Goal: Task Accomplishment & Management: Manage account settings

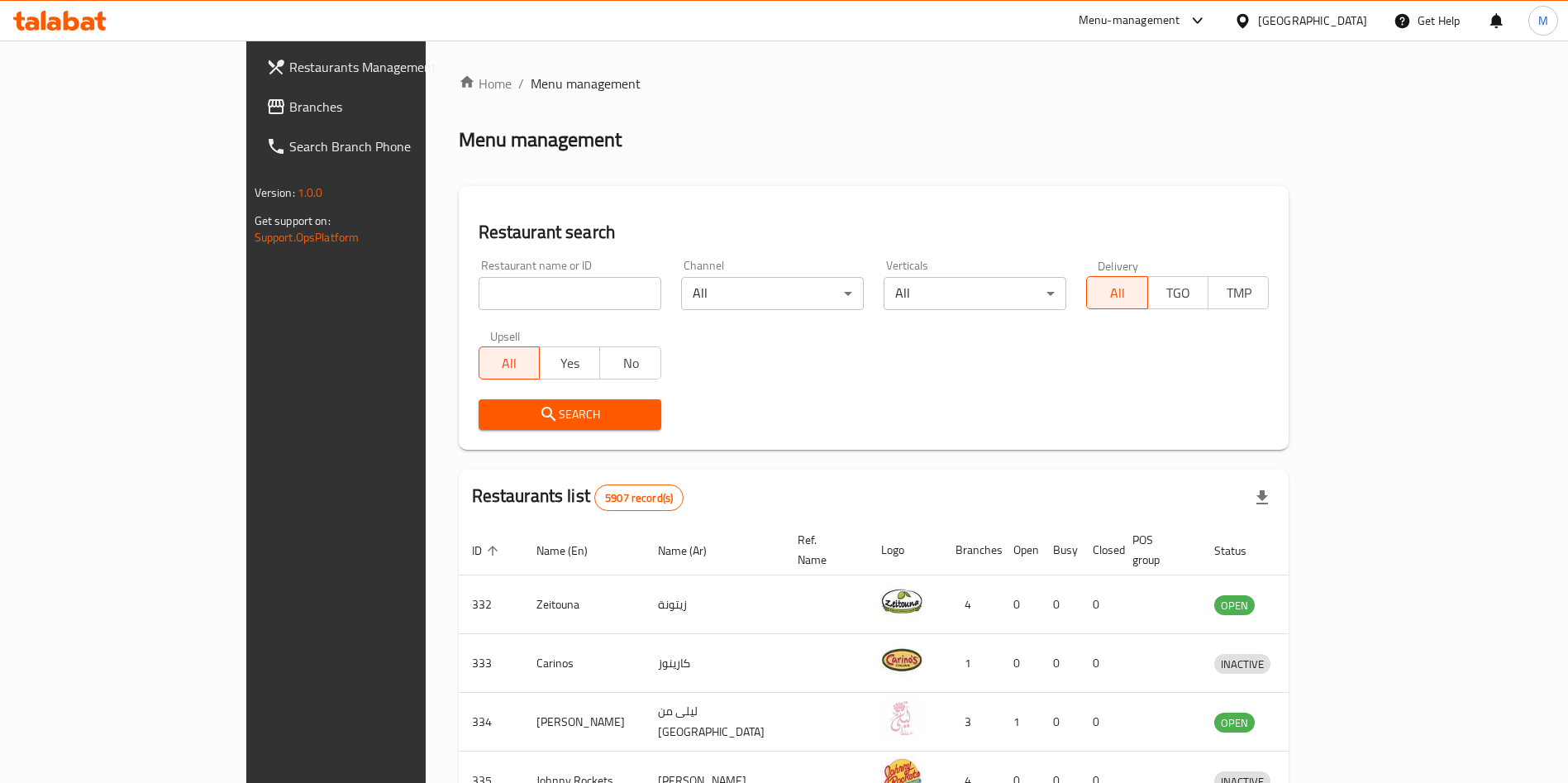
click at [479, 273] on div "Restaurant name or ID Restaurant name or ID" at bounding box center [569, 285] width 183 height 50
click at [479, 287] on input "search" at bounding box center [569, 293] width 183 height 33
paste input "26610"
type input "26610"
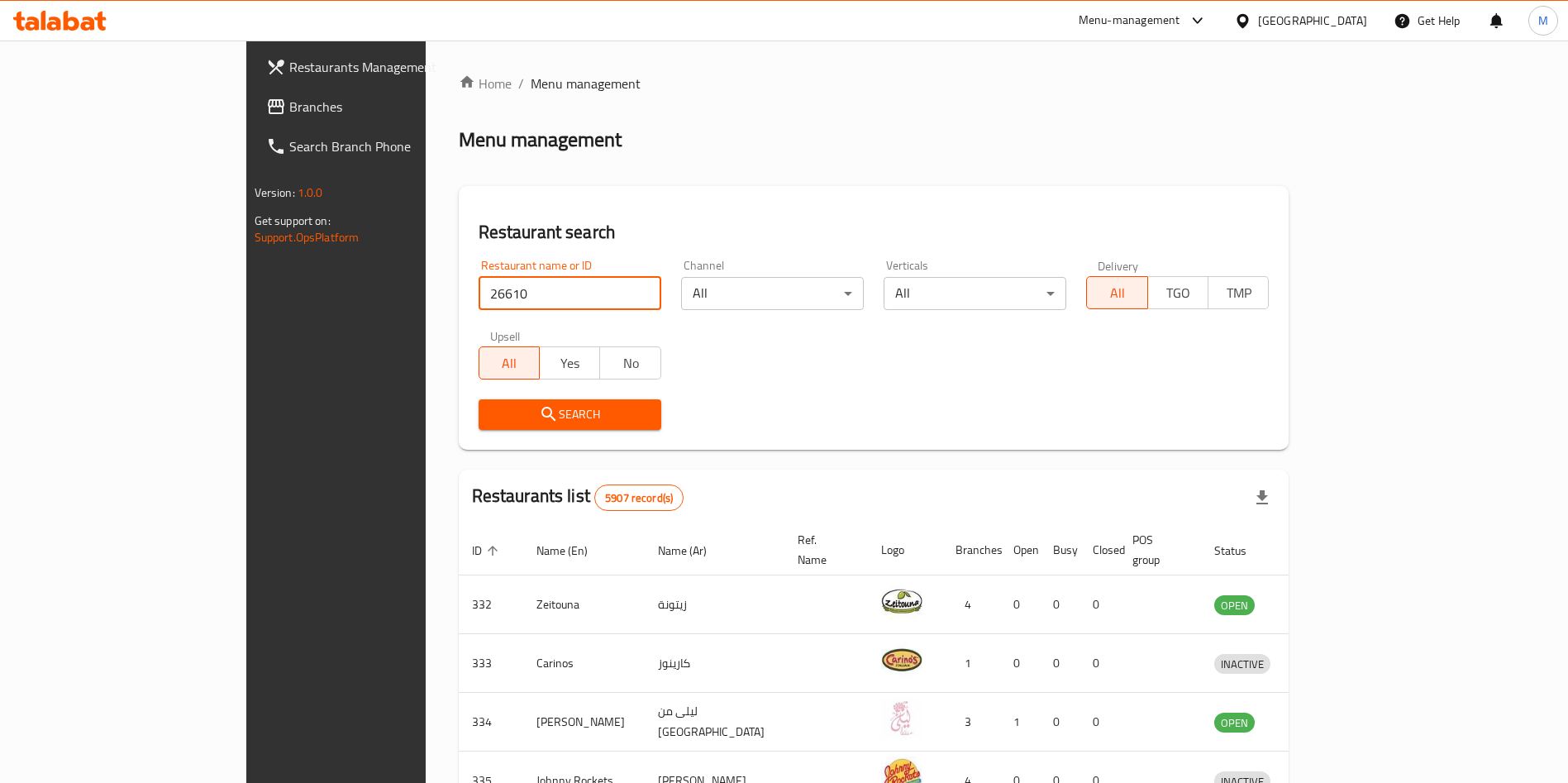
click button "Search" at bounding box center [569, 414] width 183 height 30
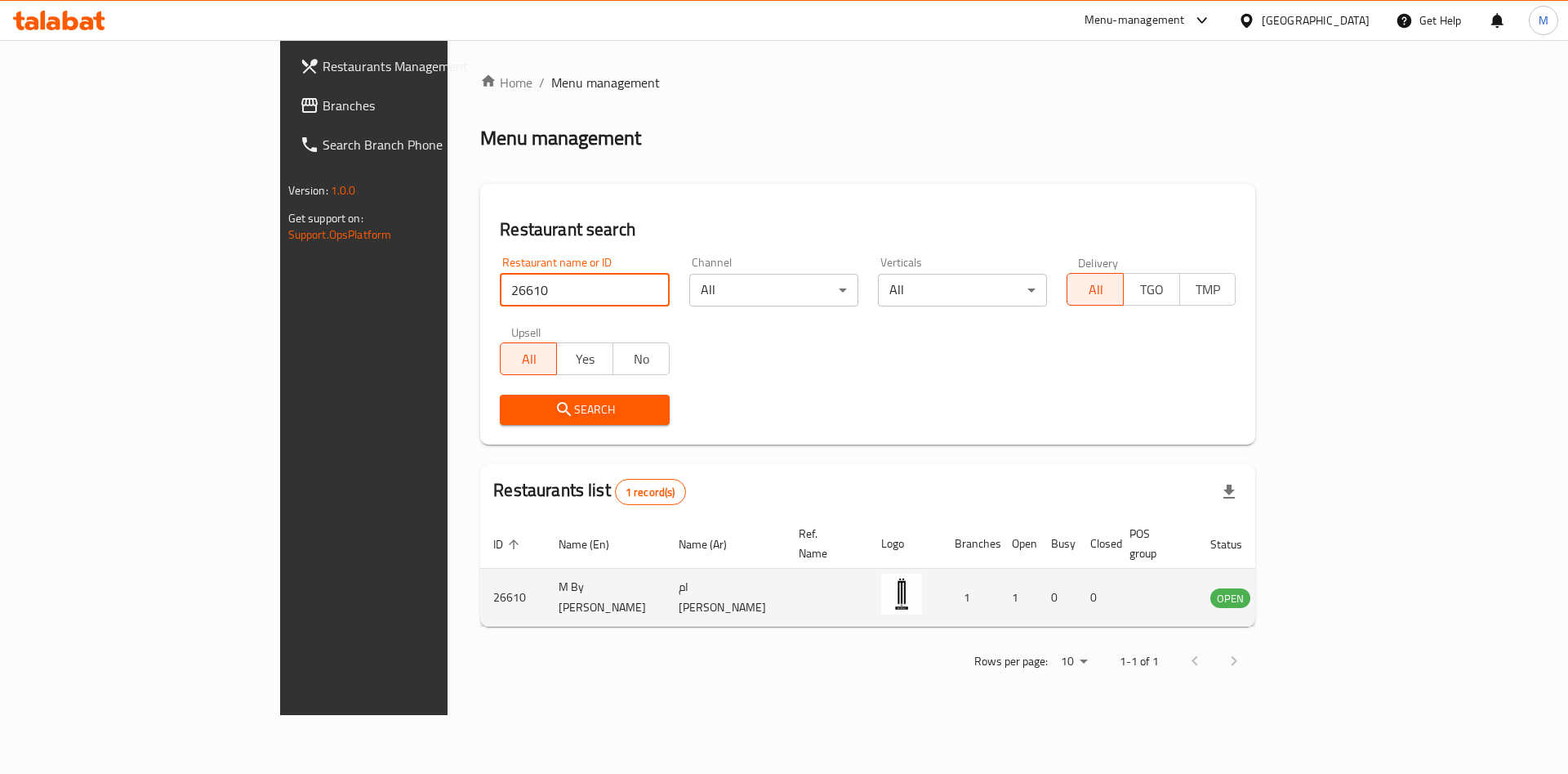
click at [1340, 569] on td "enhanced table" at bounding box center [1312, 598] width 56 height 58
click at [1327, 588] on link "enhanced table" at bounding box center [1311, 597] width 30 height 20
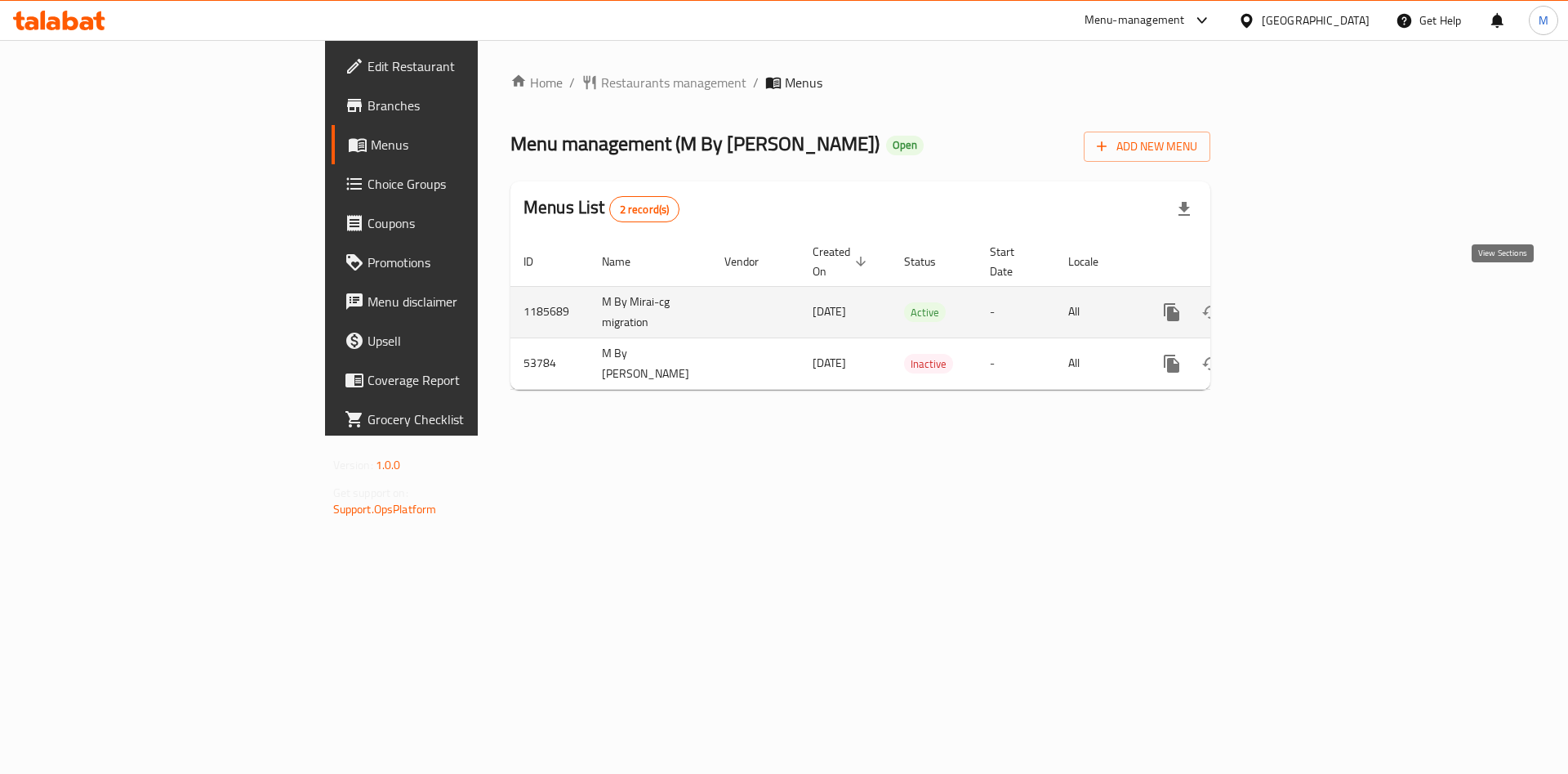
click at [1297, 304] on icon "enhanced table" at bounding box center [1289, 311] width 15 height 15
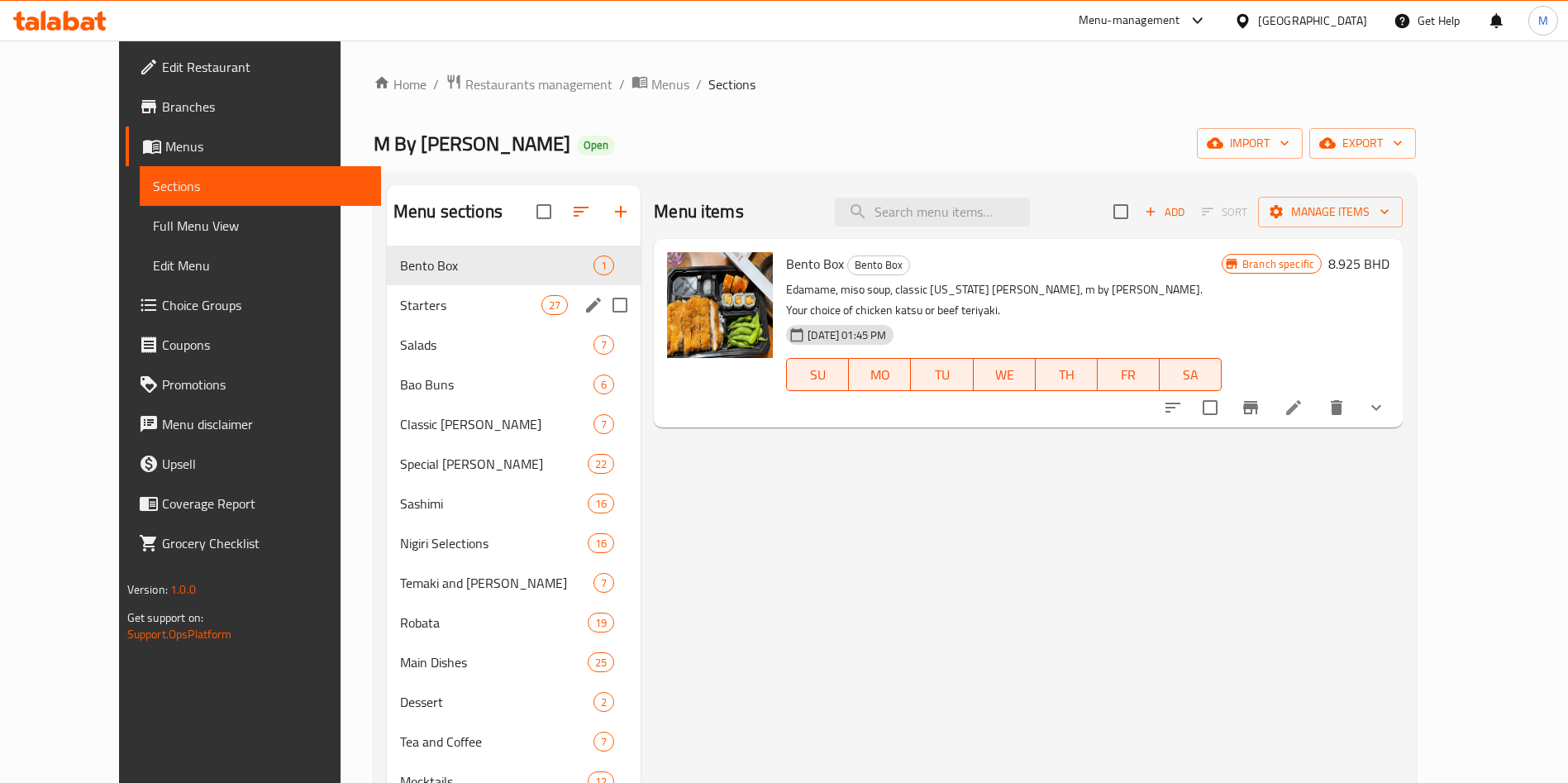
click at [387, 315] on div "Starters 27" at bounding box center [513, 305] width 254 height 40
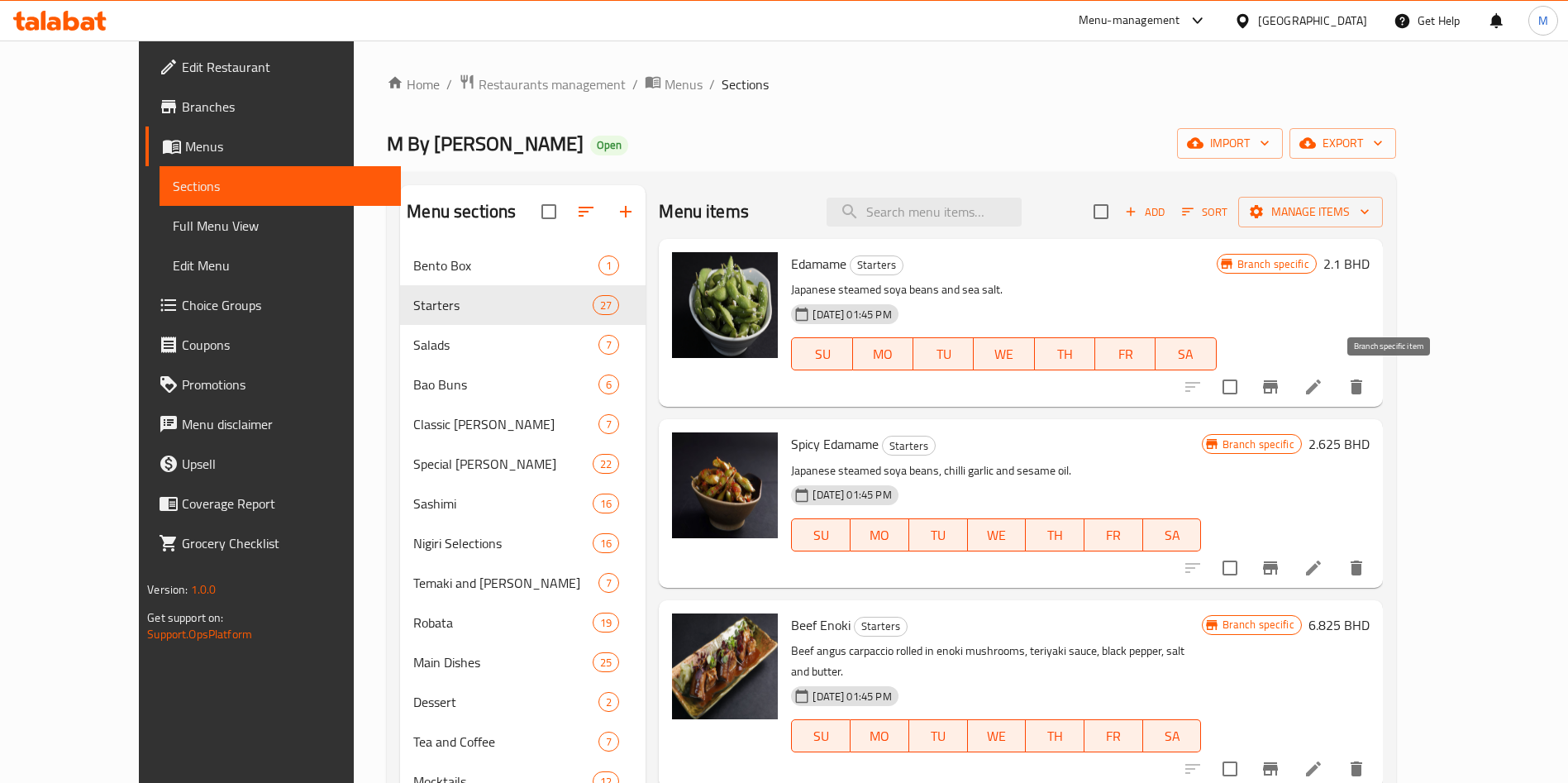
click at [1281, 389] on icon "Branch-specific-item" at bounding box center [1270, 387] width 20 height 20
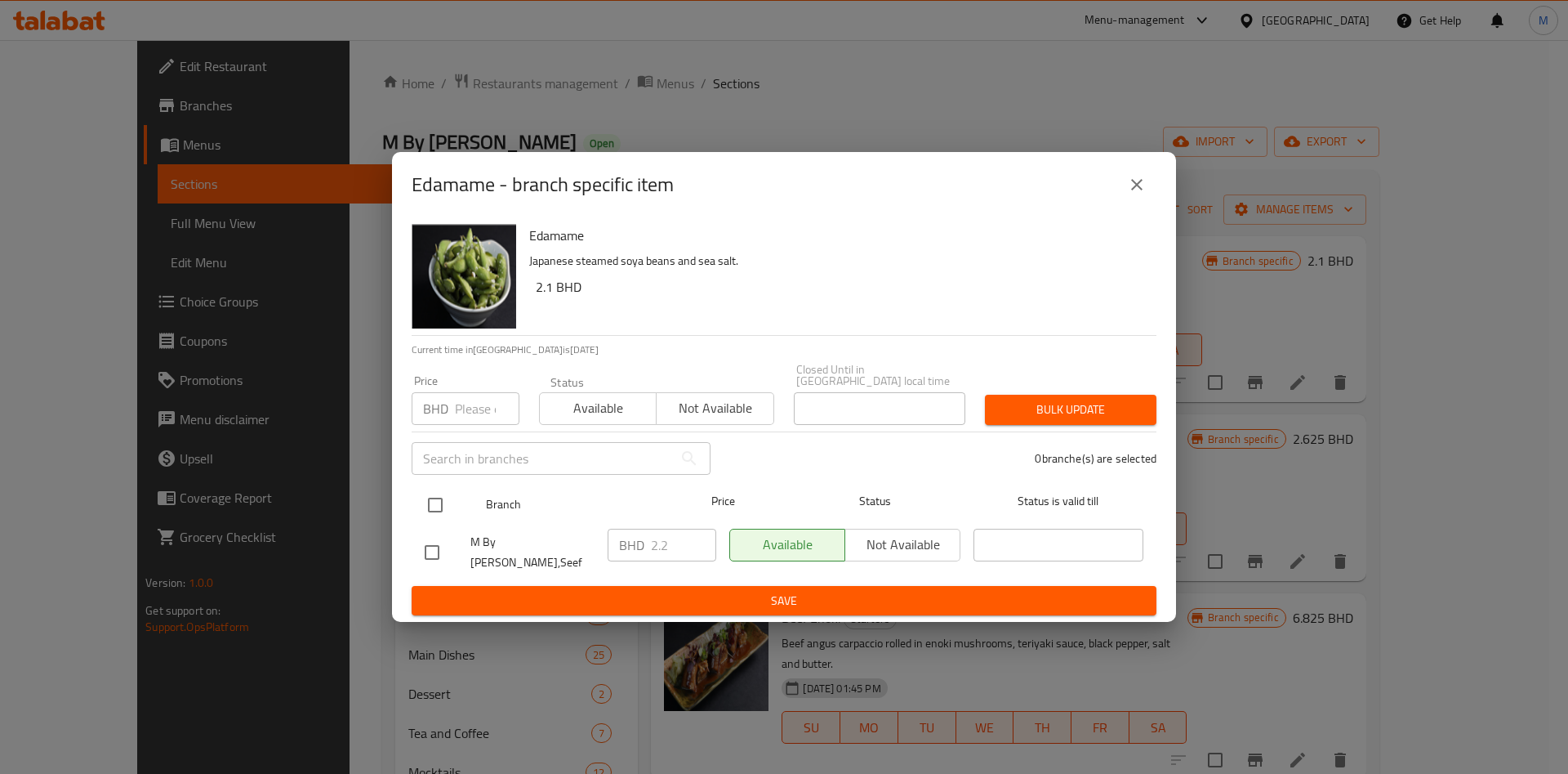
click at [435, 491] on input "checkbox" at bounding box center [435, 505] width 34 height 34
checkbox input "true"
click at [482, 413] on input "number" at bounding box center [486, 409] width 64 height 32
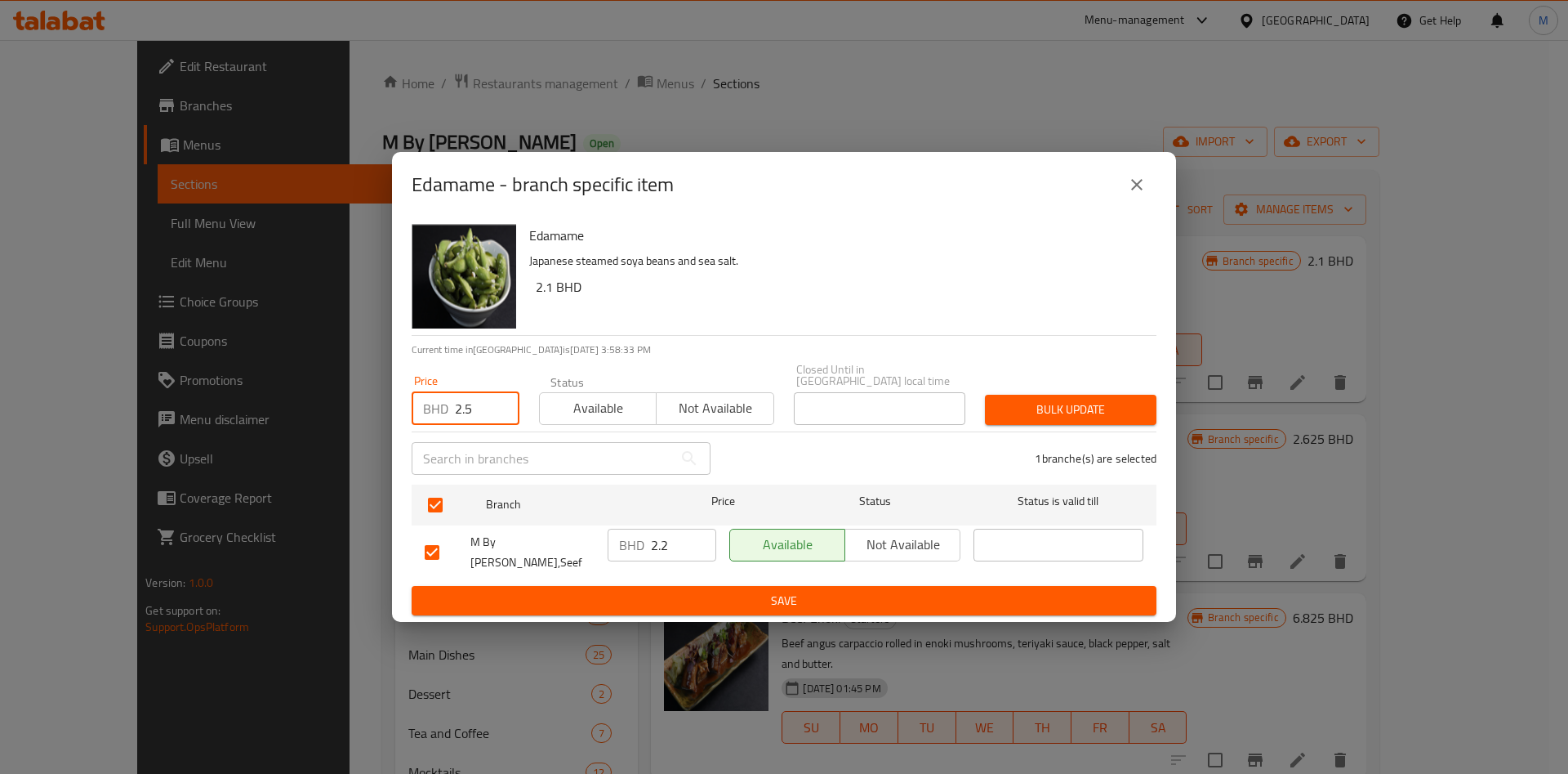
type input "2.5"
click at [1037, 422] on button "Bulk update" at bounding box center [1070, 409] width 172 height 30
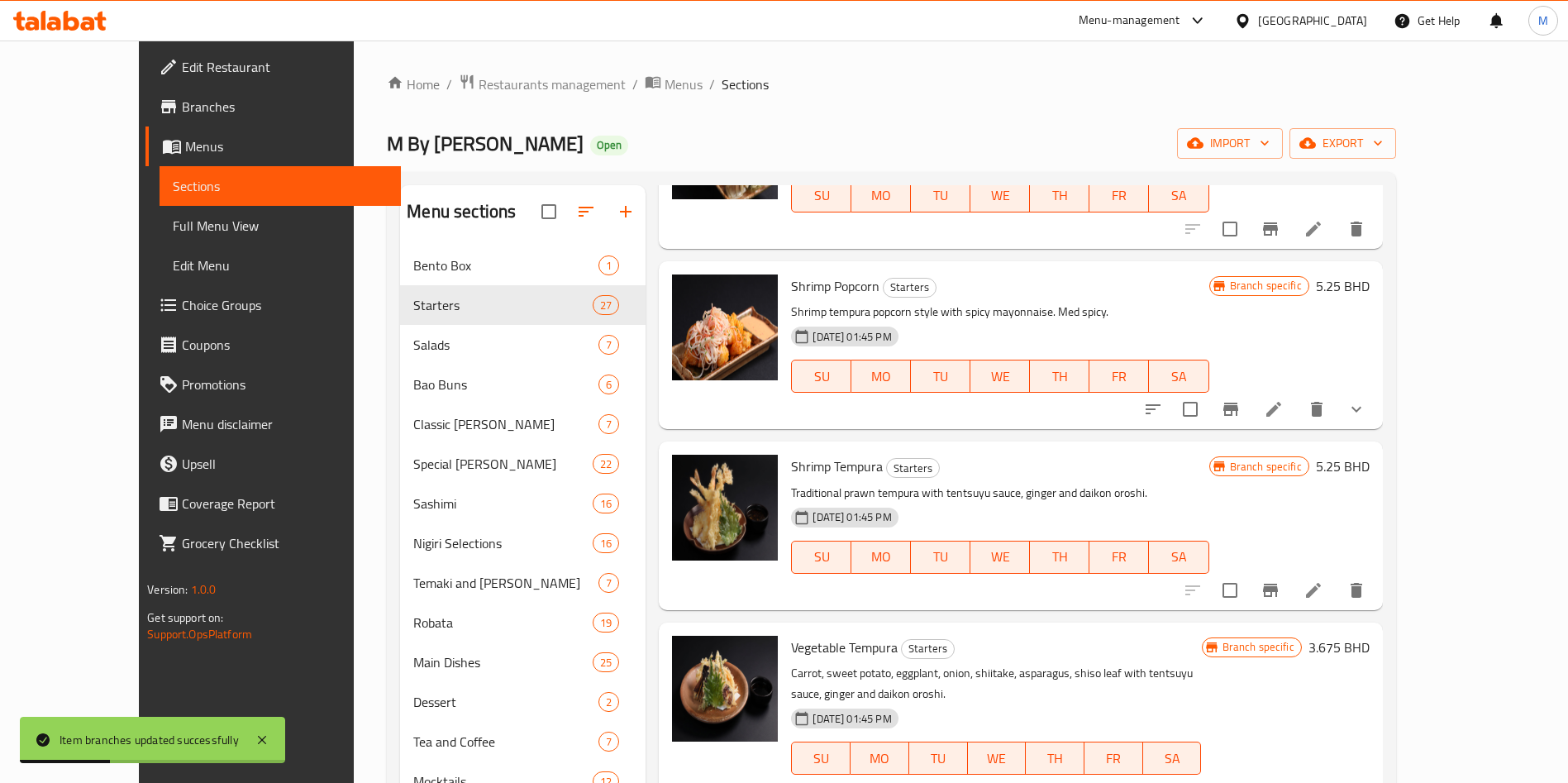
scroll to position [1116, 0]
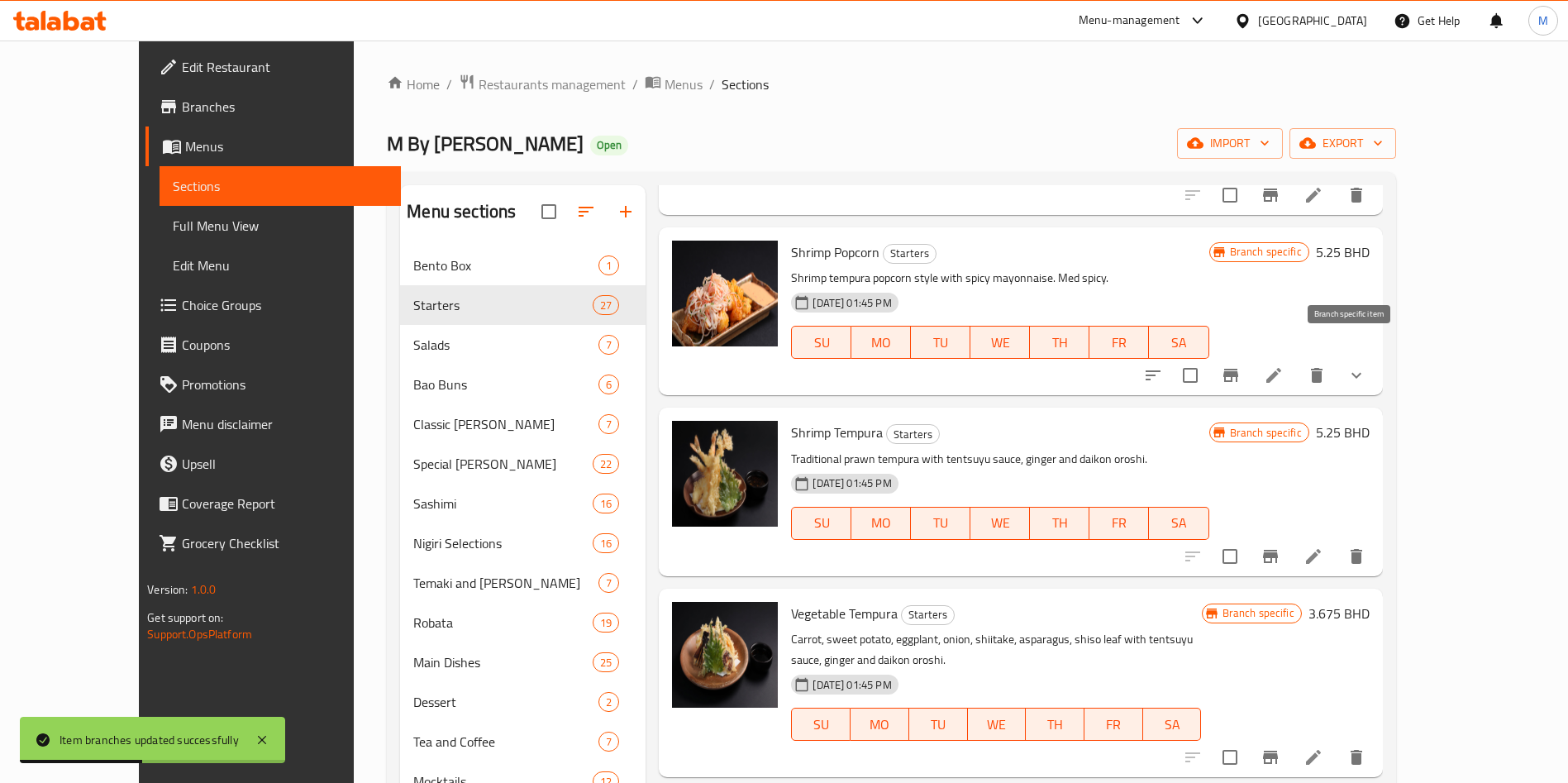
click at [1250, 365] on button "Branch-specific-item" at bounding box center [1231, 375] width 40 height 40
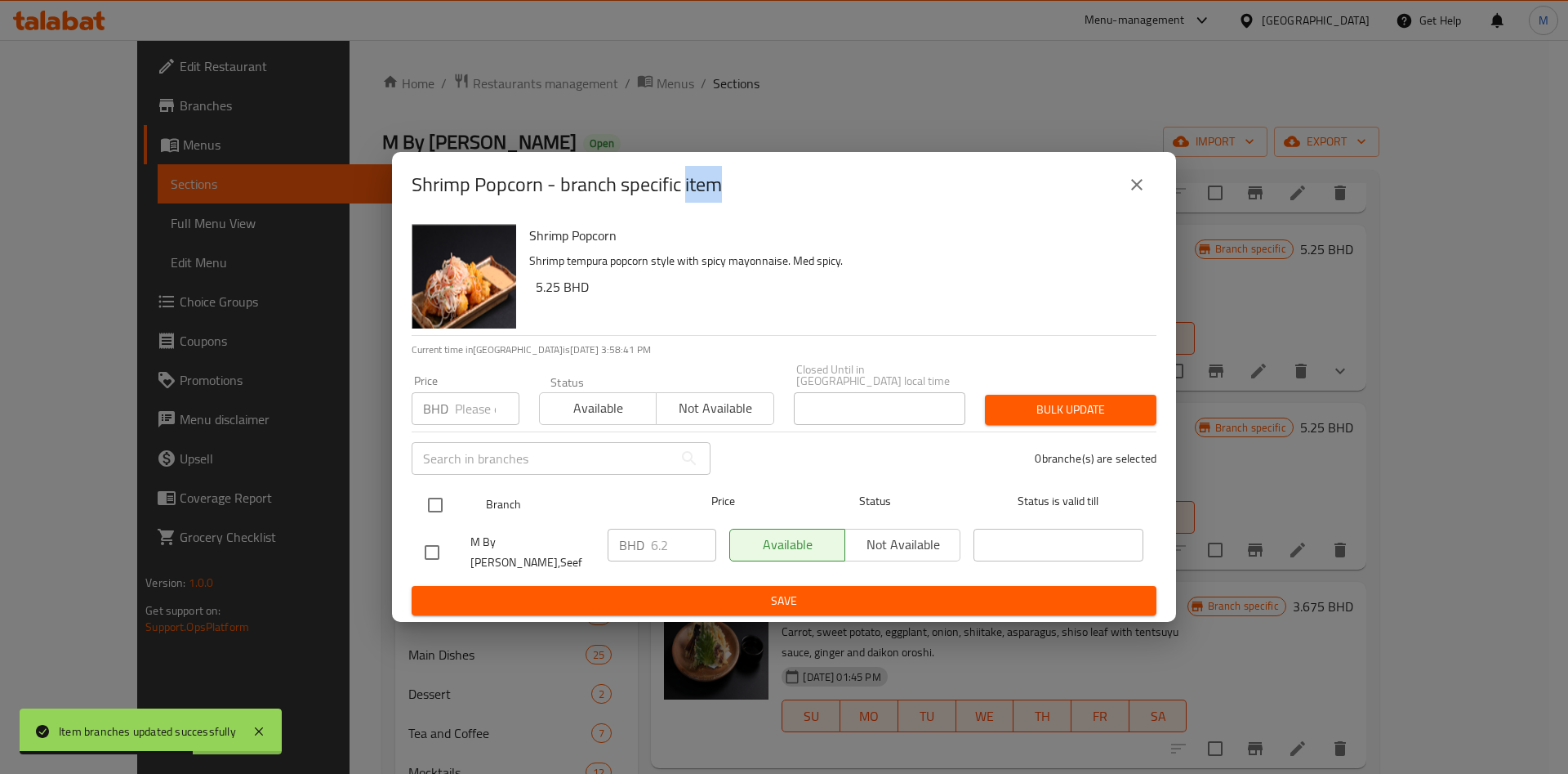
click at [433, 505] on input "checkbox" at bounding box center [435, 505] width 34 height 34
checkbox input "true"
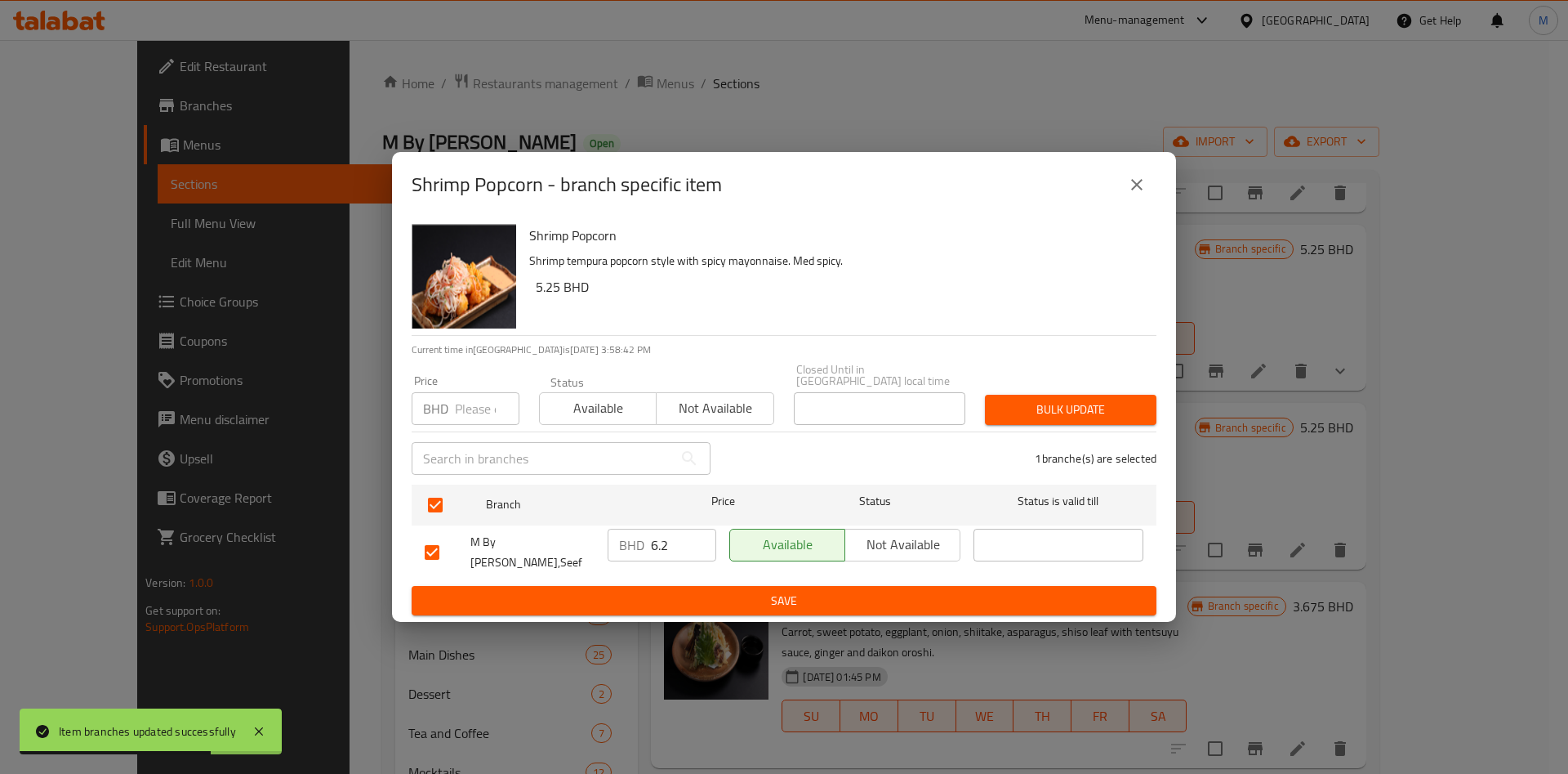
click at [469, 404] on input "number" at bounding box center [486, 409] width 64 height 32
type input "6.5"
click at [1017, 412] on span "Bulk update" at bounding box center [1070, 410] width 145 height 21
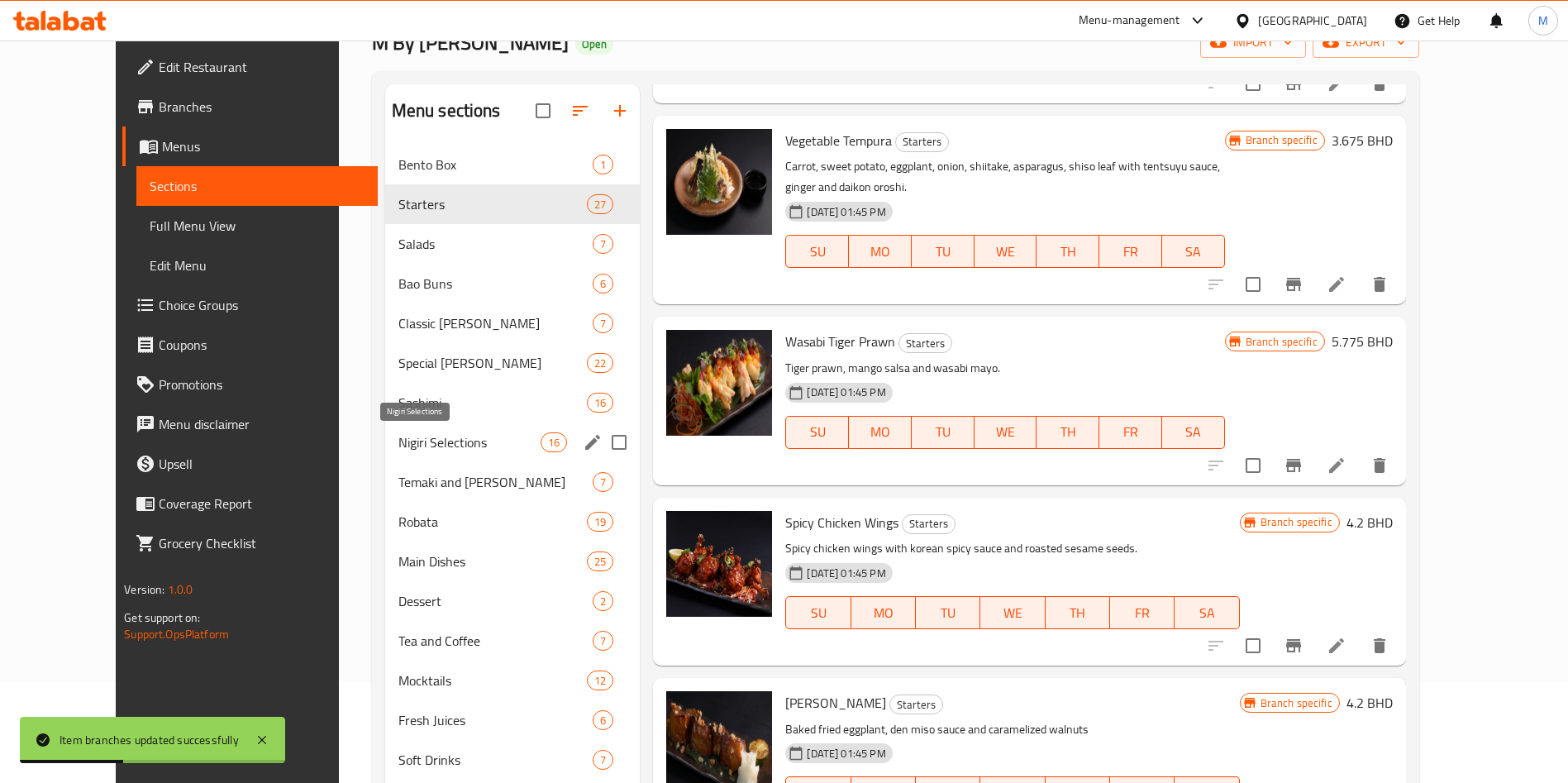
scroll to position [124, 0]
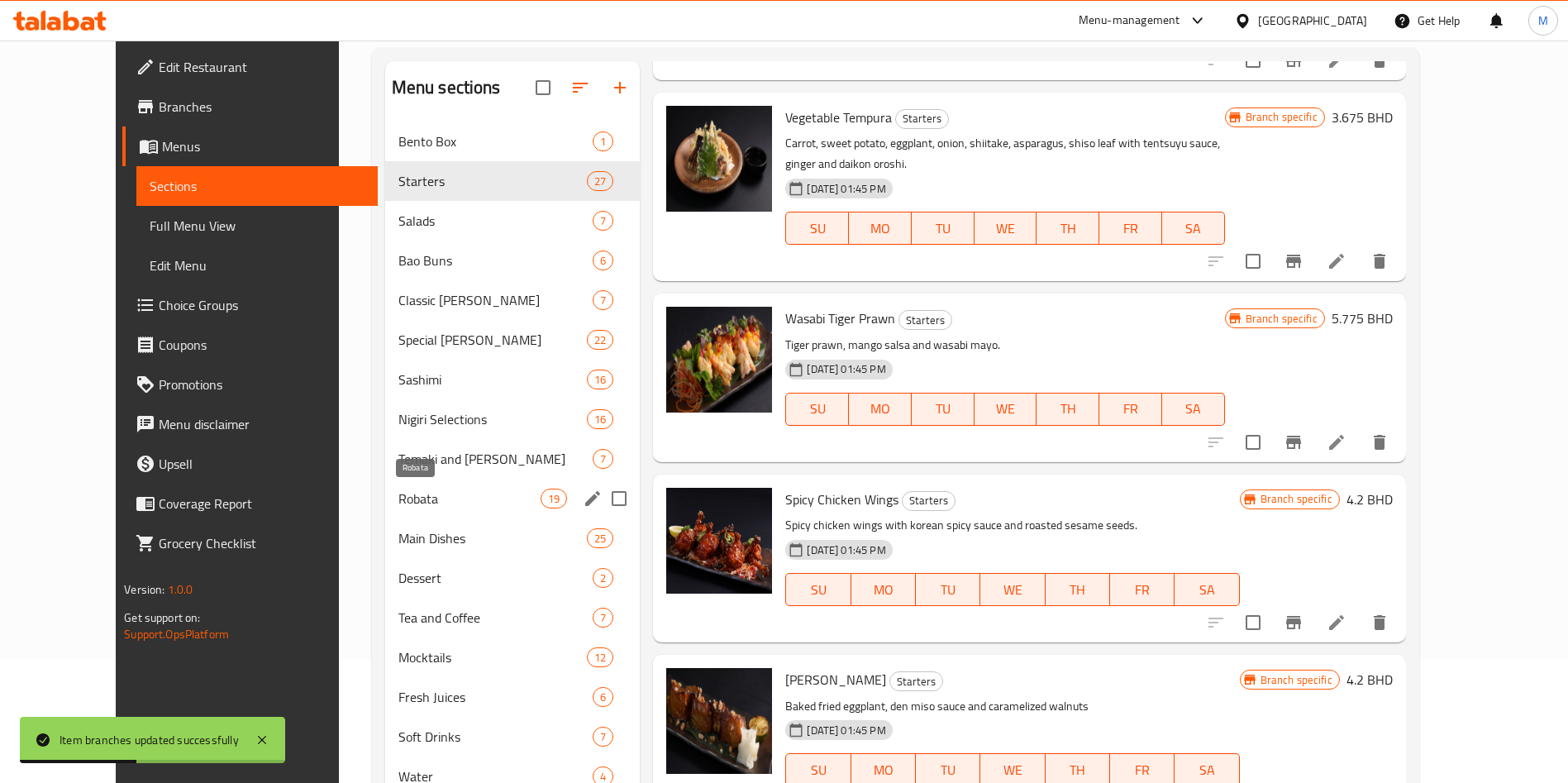
drag, startPoint x: 386, startPoint y: 491, endPoint x: 430, endPoint y: 491, distance: 44.0
click at [398, 491] on span "Robata" at bounding box center [469, 498] width 142 height 20
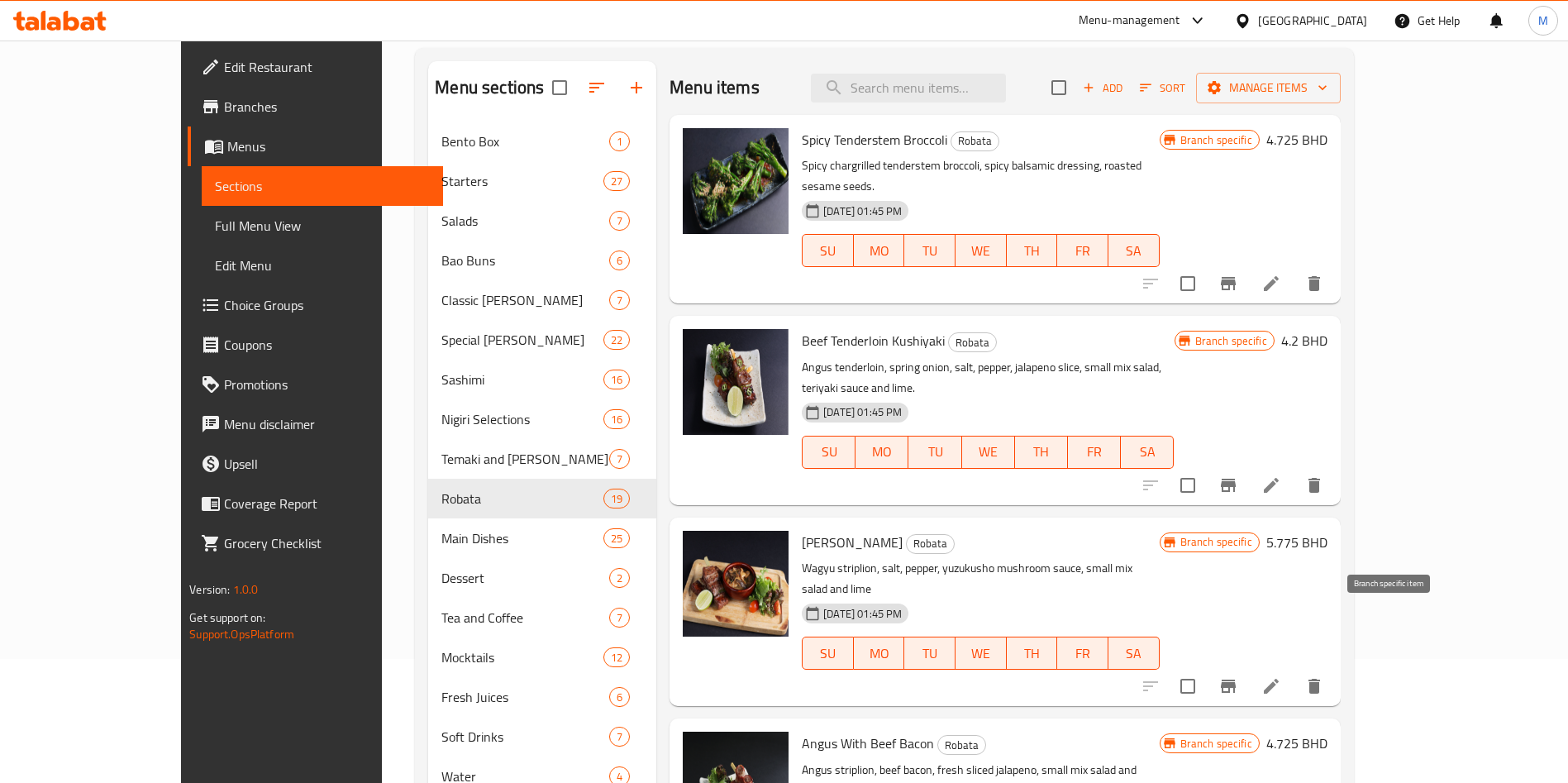
click at [1236, 679] on icon "Branch-specific-item" at bounding box center [1228, 685] width 15 height 13
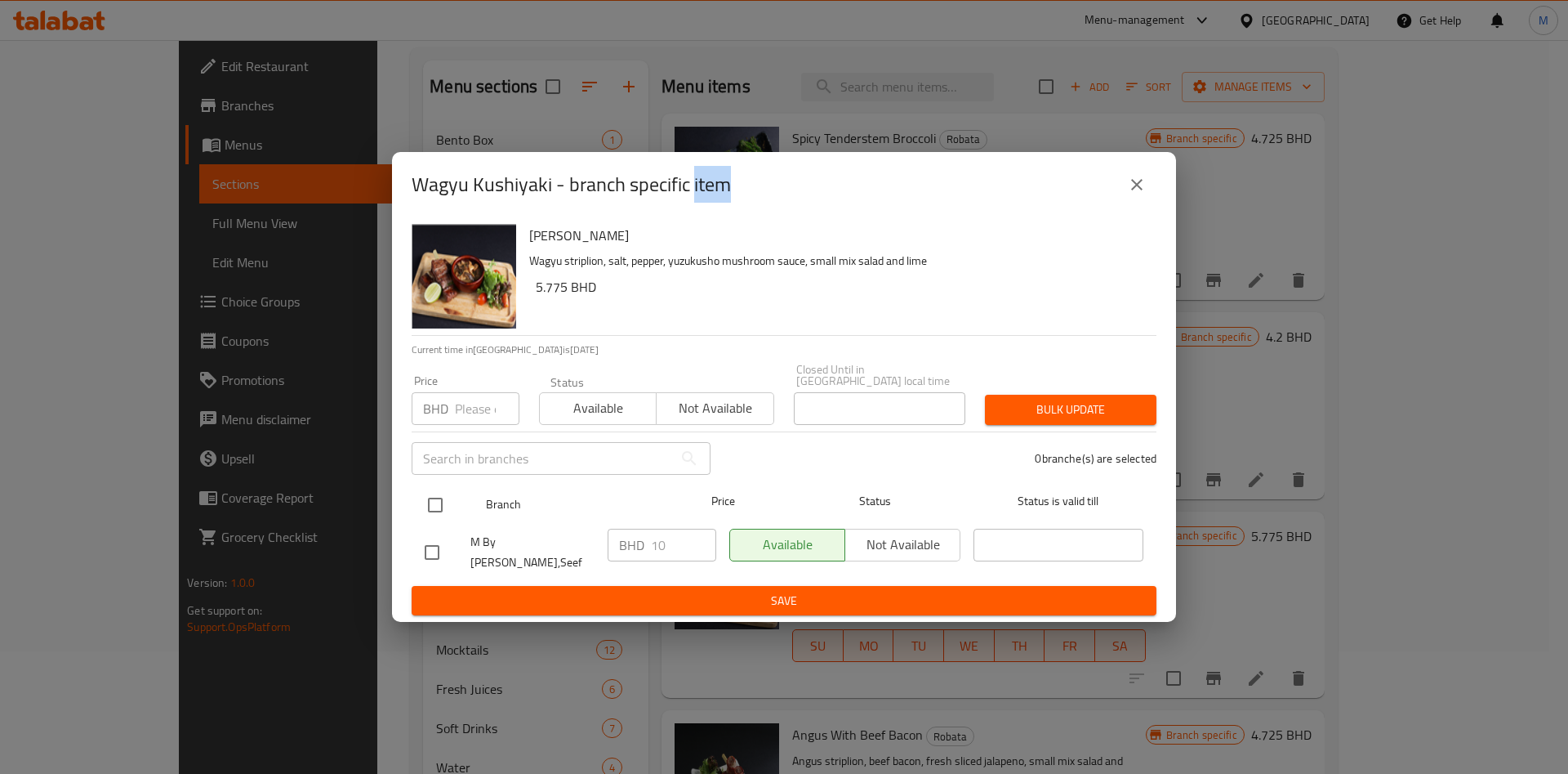
click at [440, 499] on input "checkbox" at bounding box center [435, 505] width 34 height 34
checkbox input "false"
click at [457, 497] on div at bounding box center [449, 505] width 62 height 47
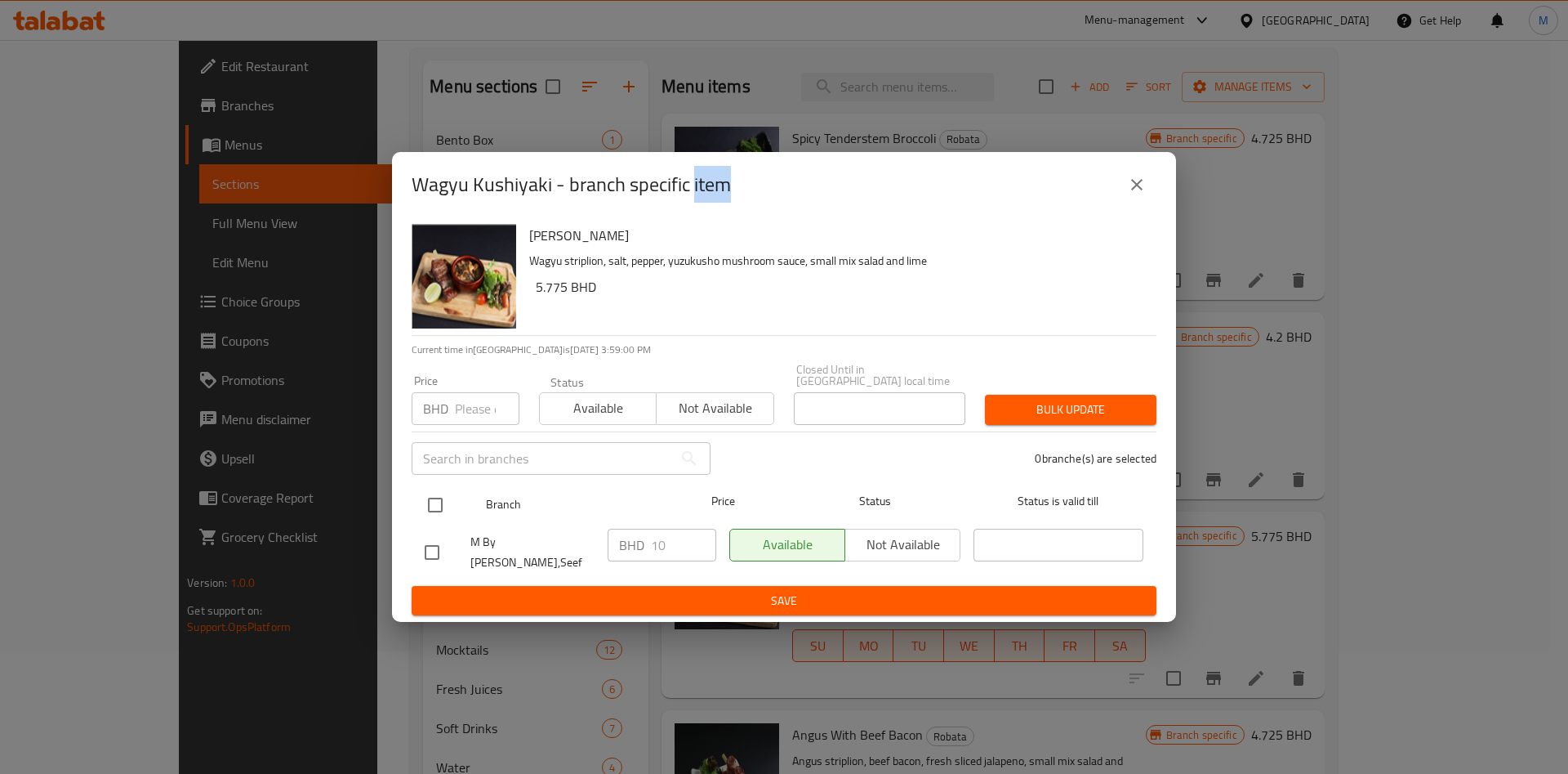
click at [457, 497] on div at bounding box center [449, 505] width 62 height 47
click at [449, 503] on input "checkbox" at bounding box center [435, 505] width 34 height 34
checkbox input "false"
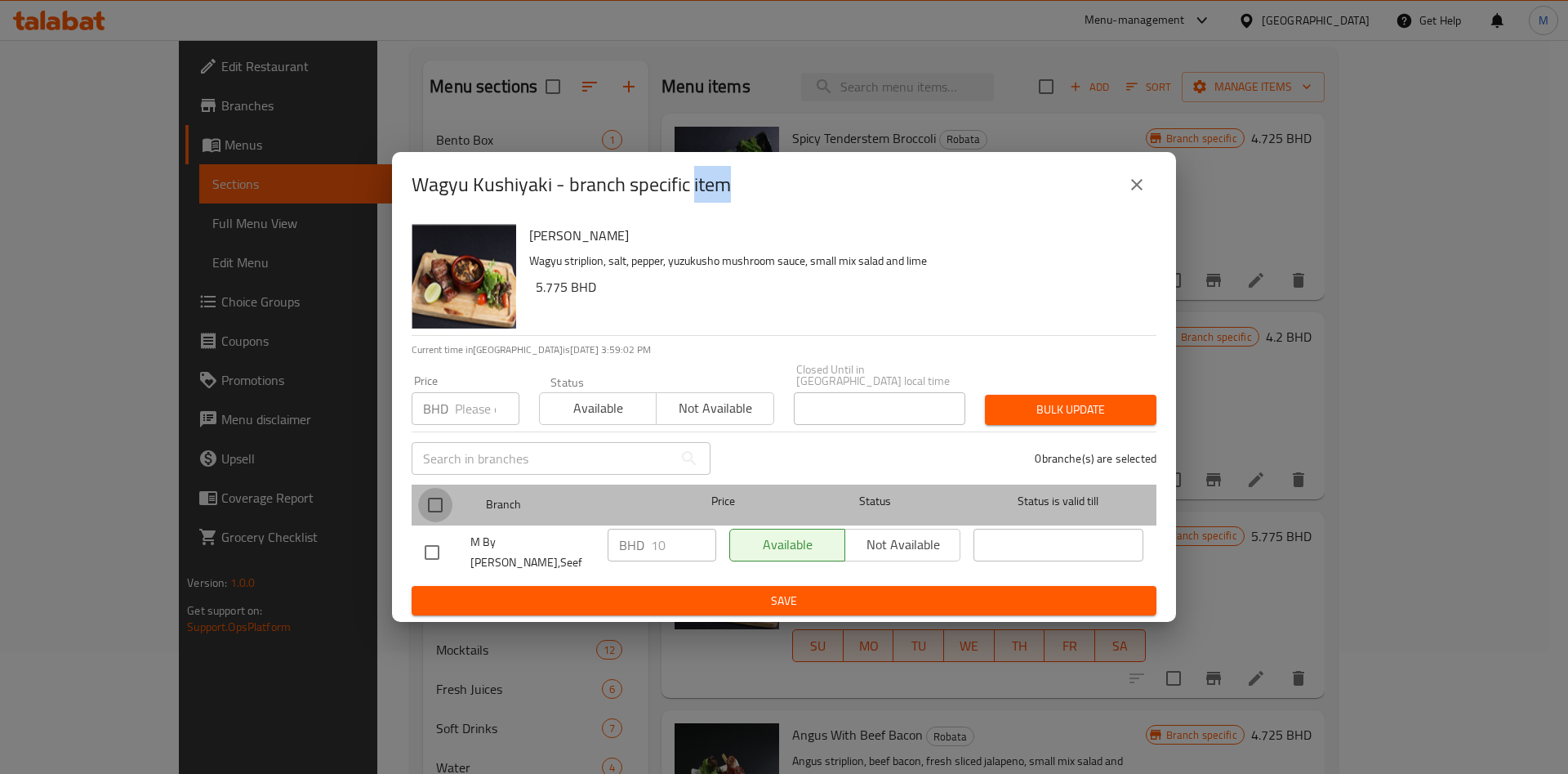
click at [430, 511] on input "checkbox" at bounding box center [435, 505] width 34 height 34
checkbox input "true"
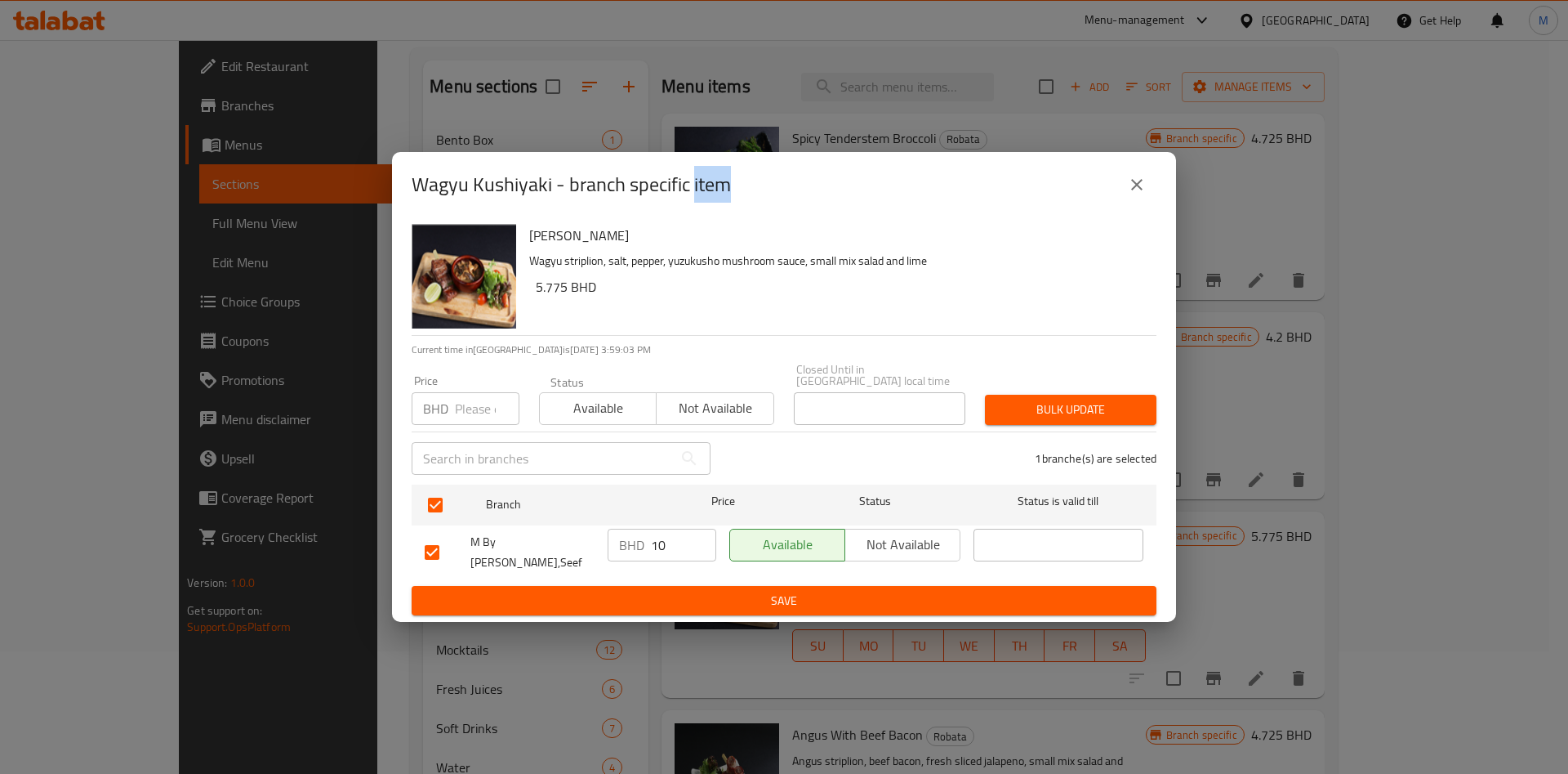
click at [475, 412] on input "number" at bounding box center [486, 409] width 64 height 32
type input "10.5"
click at [1061, 414] on span "Bulk update" at bounding box center [1070, 410] width 145 height 21
click at [1061, 414] on div at bounding box center [784, 387] width 1568 height 774
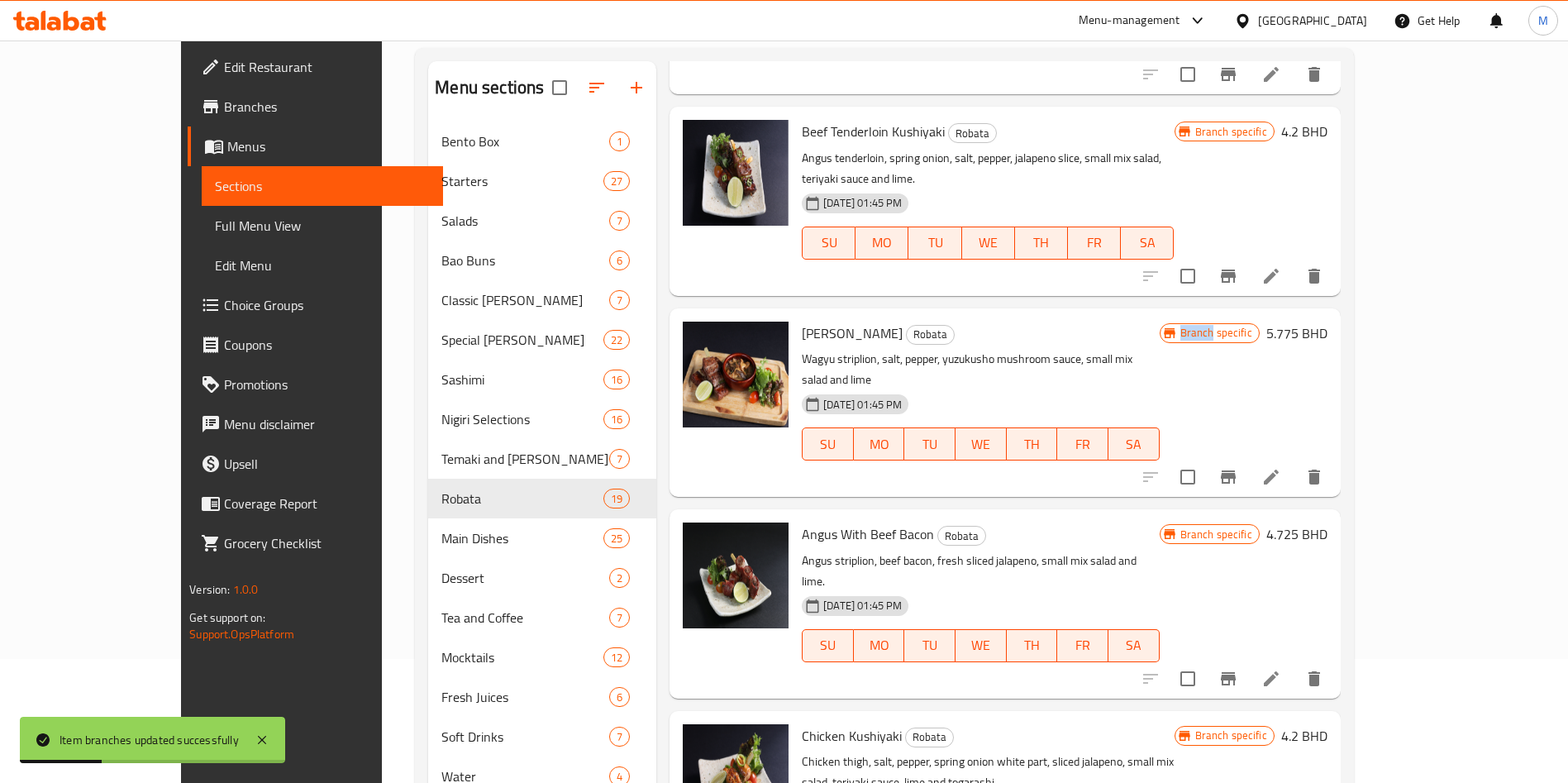
scroll to position [248, 0]
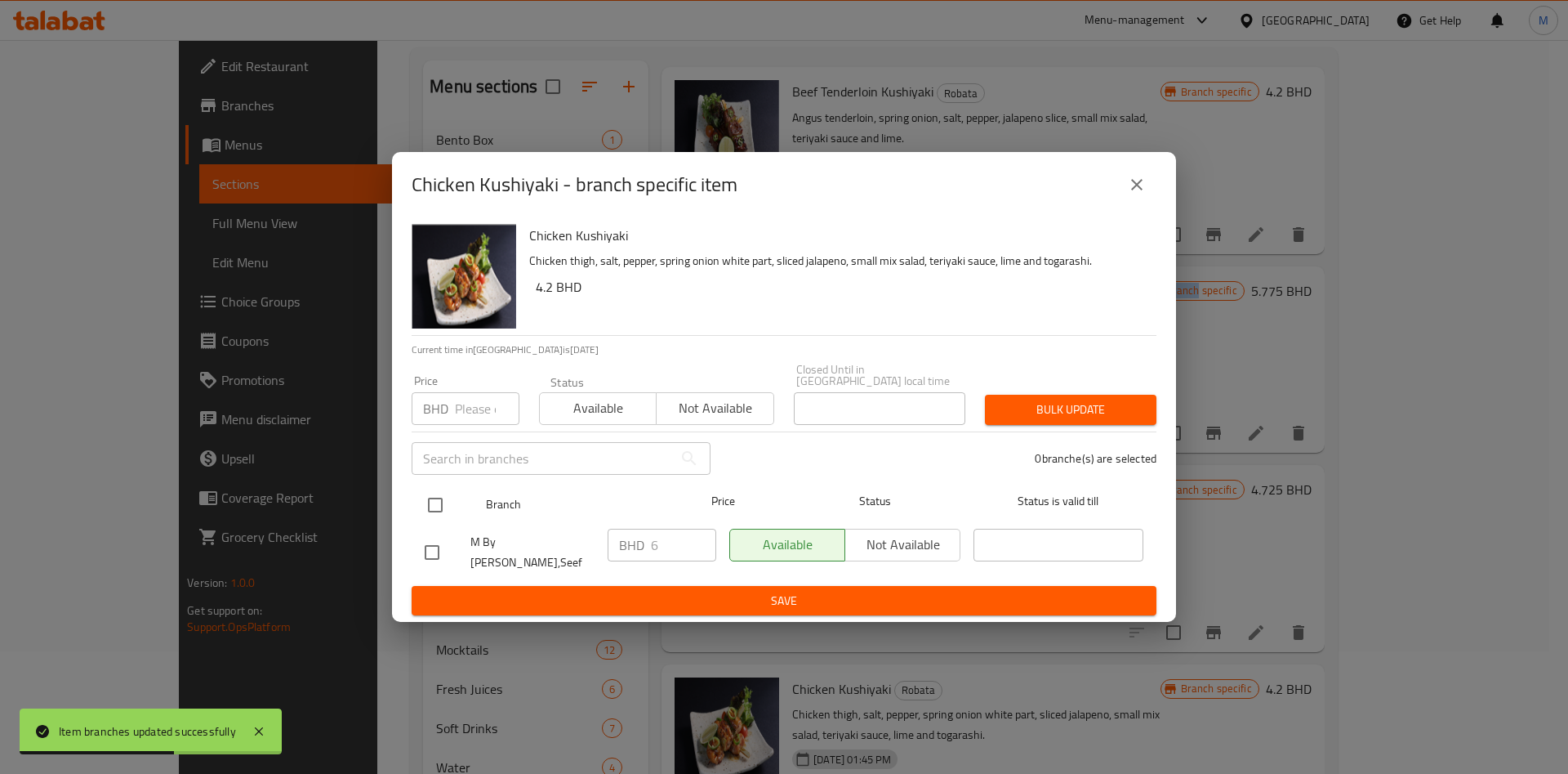
click at [449, 499] on input "checkbox" at bounding box center [435, 505] width 34 height 34
checkbox input "true"
click at [466, 416] on input "number" at bounding box center [486, 409] width 64 height 32
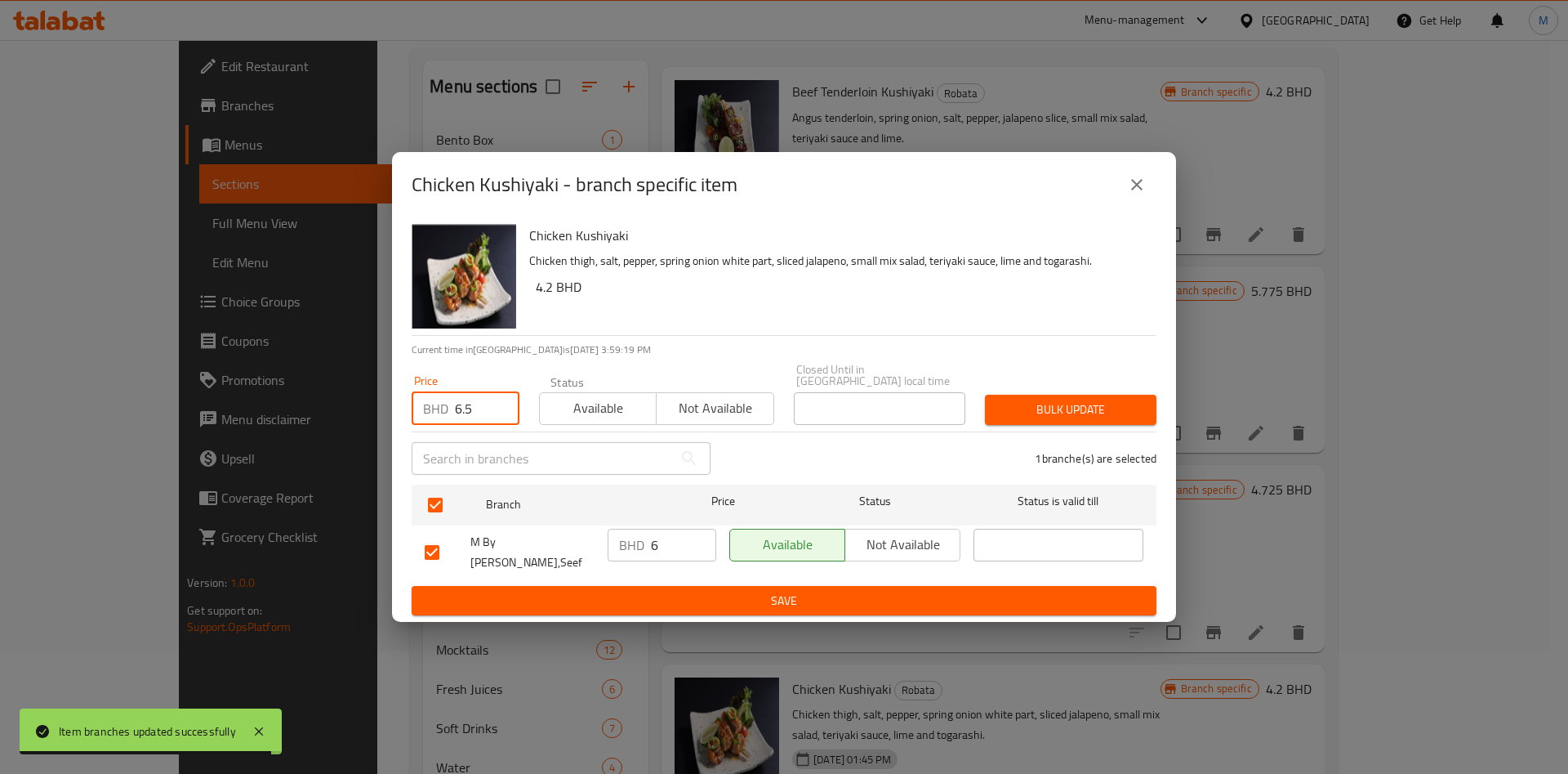
type input "6.5"
click at [1131, 419] on span "Bulk update" at bounding box center [1070, 410] width 145 height 21
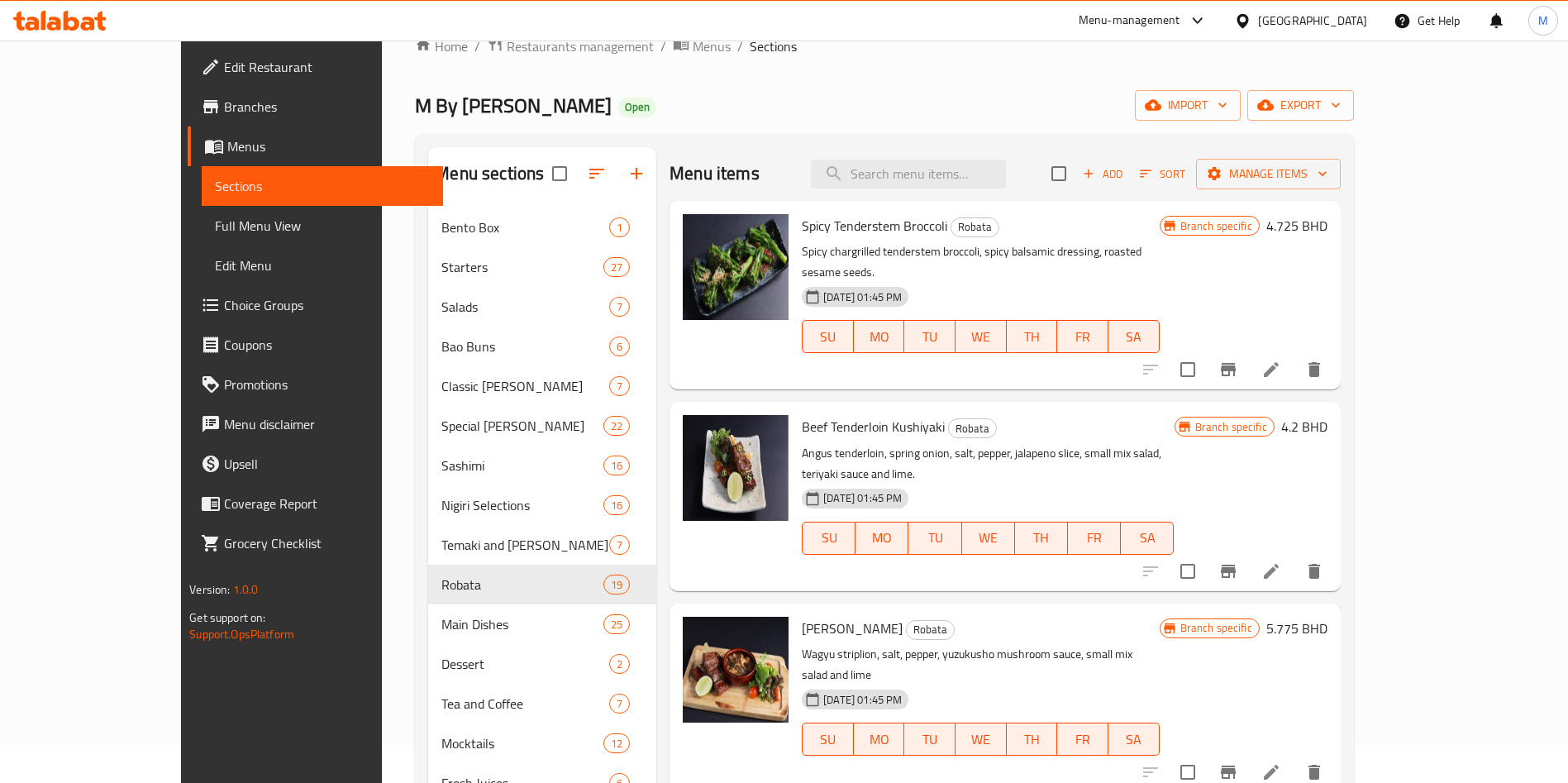
scroll to position [0, 0]
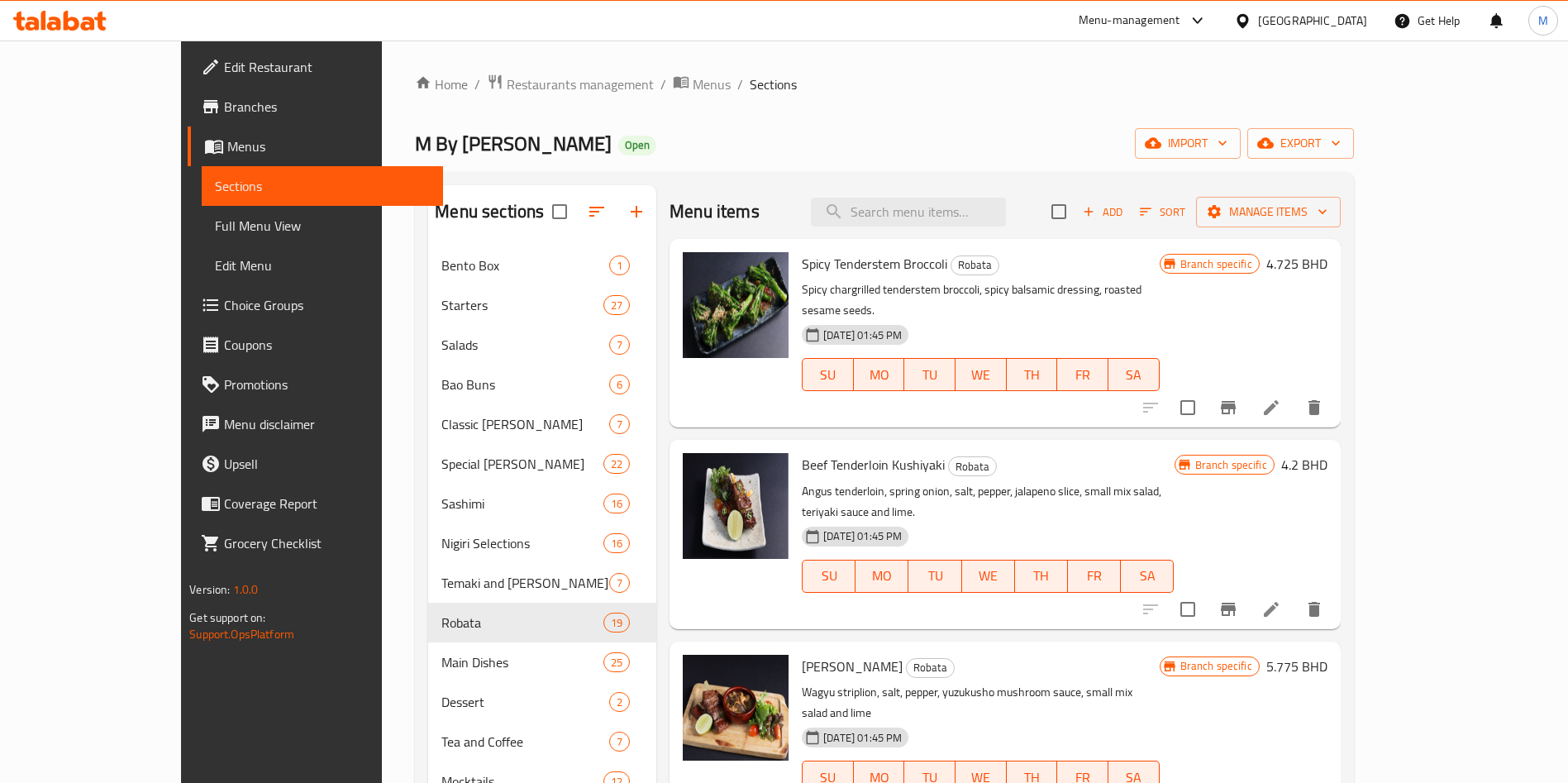
click at [925, 227] on div "Menu items Add Sort Manage items" at bounding box center [1006, 212] width 672 height 54
click at [941, 209] on input "search" at bounding box center [908, 211] width 195 height 29
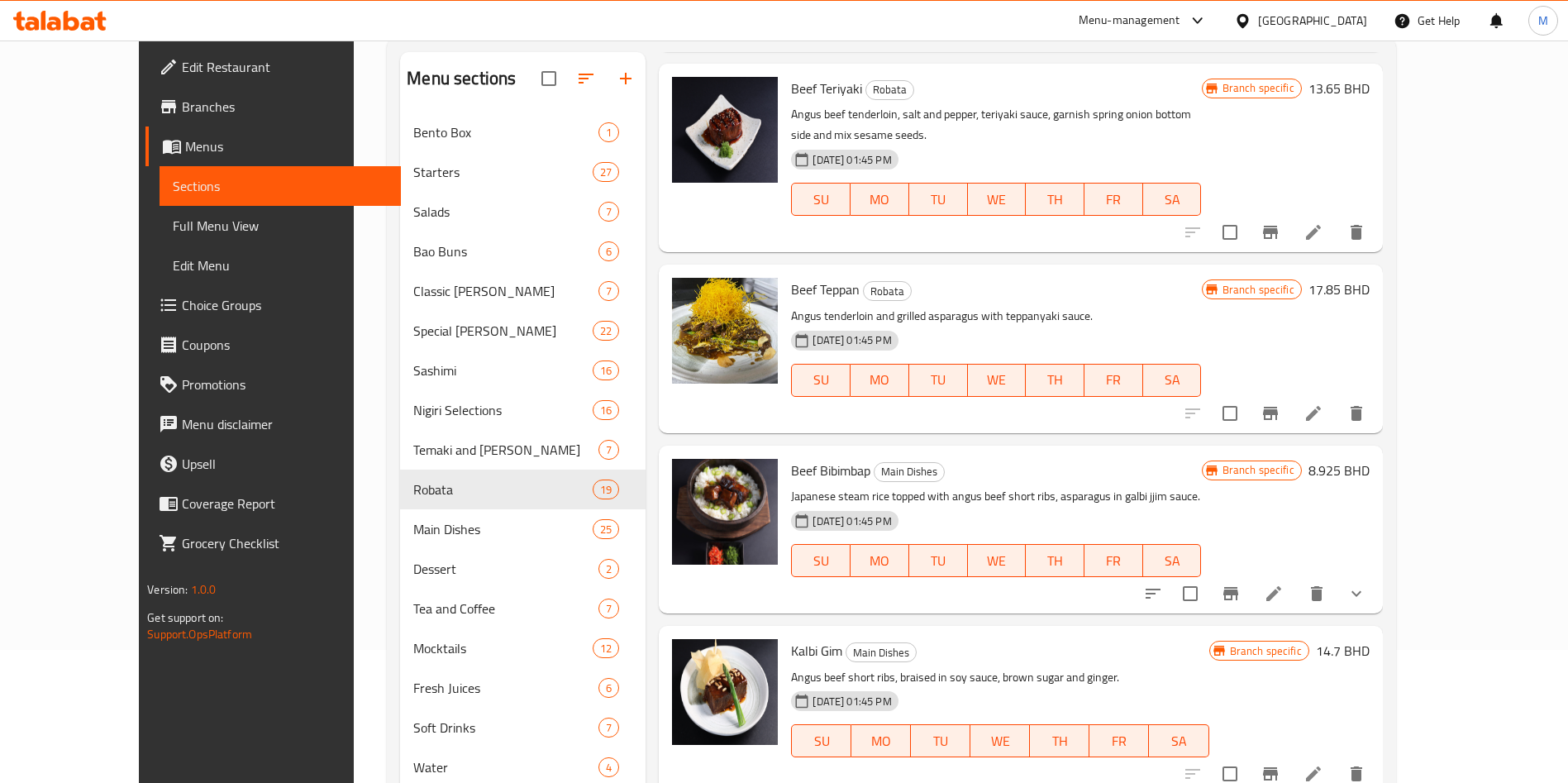
scroll to position [309, 0]
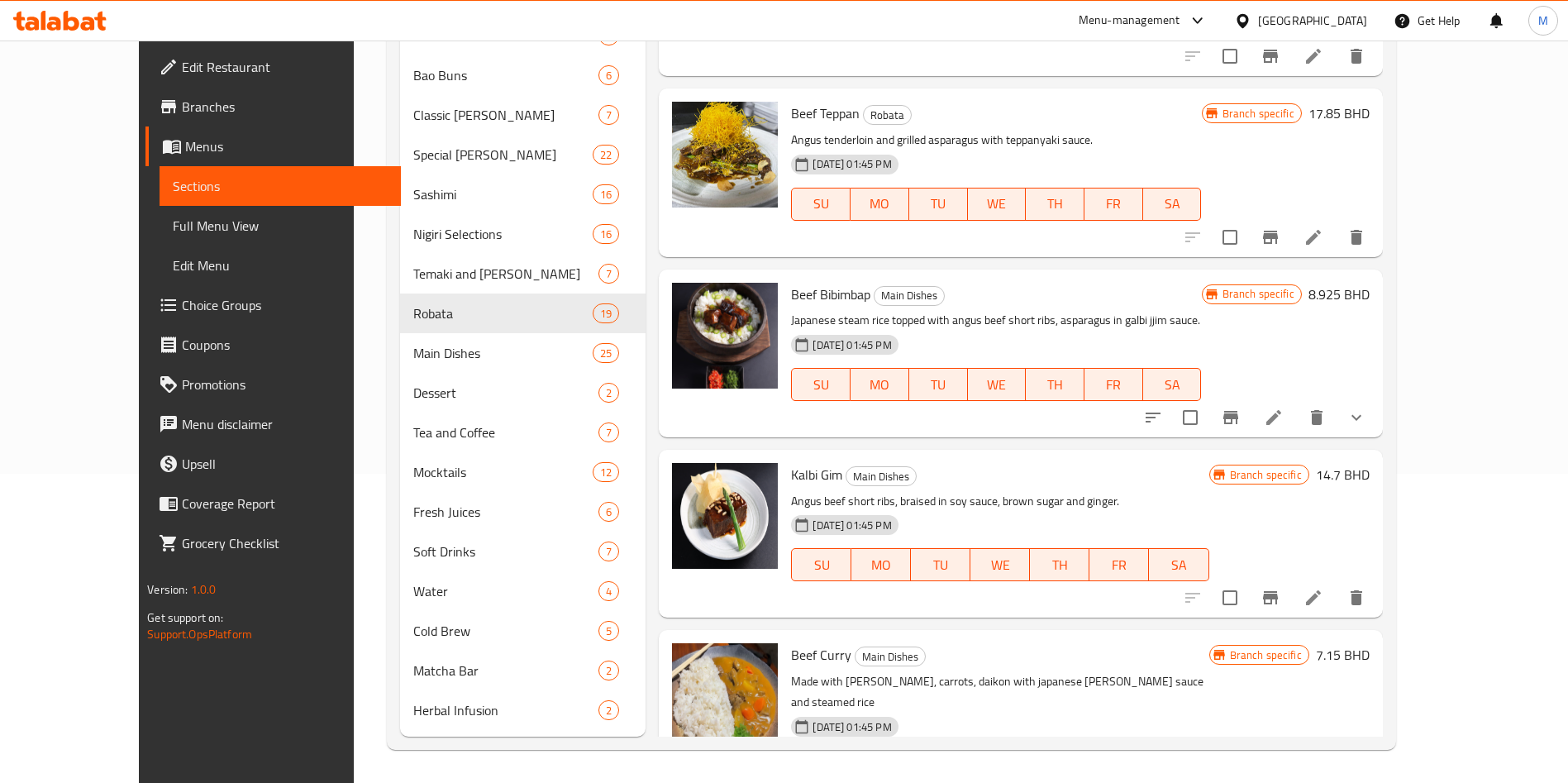
type input "angus"
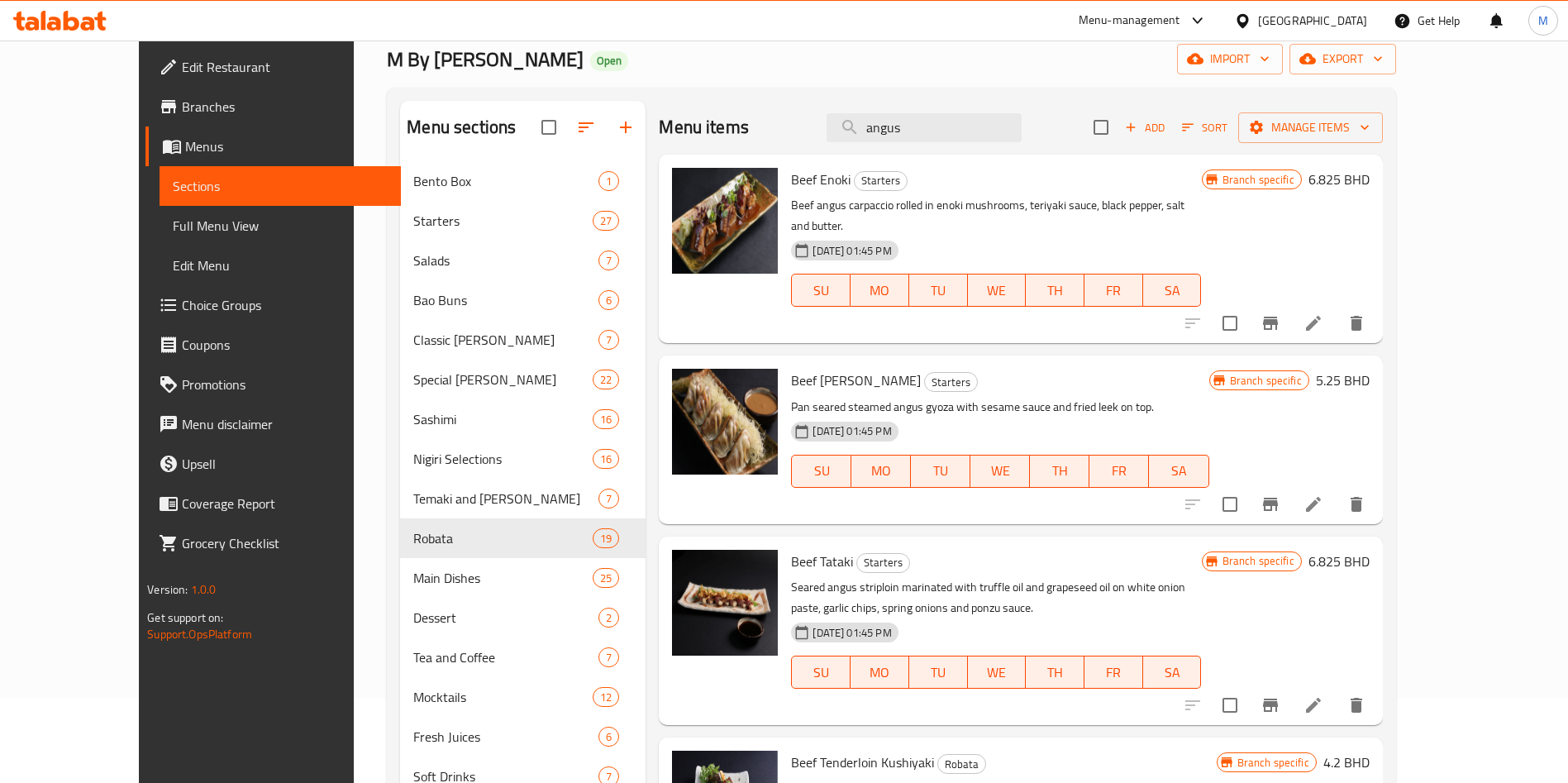
scroll to position [0, 0]
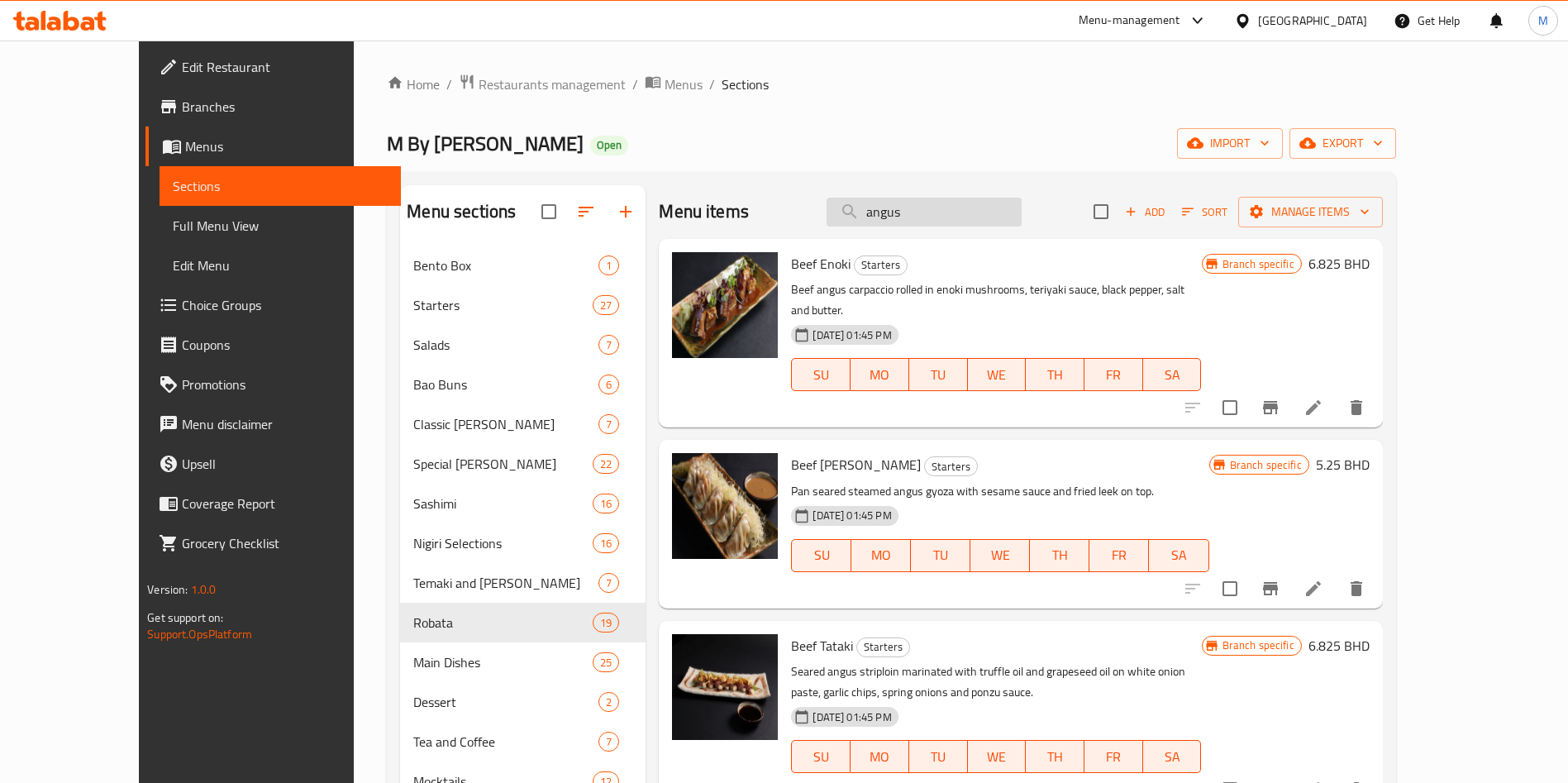
click at [964, 216] on input "angus" at bounding box center [923, 211] width 195 height 29
paste input "[PERSON_NAME] 7.000"
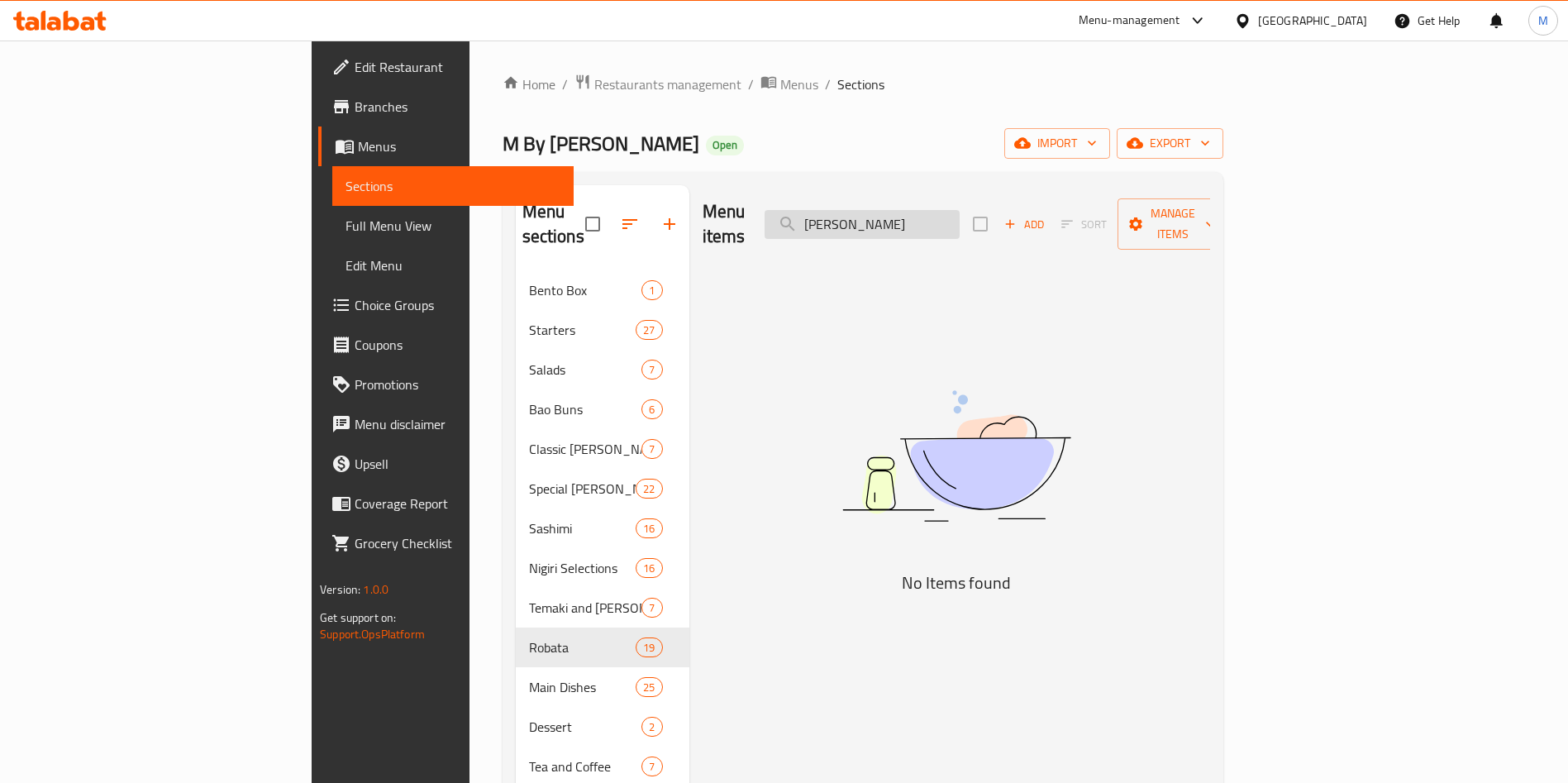
click at [953, 213] on input "[PERSON_NAME]" at bounding box center [862, 224] width 195 height 29
click at [960, 211] on input "Kushiyaki" at bounding box center [862, 224] width 195 height 29
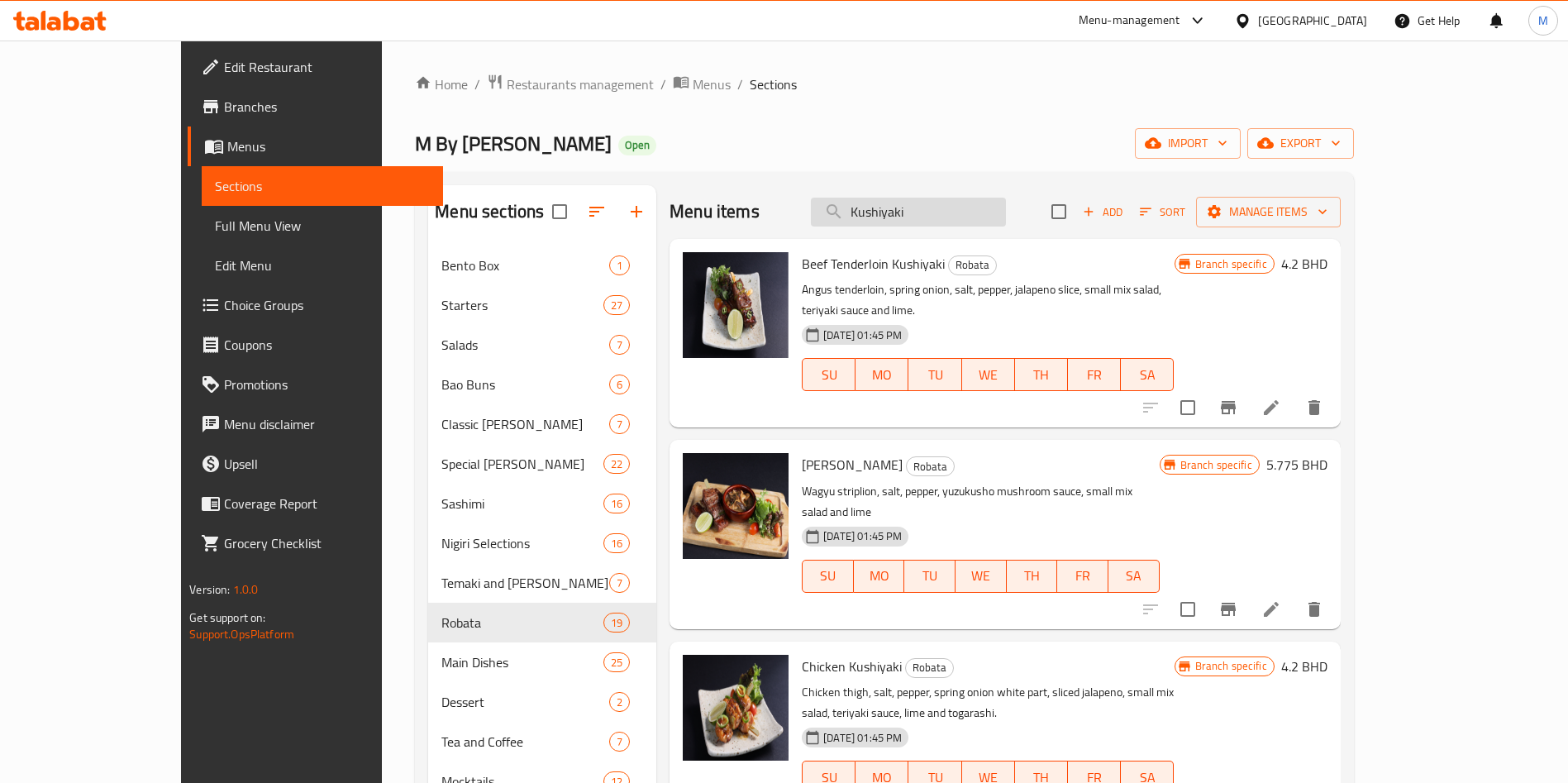
type input "Kushiyak"
click at [1006, 211] on input "Kushiyak" at bounding box center [908, 211] width 195 height 29
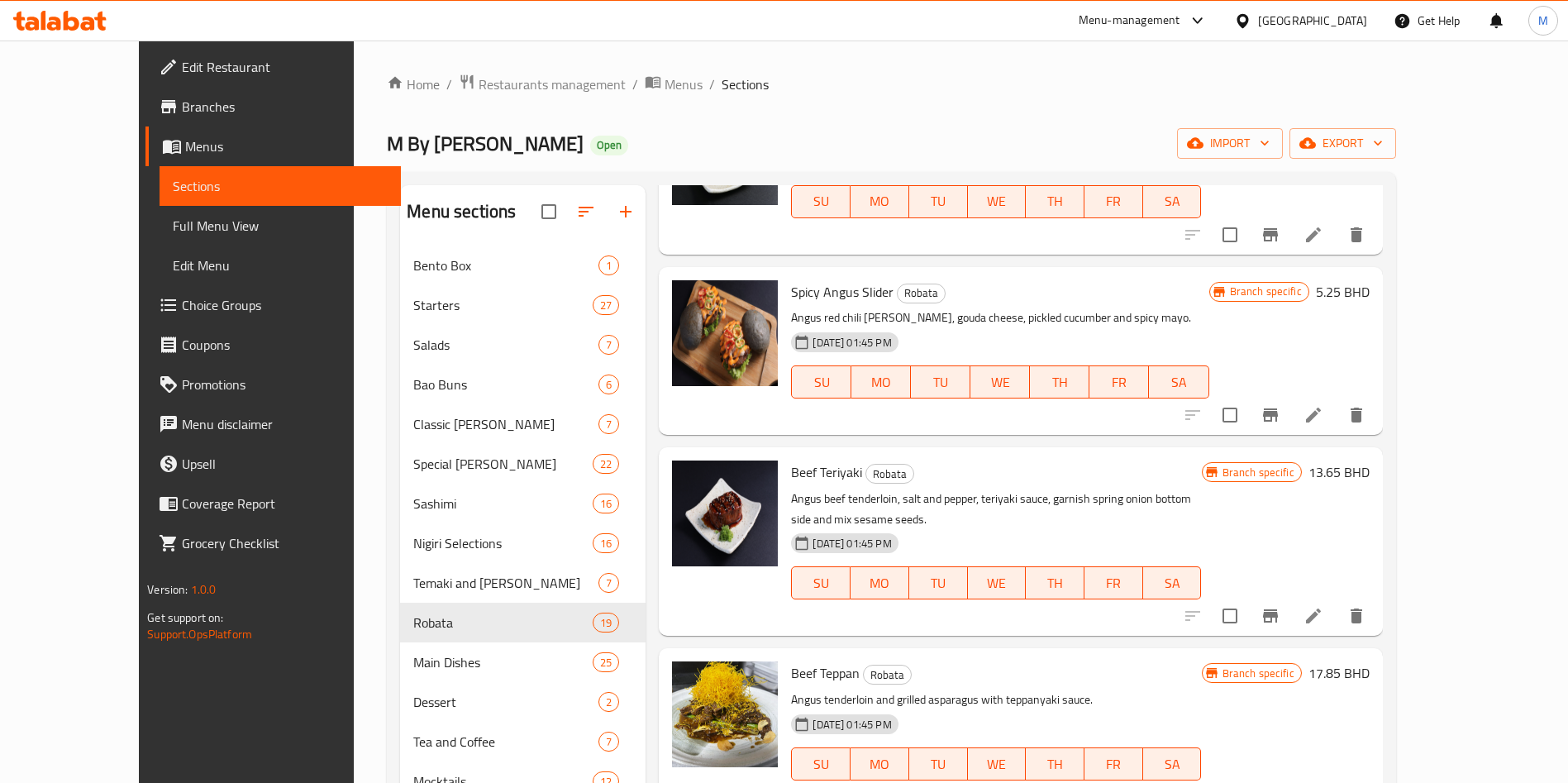
scroll to position [1612, 0]
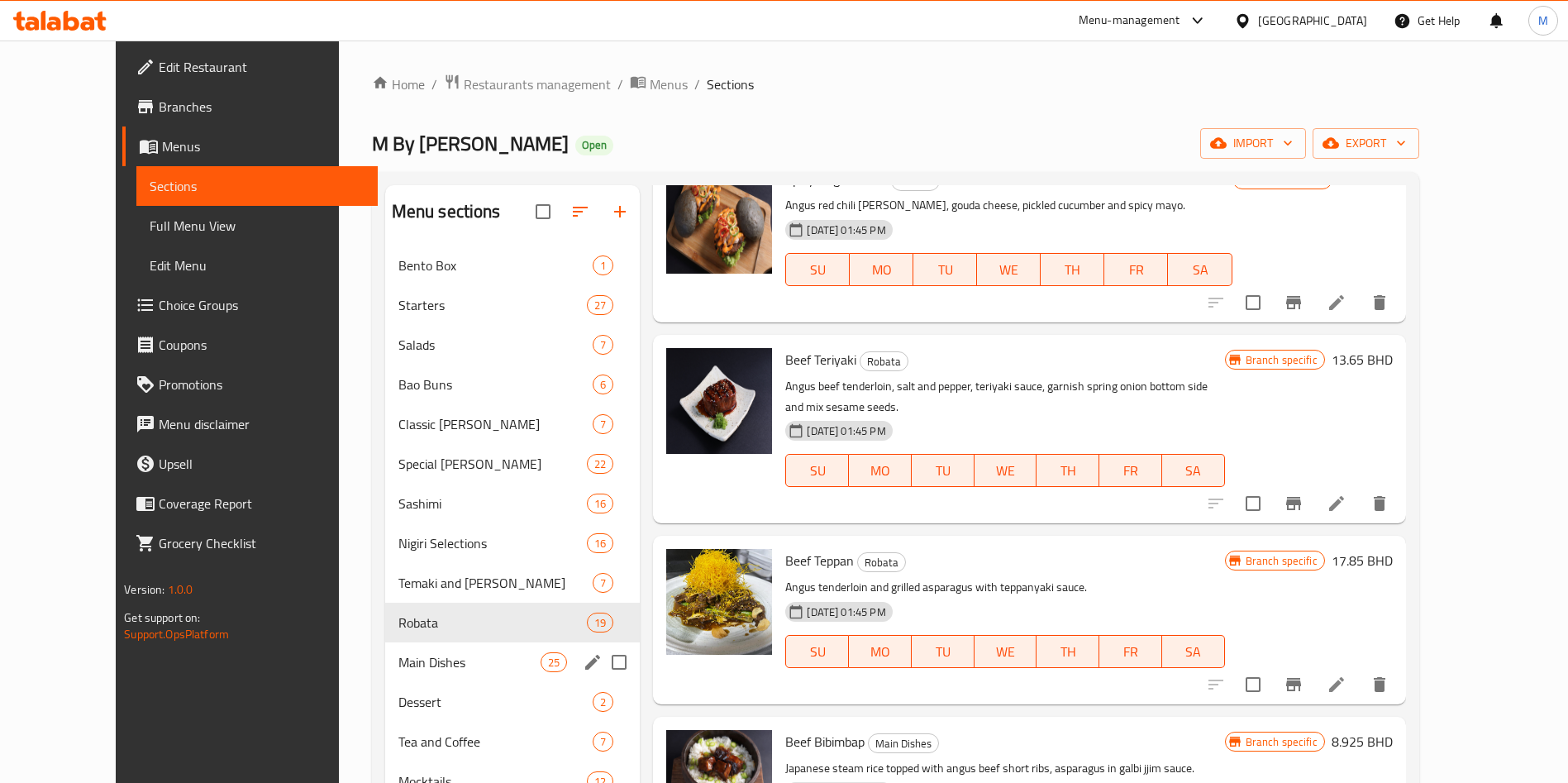
type input "ang"
click at [432, 643] on div "Main Dishes 25" at bounding box center [512, 662] width 255 height 40
click at [439, 620] on span "Robata" at bounding box center [492, 622] width 189 height 20
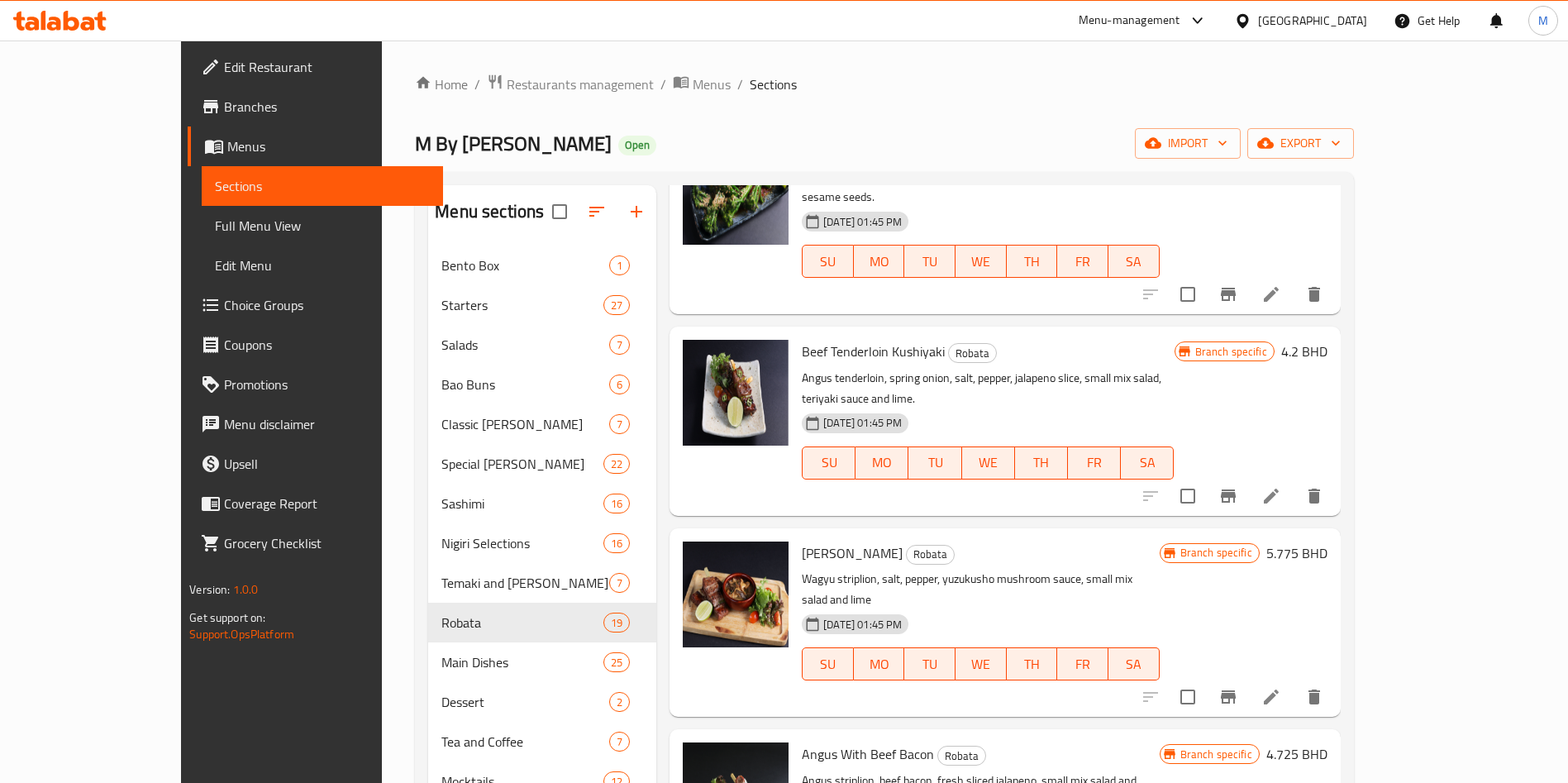
scroll to position [372, 0]
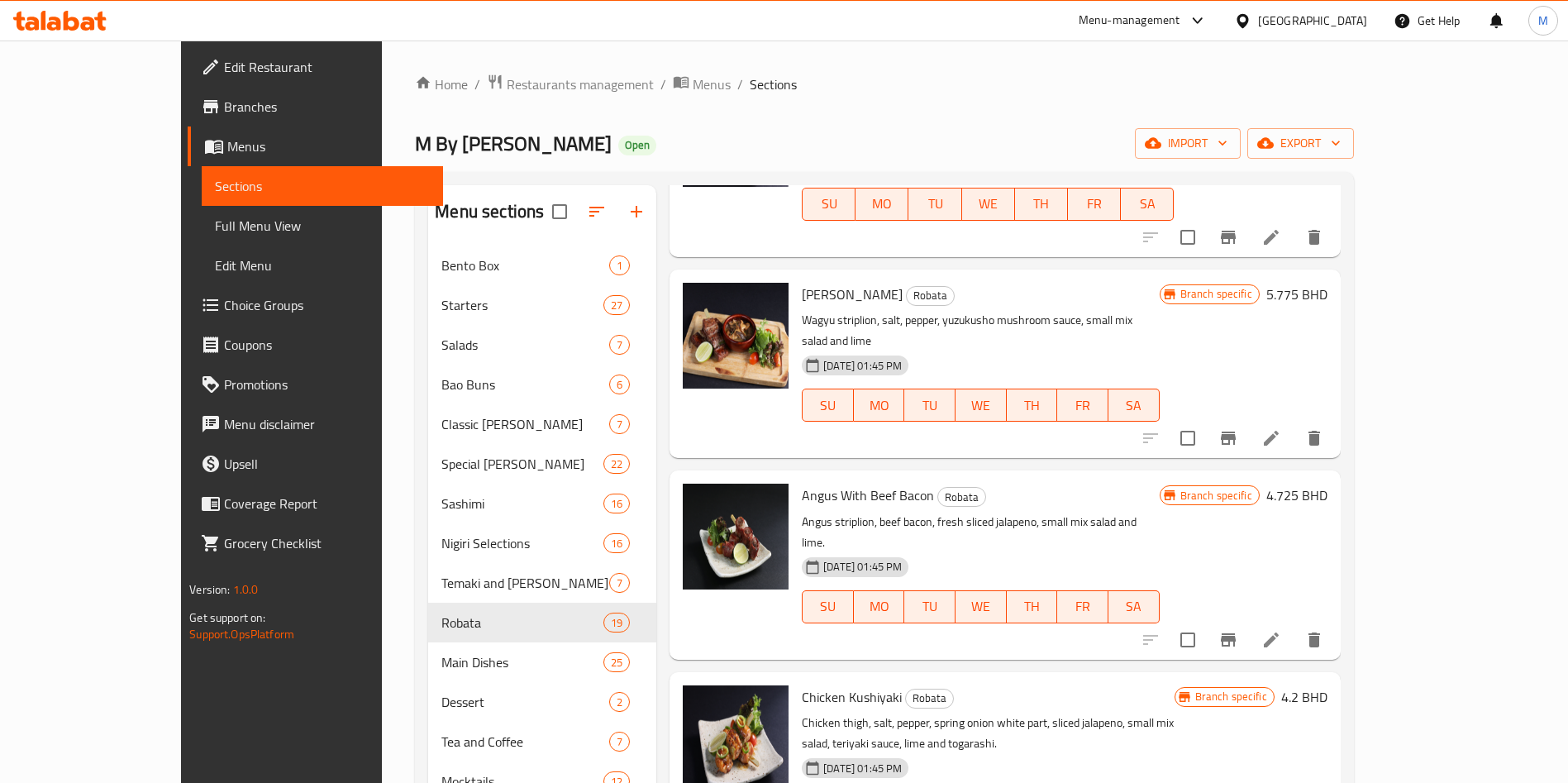
click at [870, 483] on span "Angus With Beef Bacon" at bounding box center [868, 495] width 132 height 25
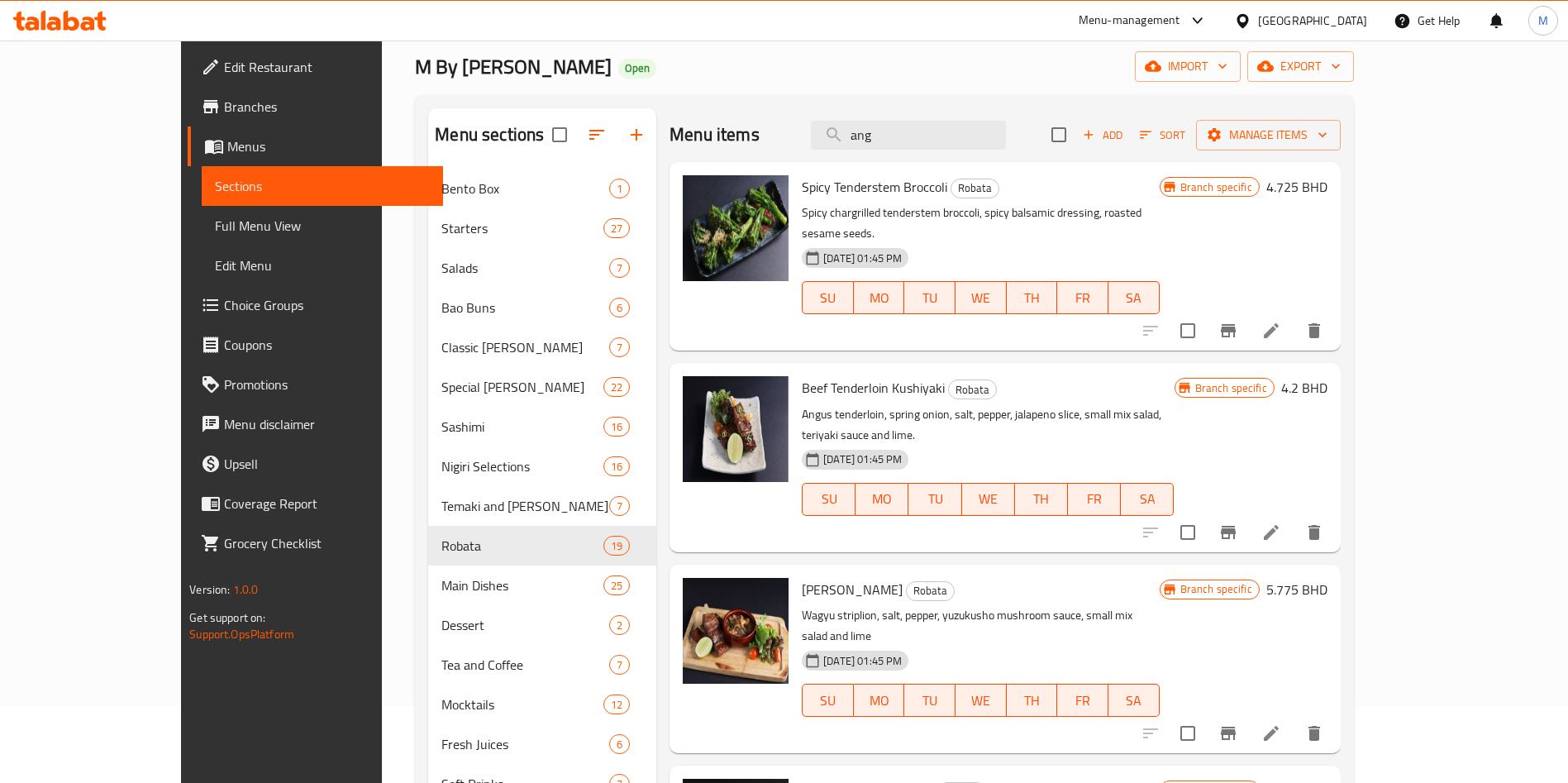
scroll to position [0, 0]
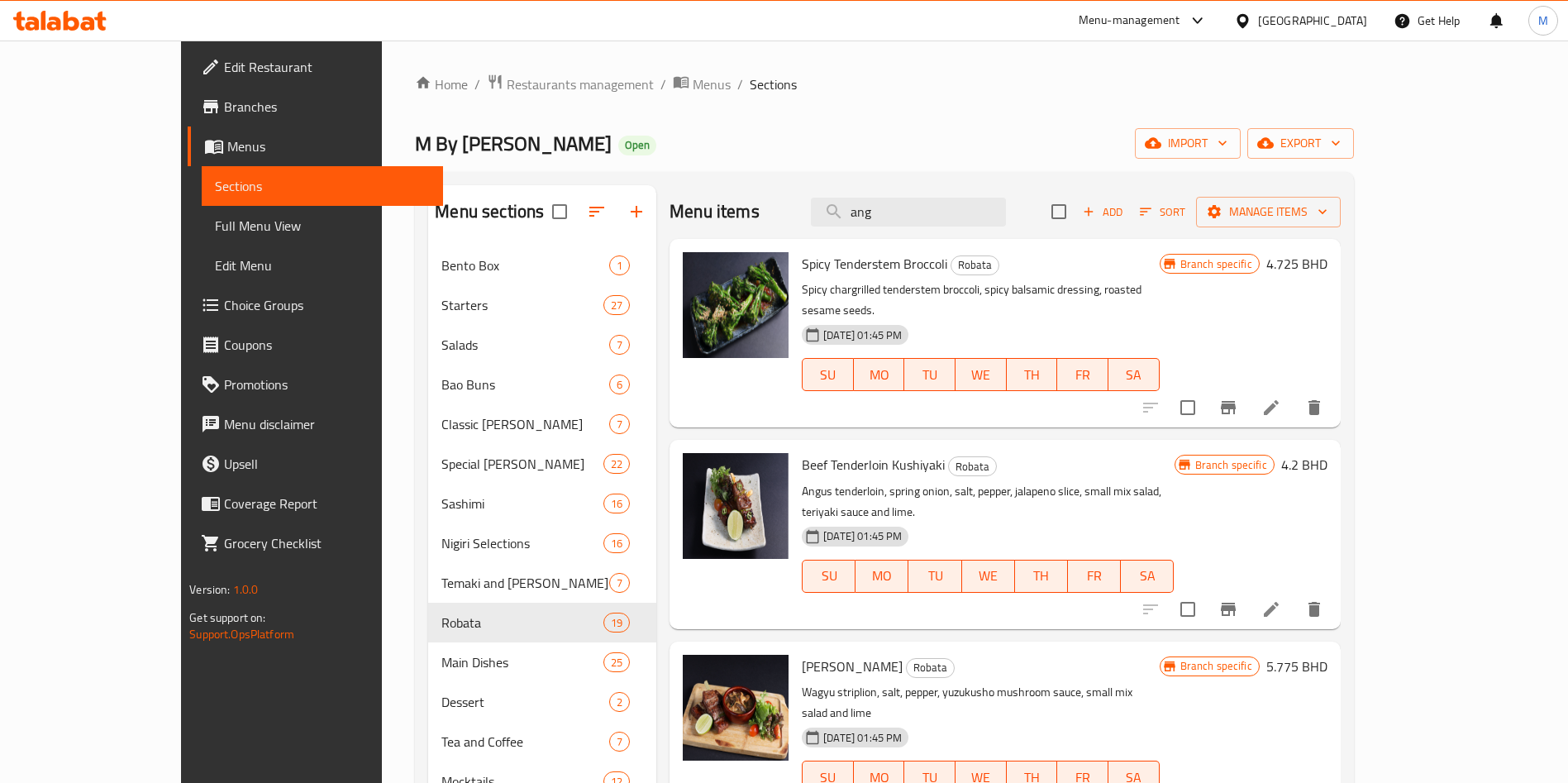
click at [929, 231] on div "Menu items ang Add Sort Manage items" at bounding box center [1006, 212] width 672 height 54
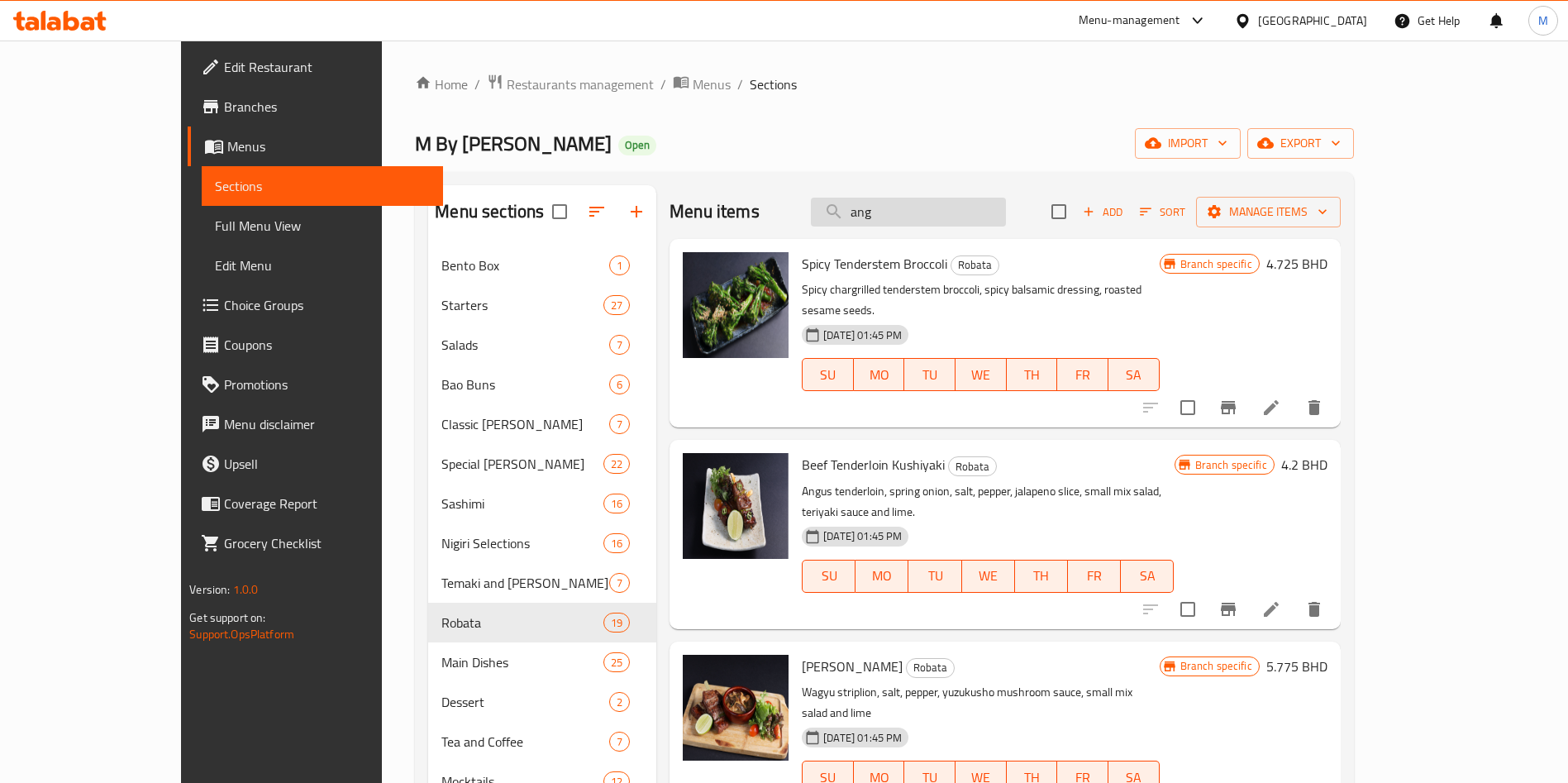
click at [939, 207] on input "ang" at bounding box center [908, 211] width 195 height 29
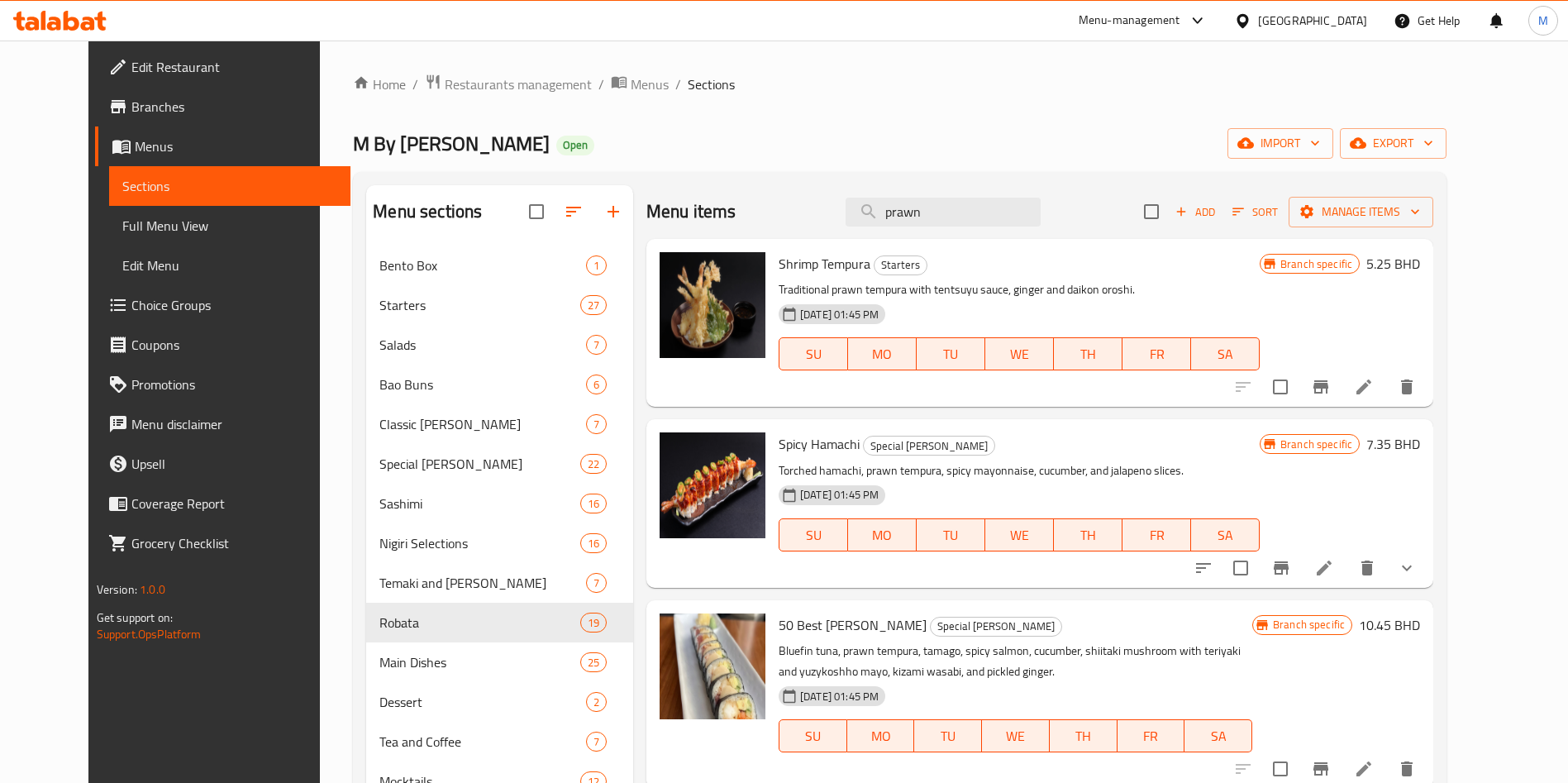
type input "prawn"
drag, startPoint x: 1000, startPoint y: 245, endPoint x: 1000, endPoint y: 227, distance: 18.0
click at [1000, 244] on div "Shrimp Tempura Starters Traditional prawn tempura with tentsuyu sauce, ginger a…" at bounding box center [1040, 323] width 787 height 168
click at [1000, 224] on input "prawn" at bounding box center [942, 211] width 195 height 29
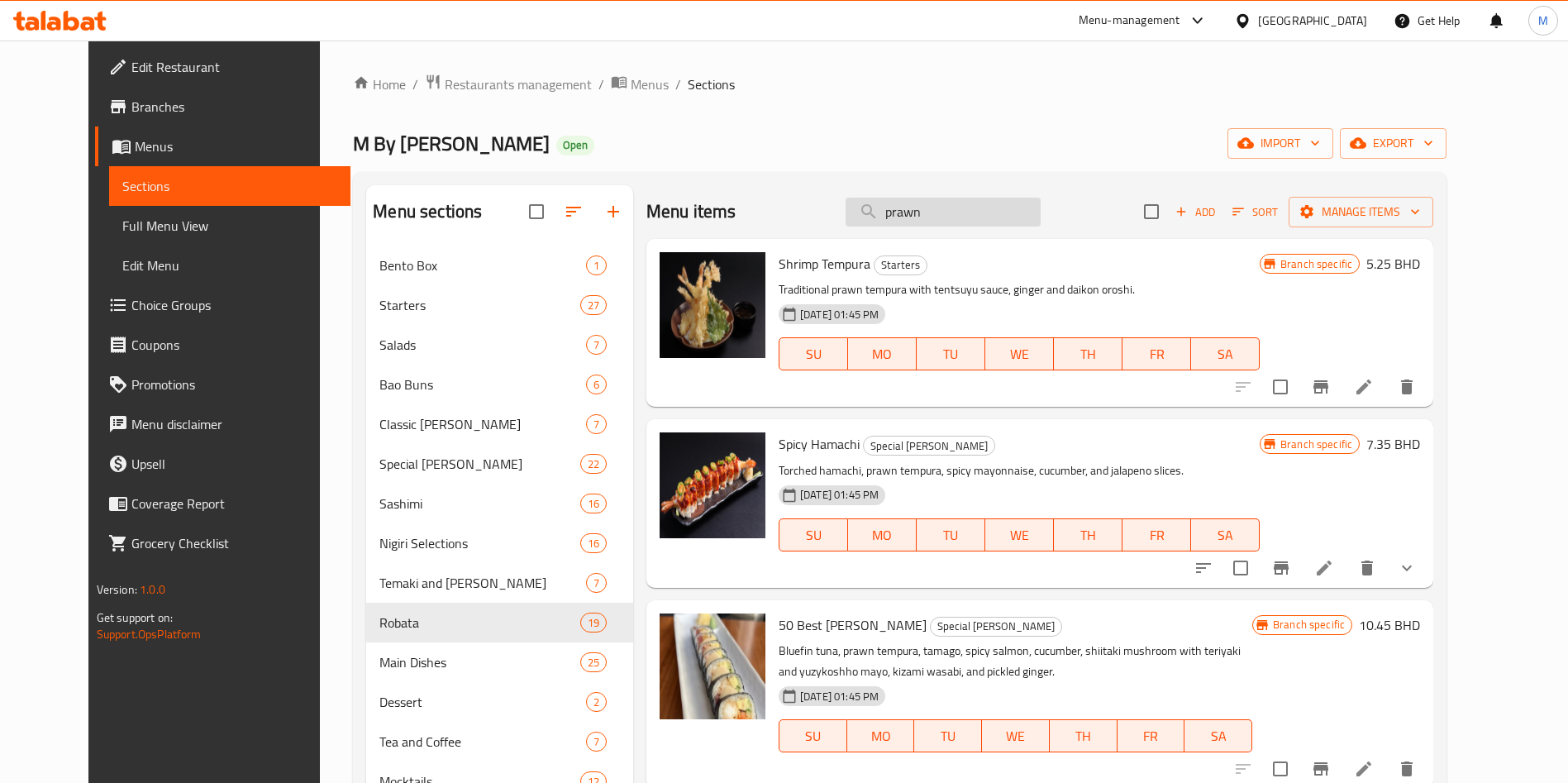
click at [1000, 224] on input "prawn" at bounding box center [942, 211] width 195 height 29
click at [999, 224] on input "prawn" at bounding box center [942, 211] width 195 height 29
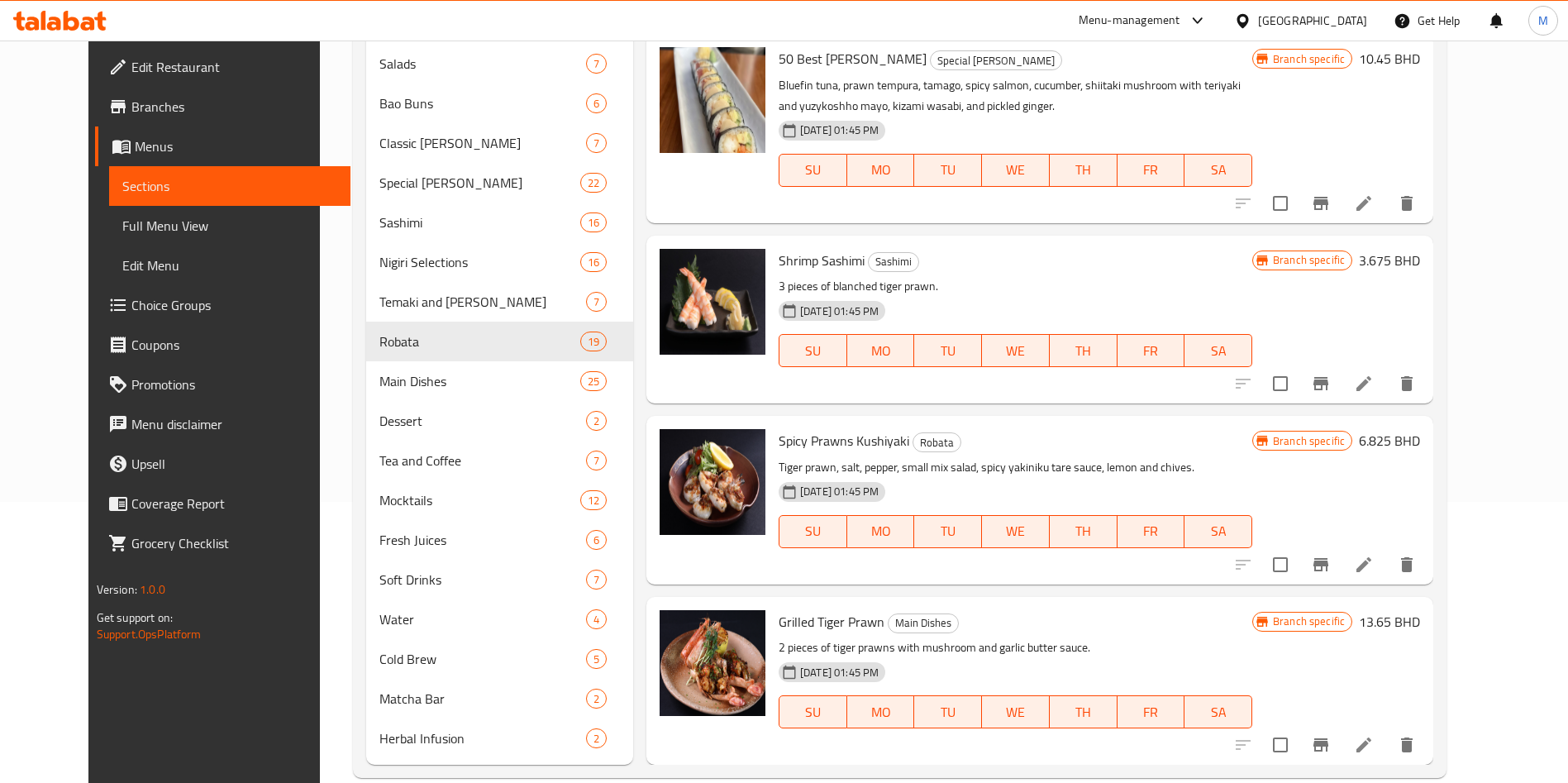
scroll to position [309, 0]
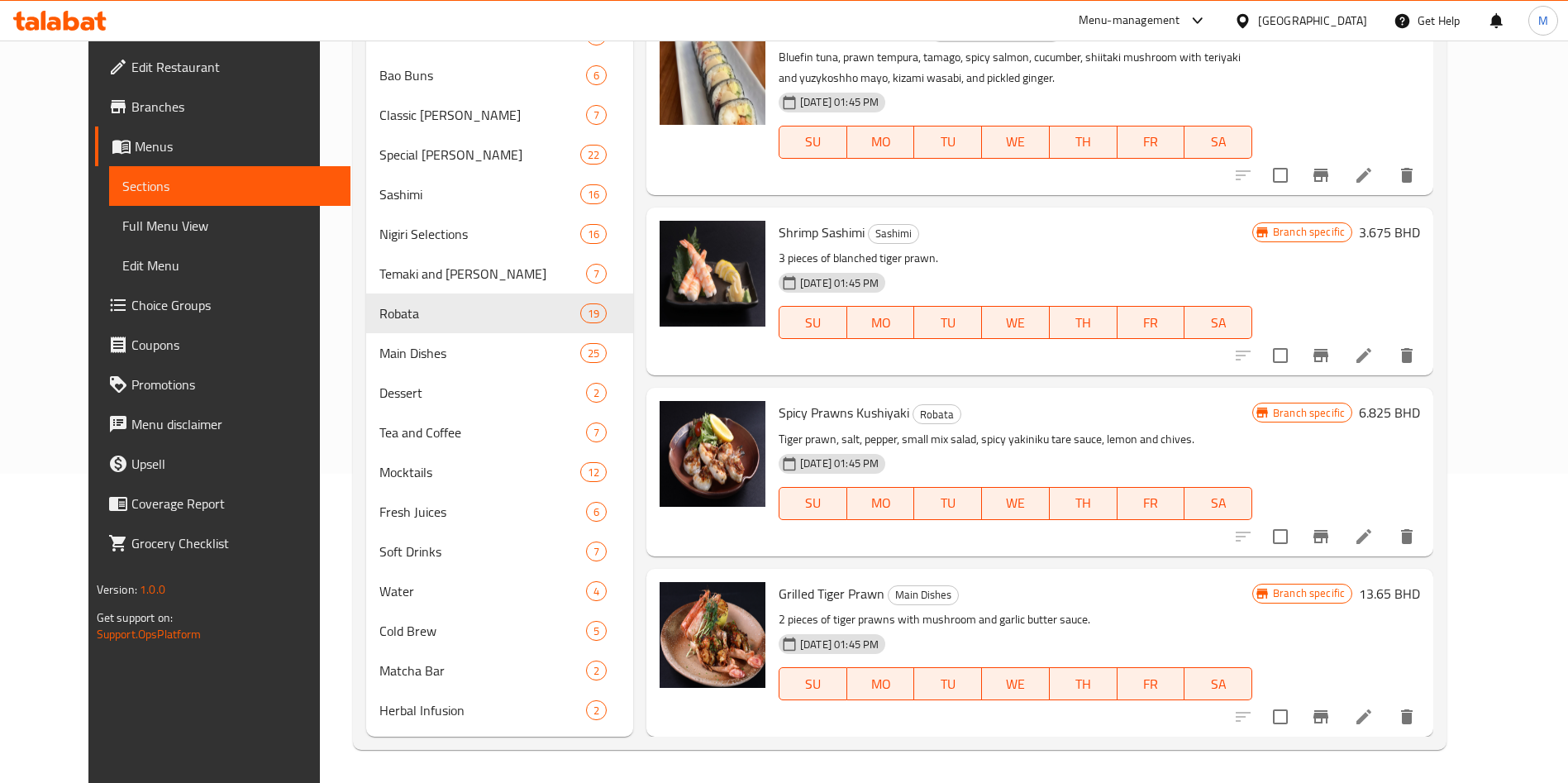
type input "prawn"
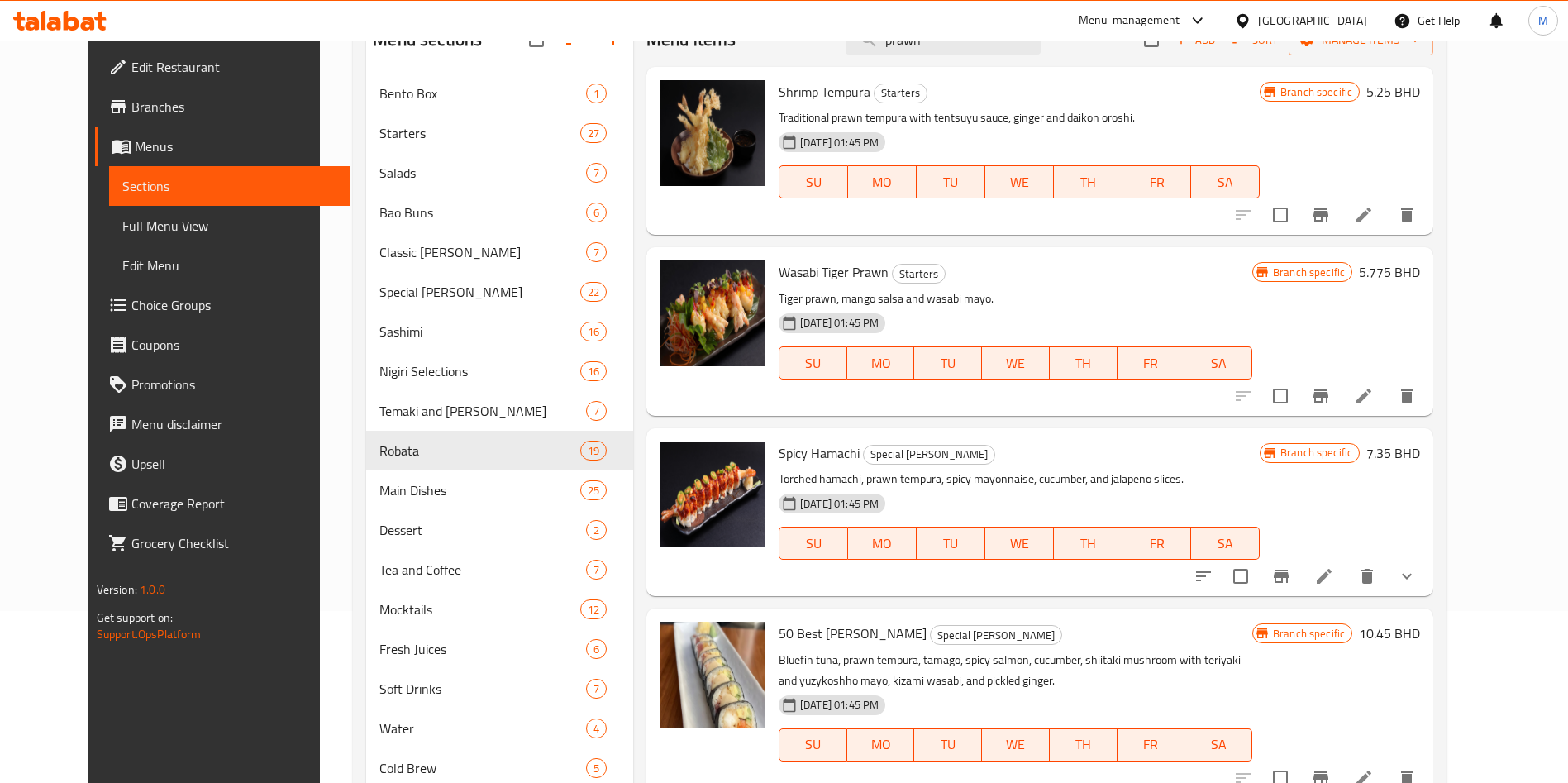
scroll to position [0, 0]
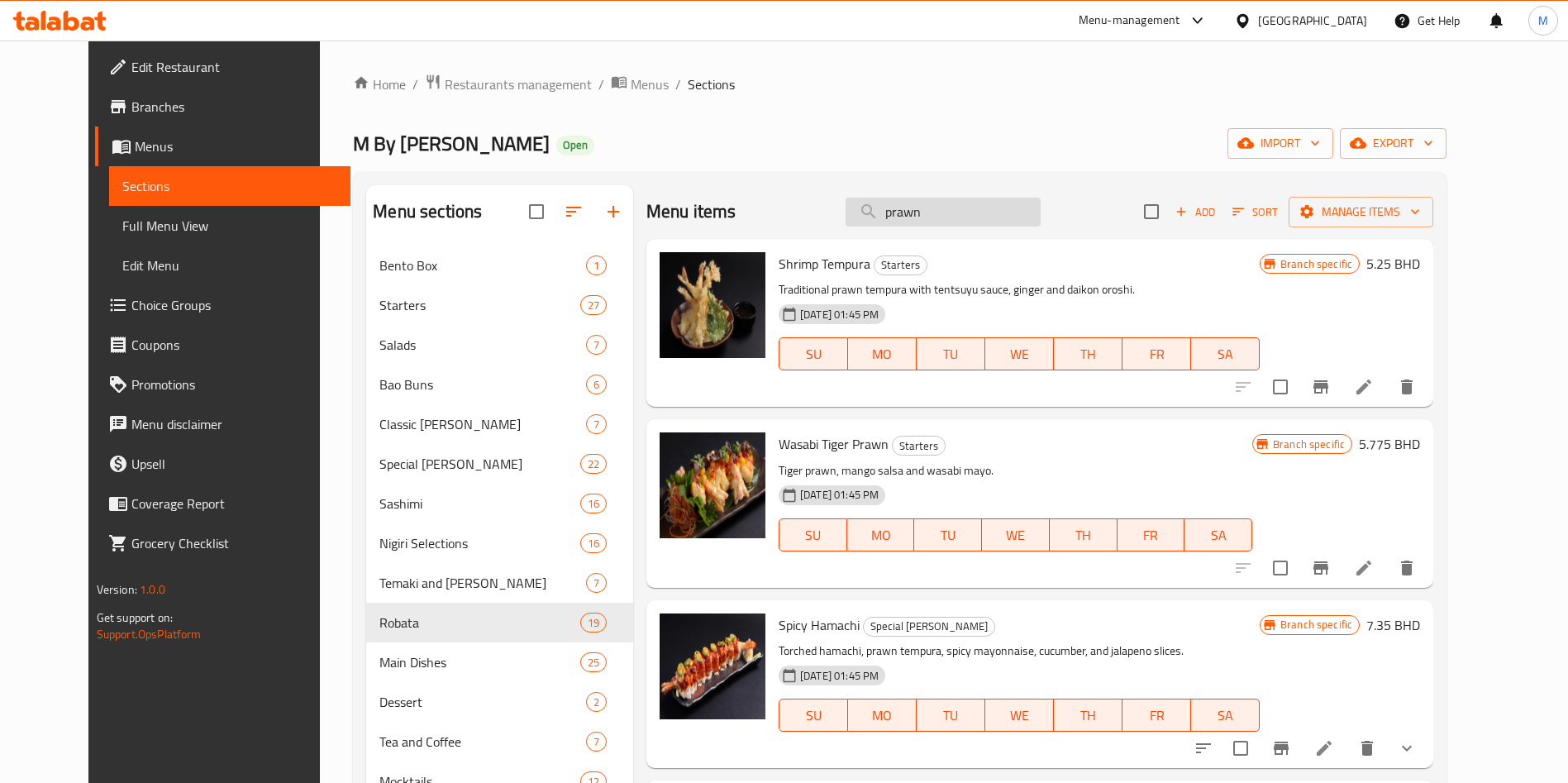
click at [1041, 207] on input "prawn" at bounding box center [942, 211] width 195 height 29
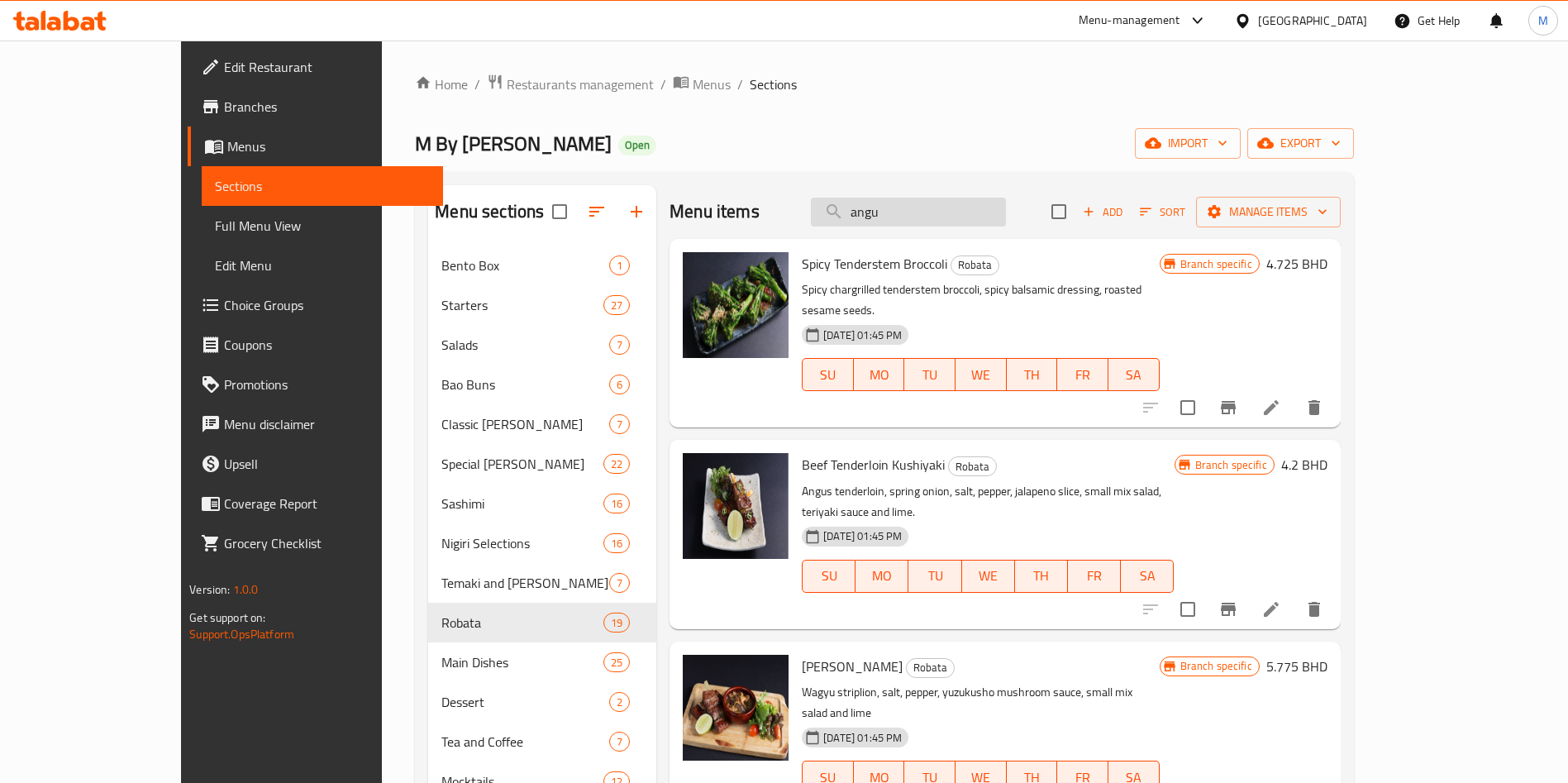
type input "angus"
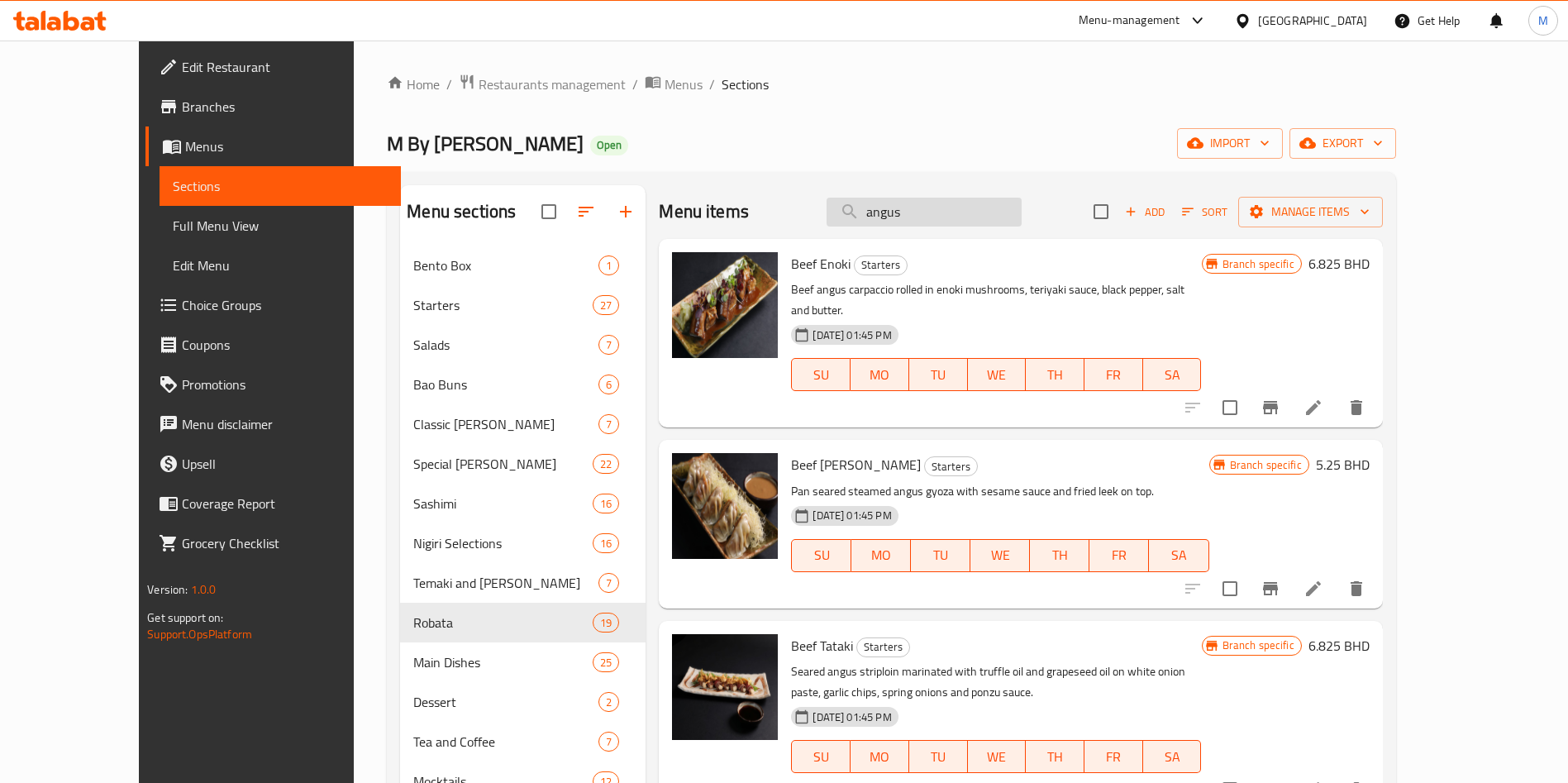
click at [999, 217] on input "angus" at bounding box center [923, 211] width 195 height 29
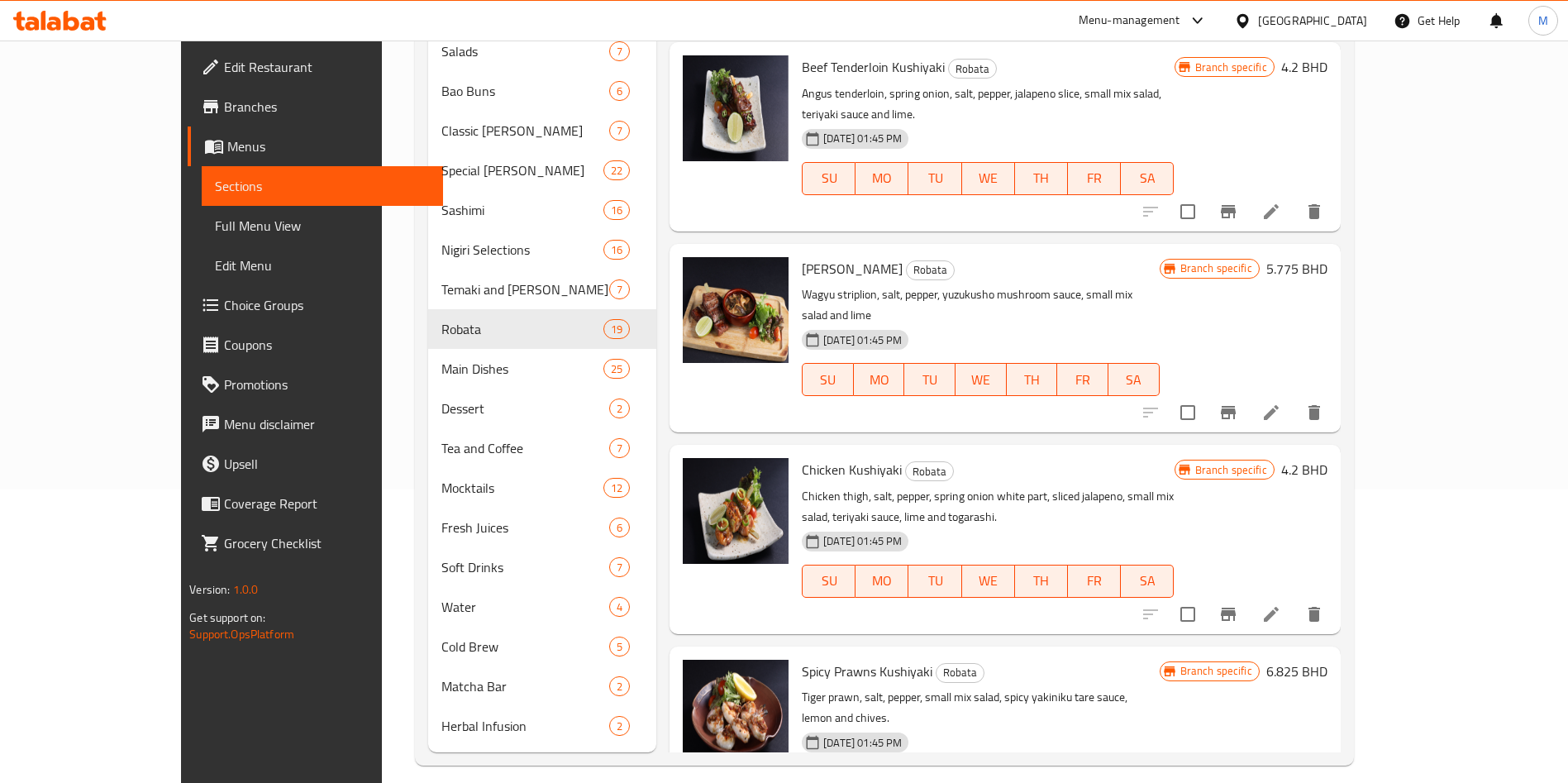
scroll to position [309, 0]
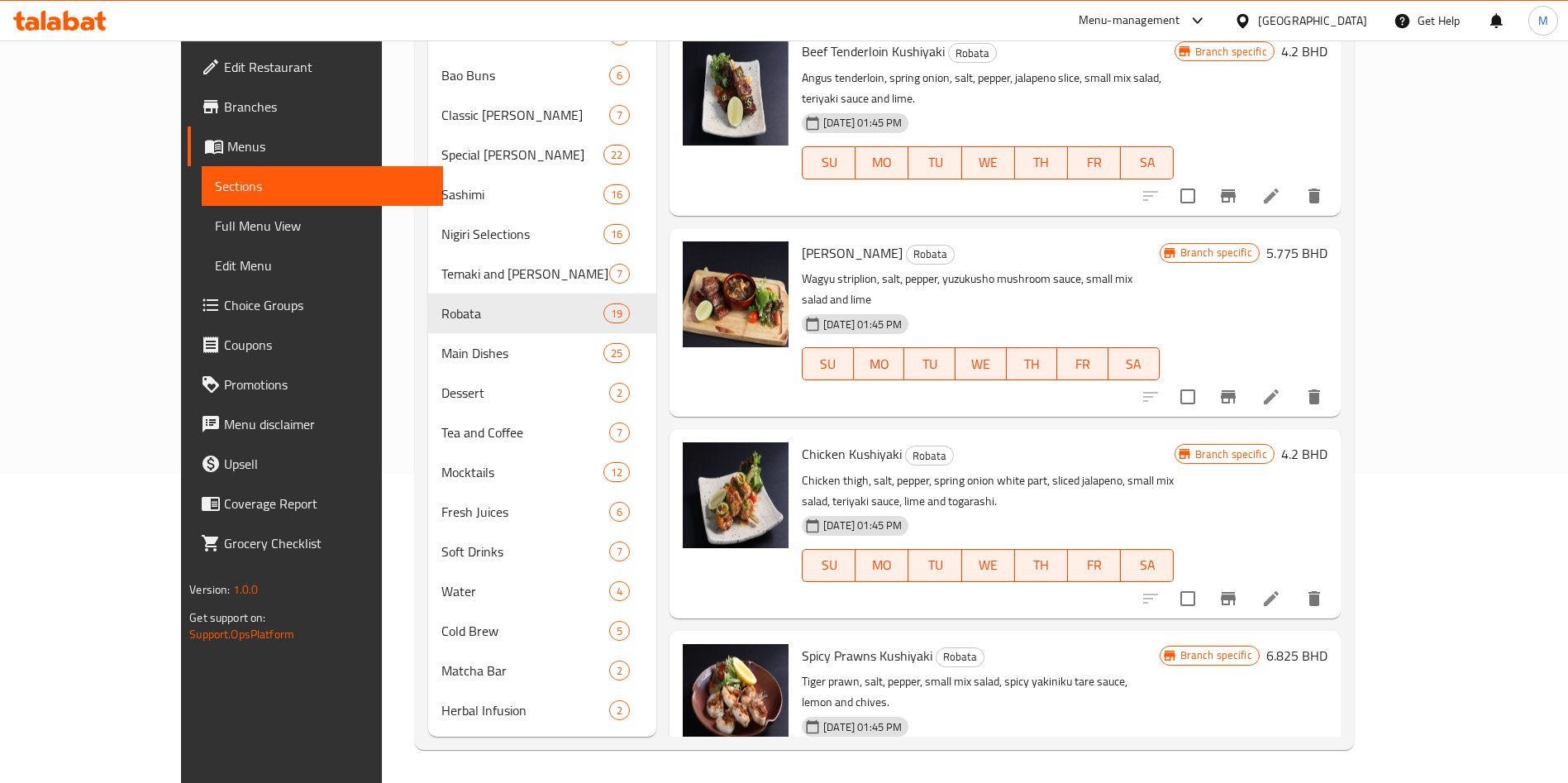
type input "kush"
click at [846, 643] on span "Spicy Prawns Kushiyaki" at bounding box center [867, 655] width 131 height 25
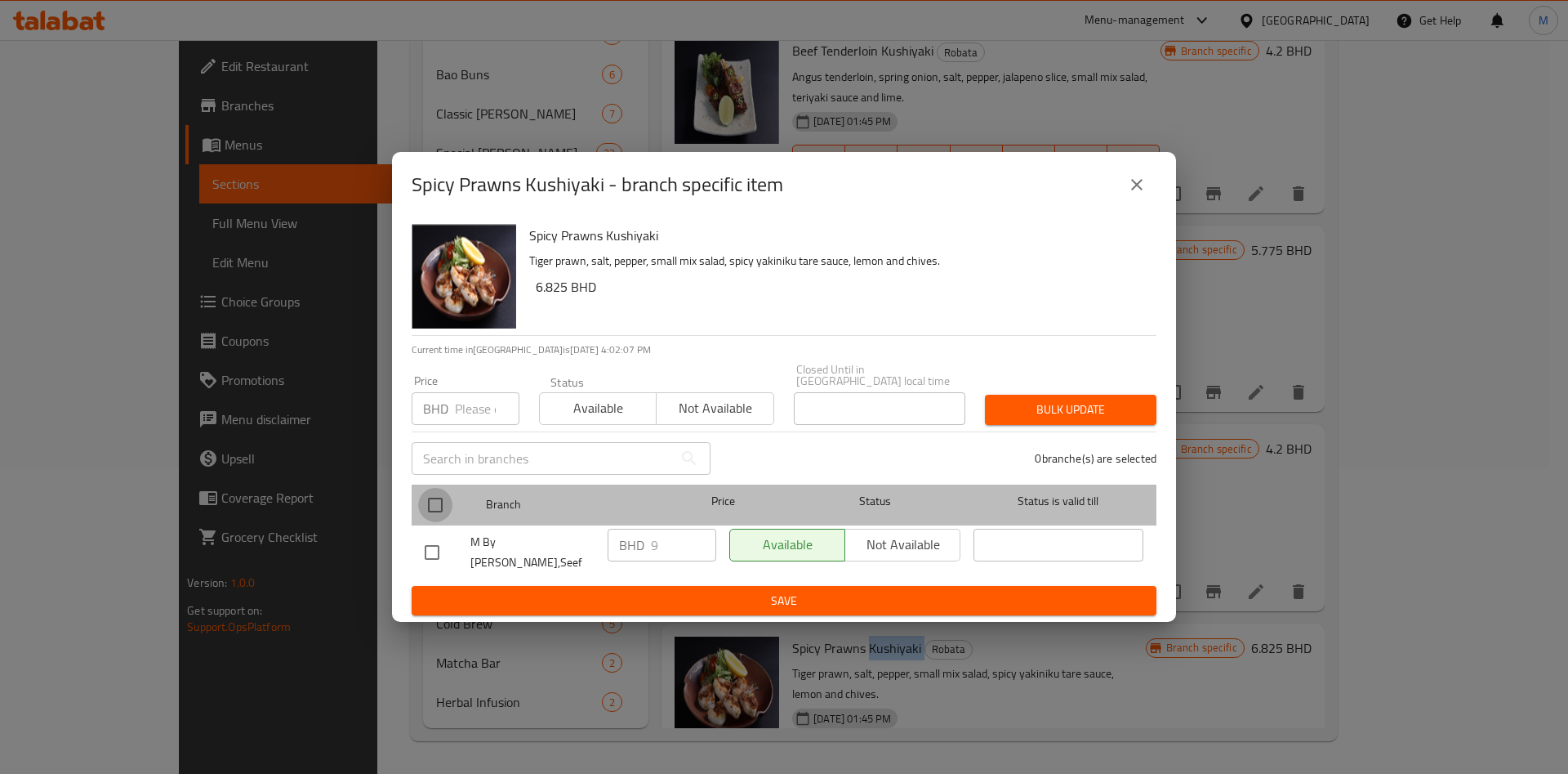
click at [449, 493] on input "checkbox" at bounding box center [435, 505] width 34 height 34
checkbox input "true"
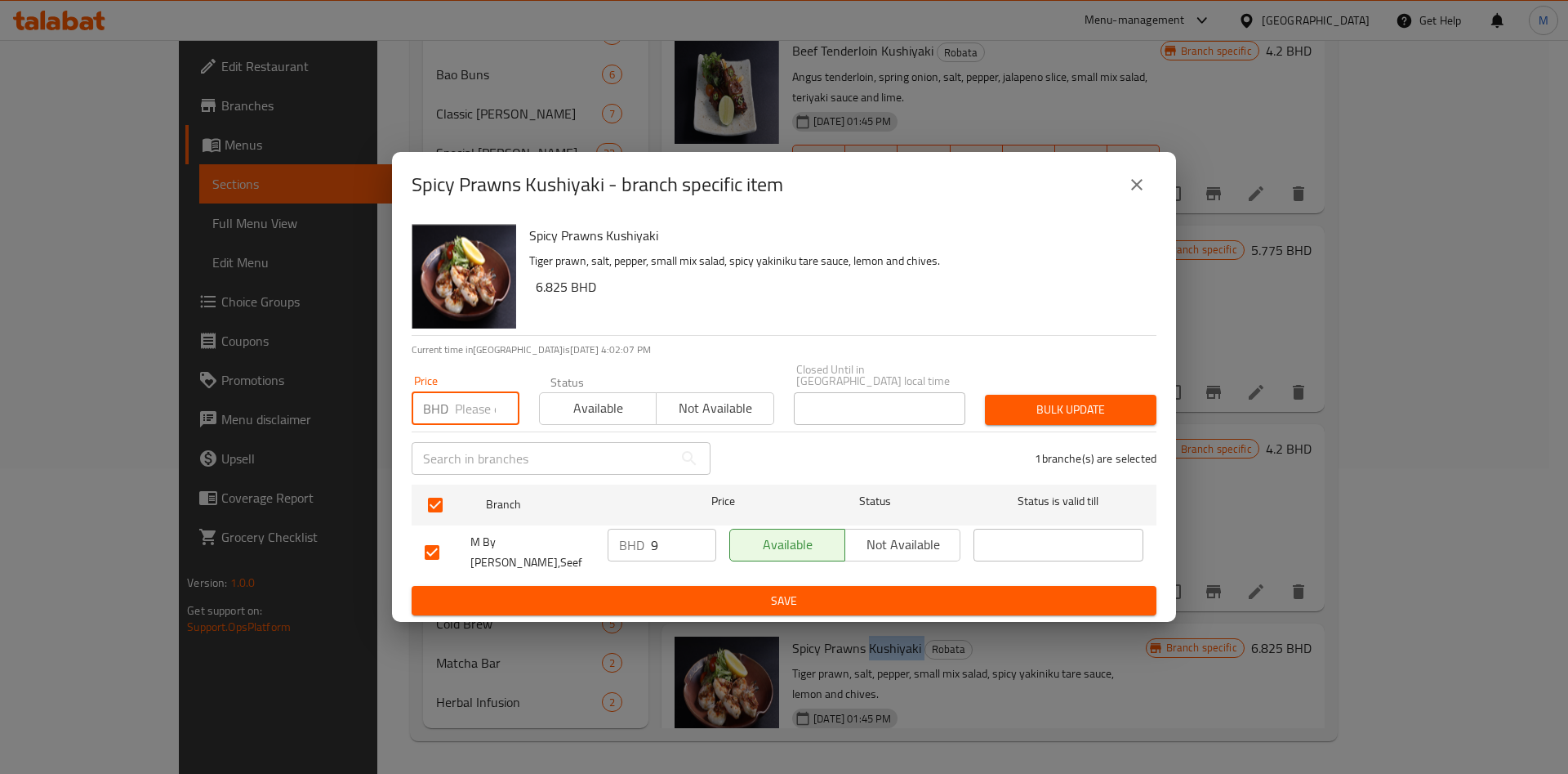
click at [472, 393] on input "number" at bounding box center [486, 409] width 64 height 32
type input "9.5"
click at [1116, 430] on div "1 branche(s) are selected" at bounding box center [944, 458] width 446 height 59
click at [1108, 416] on span "Bulk update" at bounding box center [1070, 410] width 145 height 21
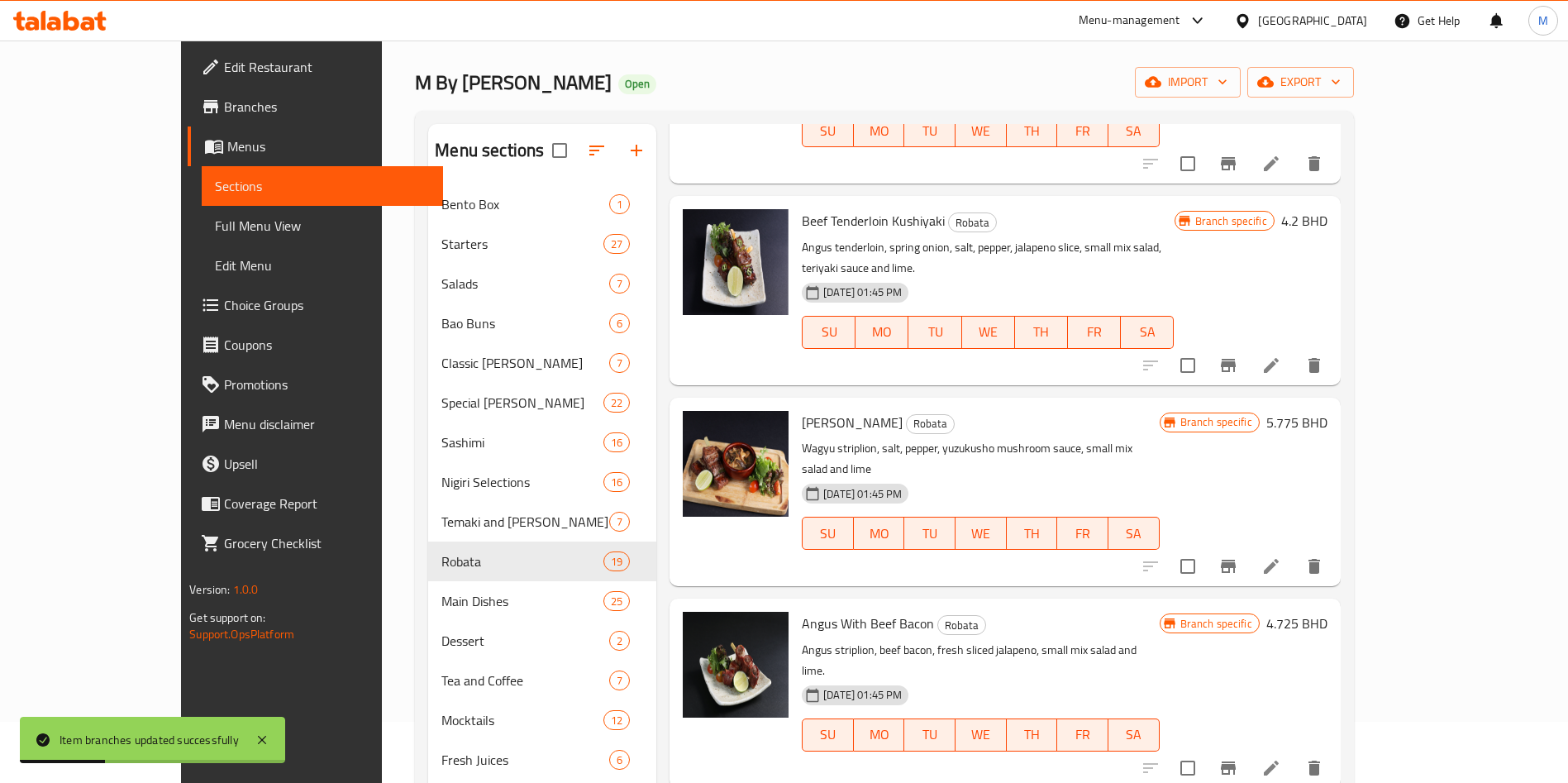
scroll to position [248, 0]
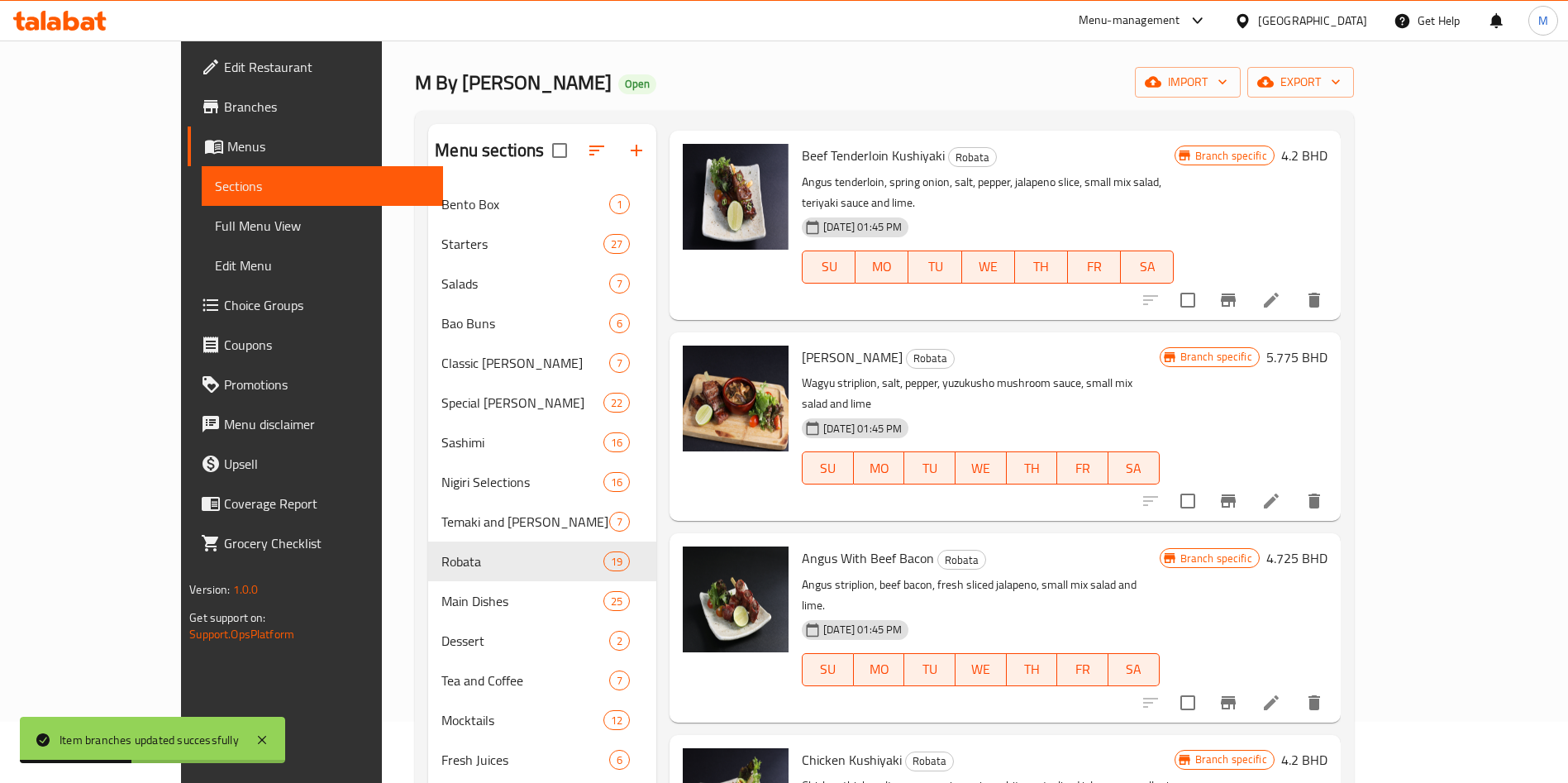
click at [1236, 696] on icon "Branch-specific-item" at bounding box center [1228, 702] width 15 height 13
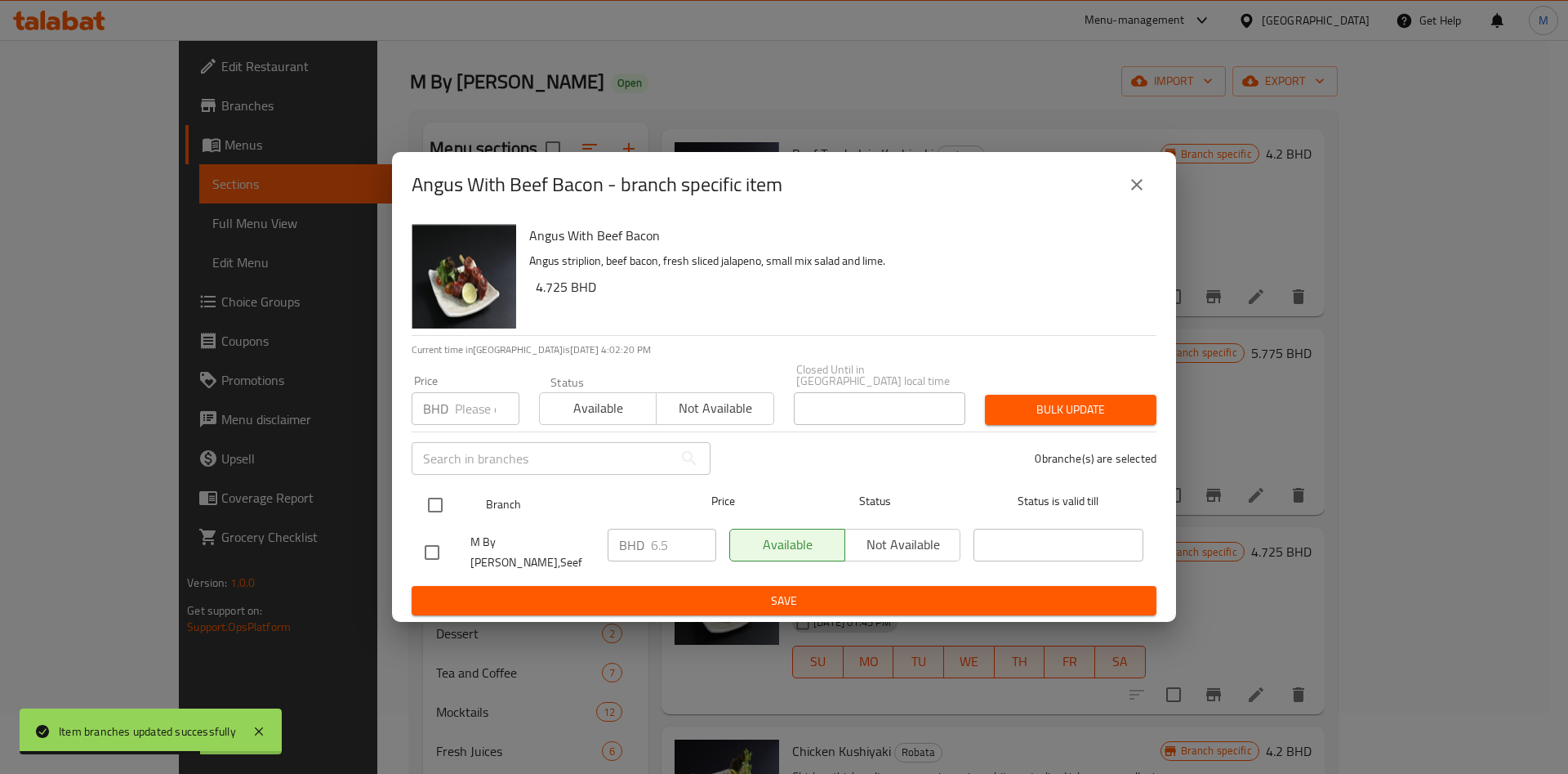
click at [433, 493] on input "checkbox" at bounding box center [435, 505] width 34 height 34
checkbox input "false"
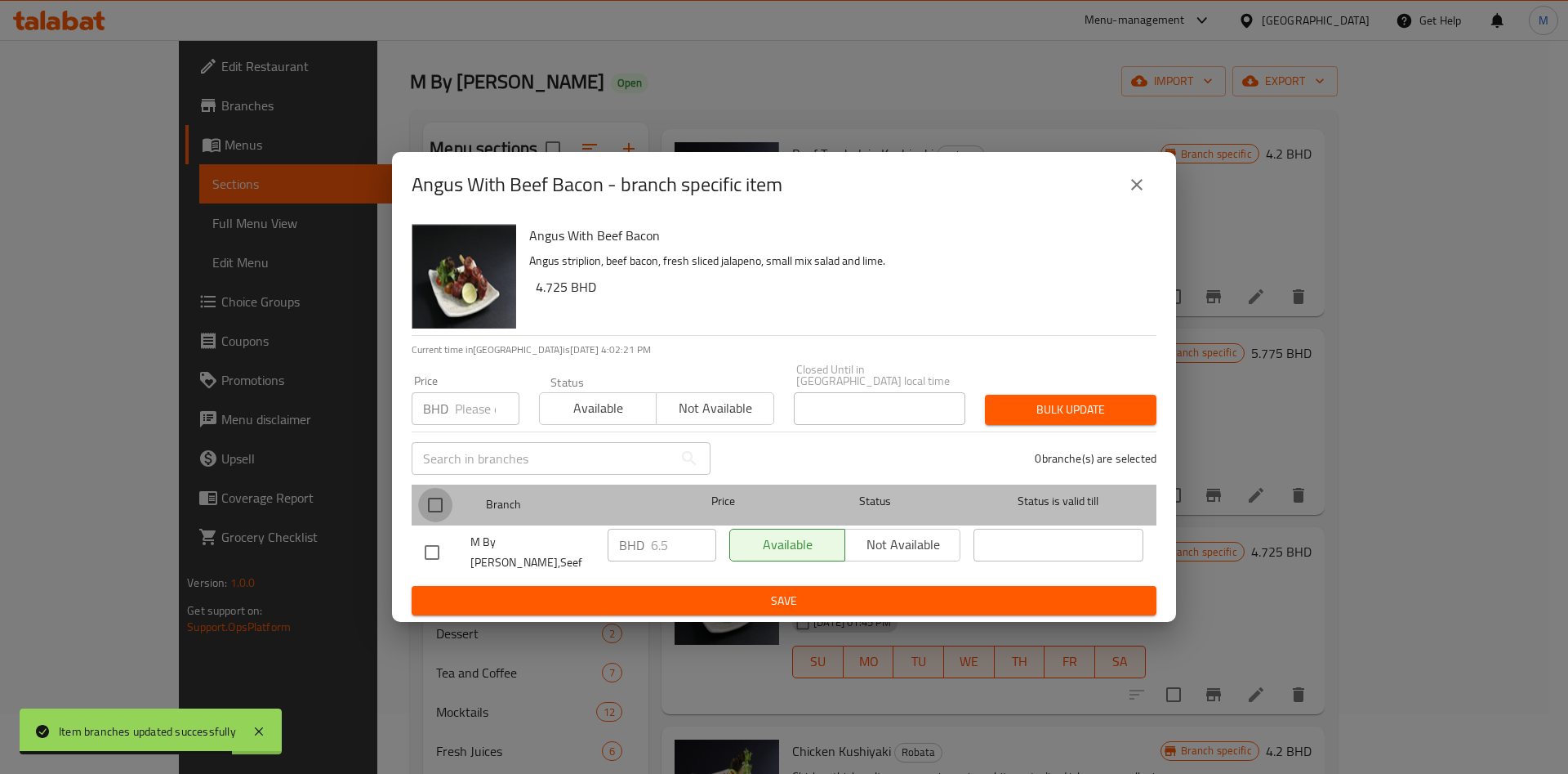
click at [439, 504] on input "checkbox" at bounding box center [435, 505] width 34 height 34
checkbox input "true"
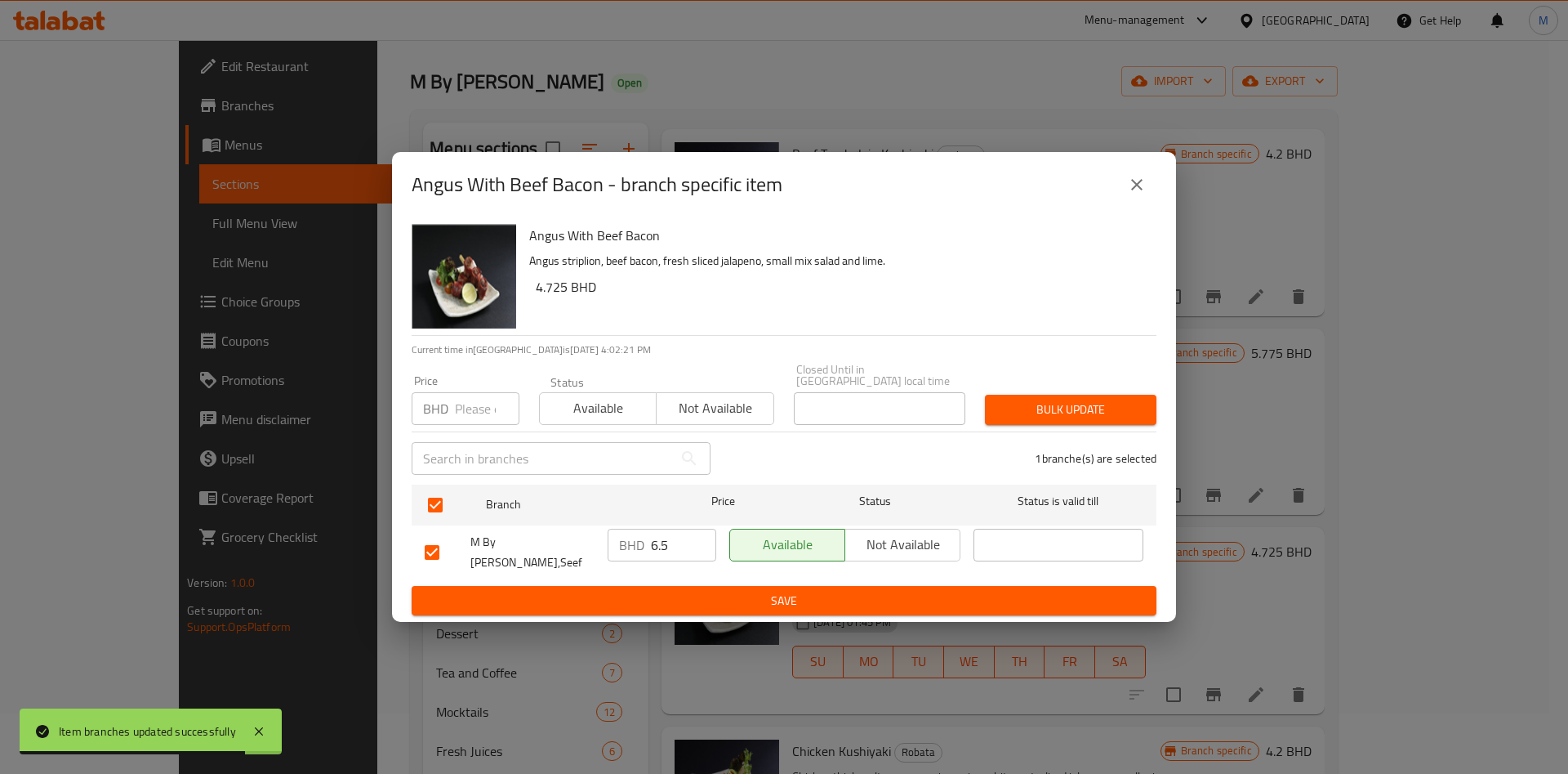
click at [468, 405] on input "number" at bounding box center [486, 409] width 64 height 32
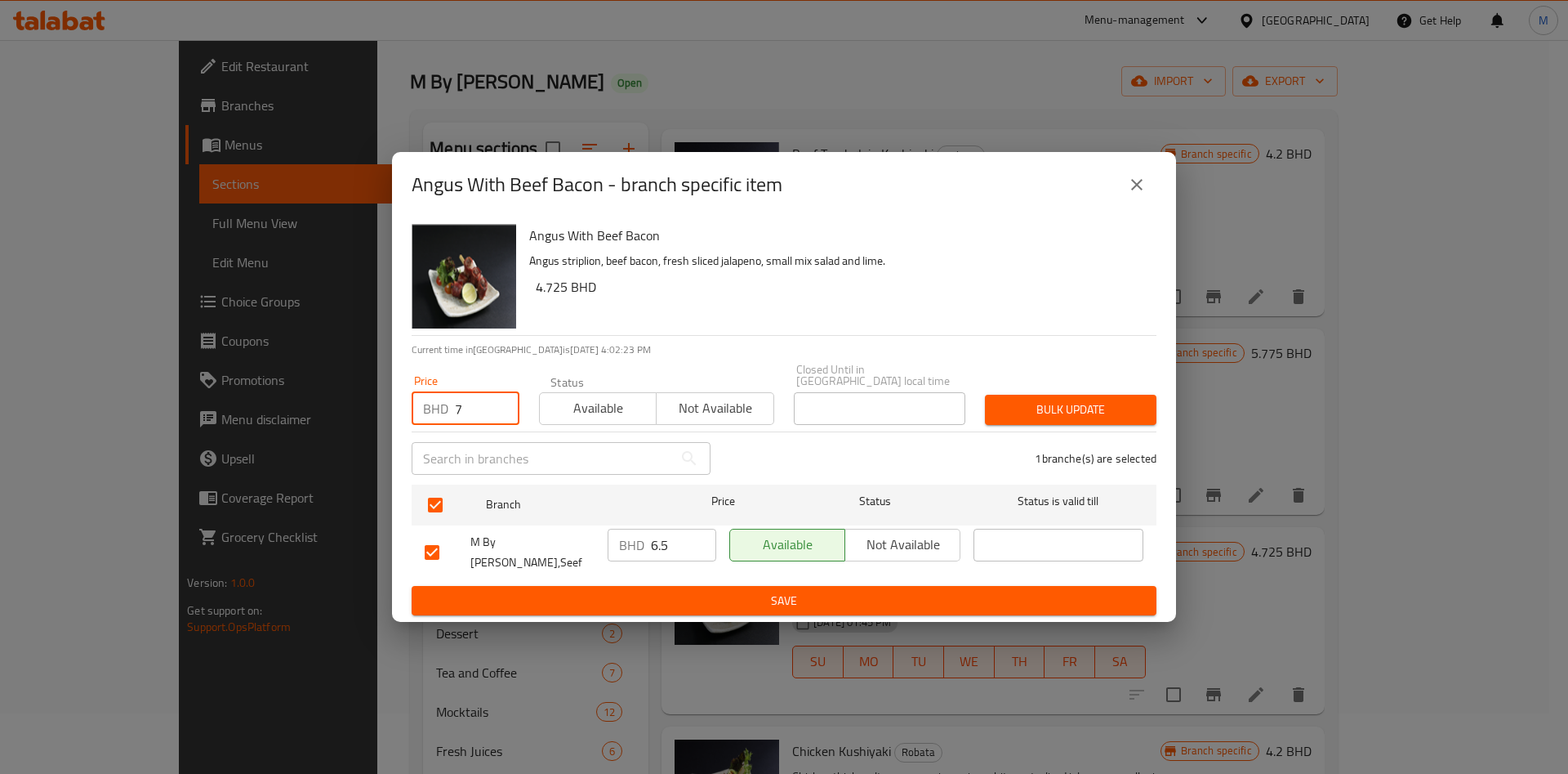
type input "7"
click at [1097, 411] on span "Bulk update" at bounding box center [1070, 410] width 145 height 21
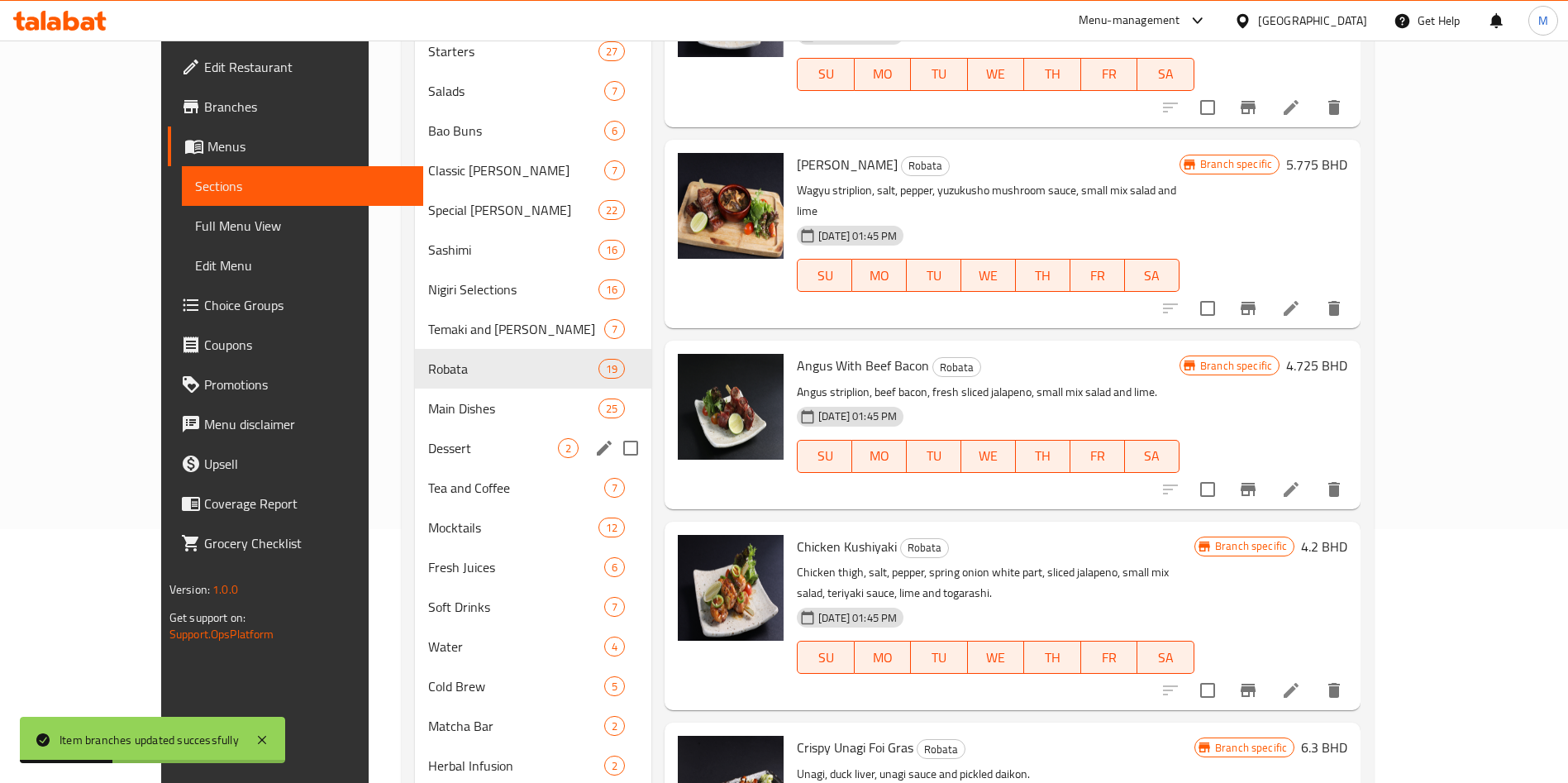
scroll to position [309, 0]
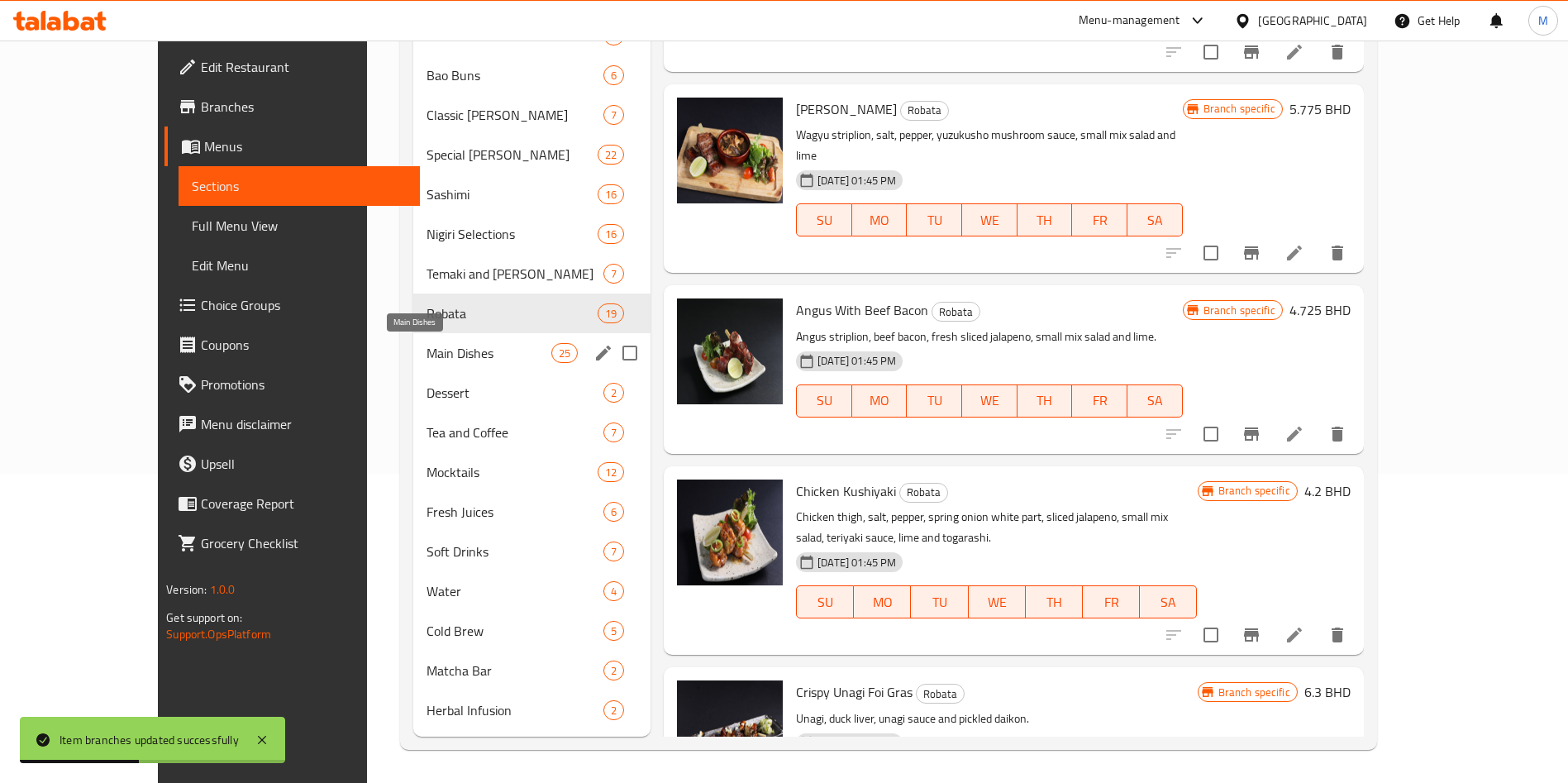
click at [427, 359] on span "Main Dishes" at bounding box center [489, 352] width 125 height 20
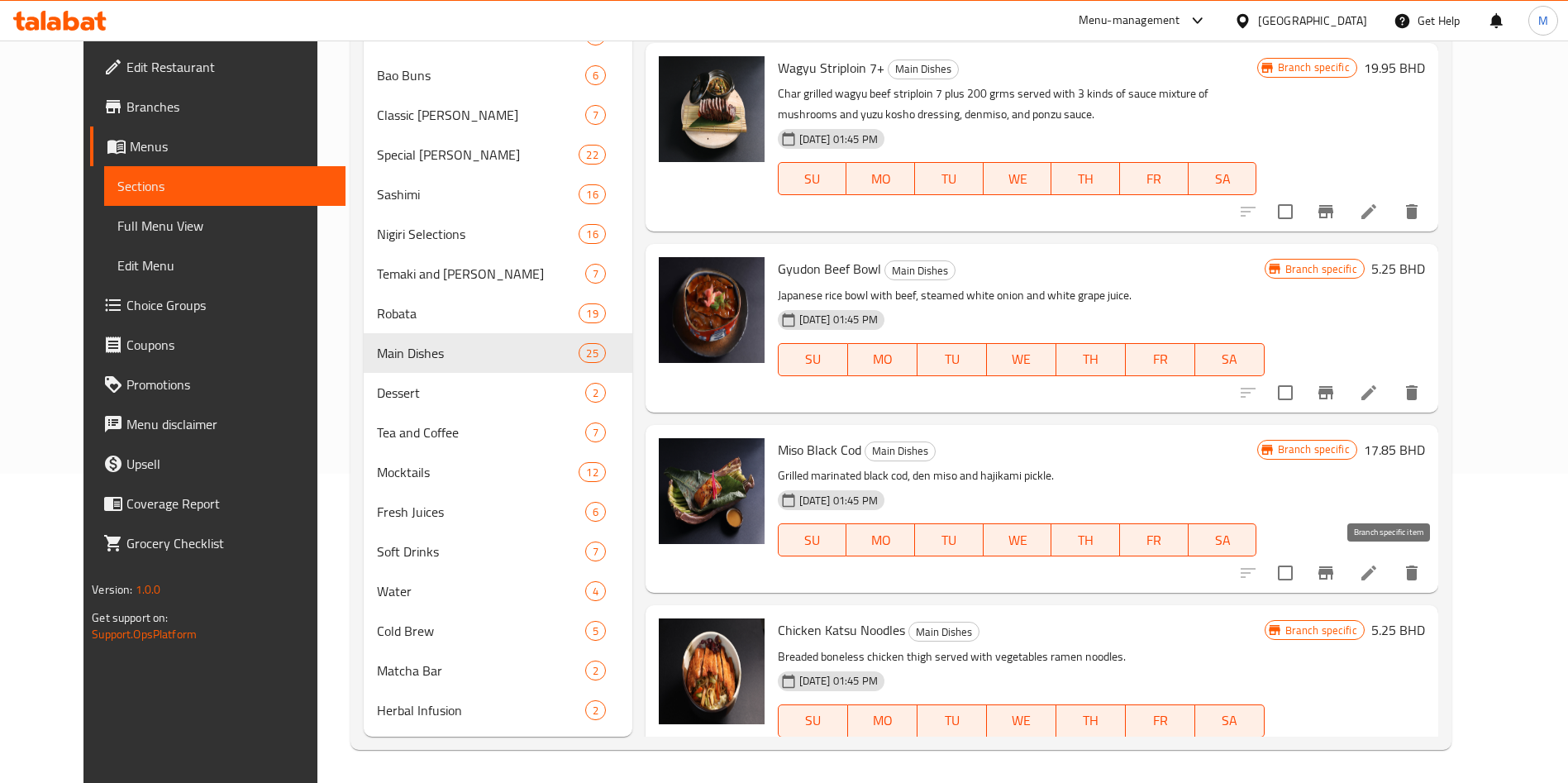
click at [1346, 561] on button "Branch-specific-item" at bounding box center [1326, 573] width 40 height 40
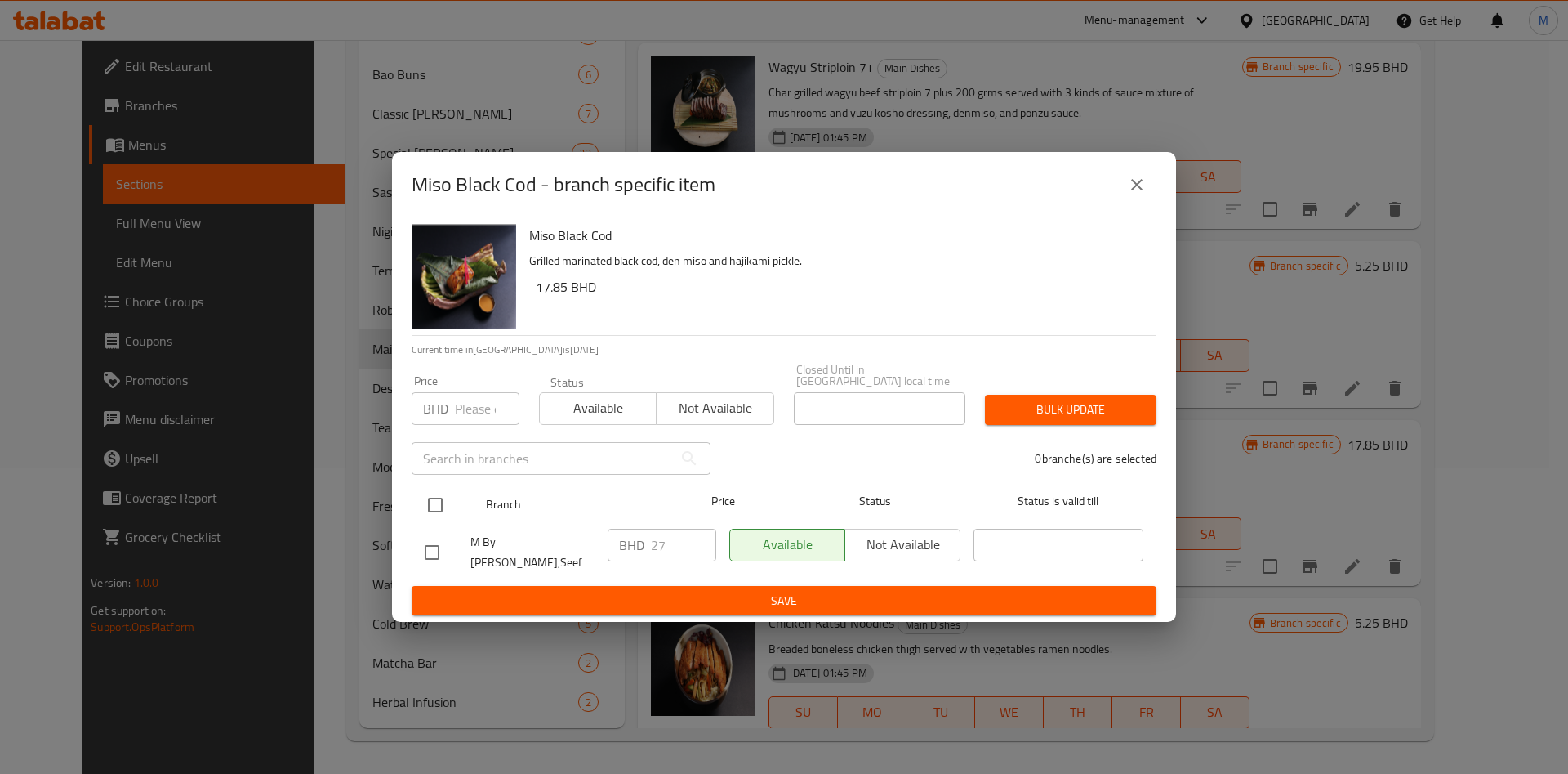
click at [438, 491] on input "checkbox" at bounding box center [435, 505] width 34 height 34
checkbox input "false"
click at [440, 497] on input "checkbox" at bounding box center [435, 505] width 34 height 34
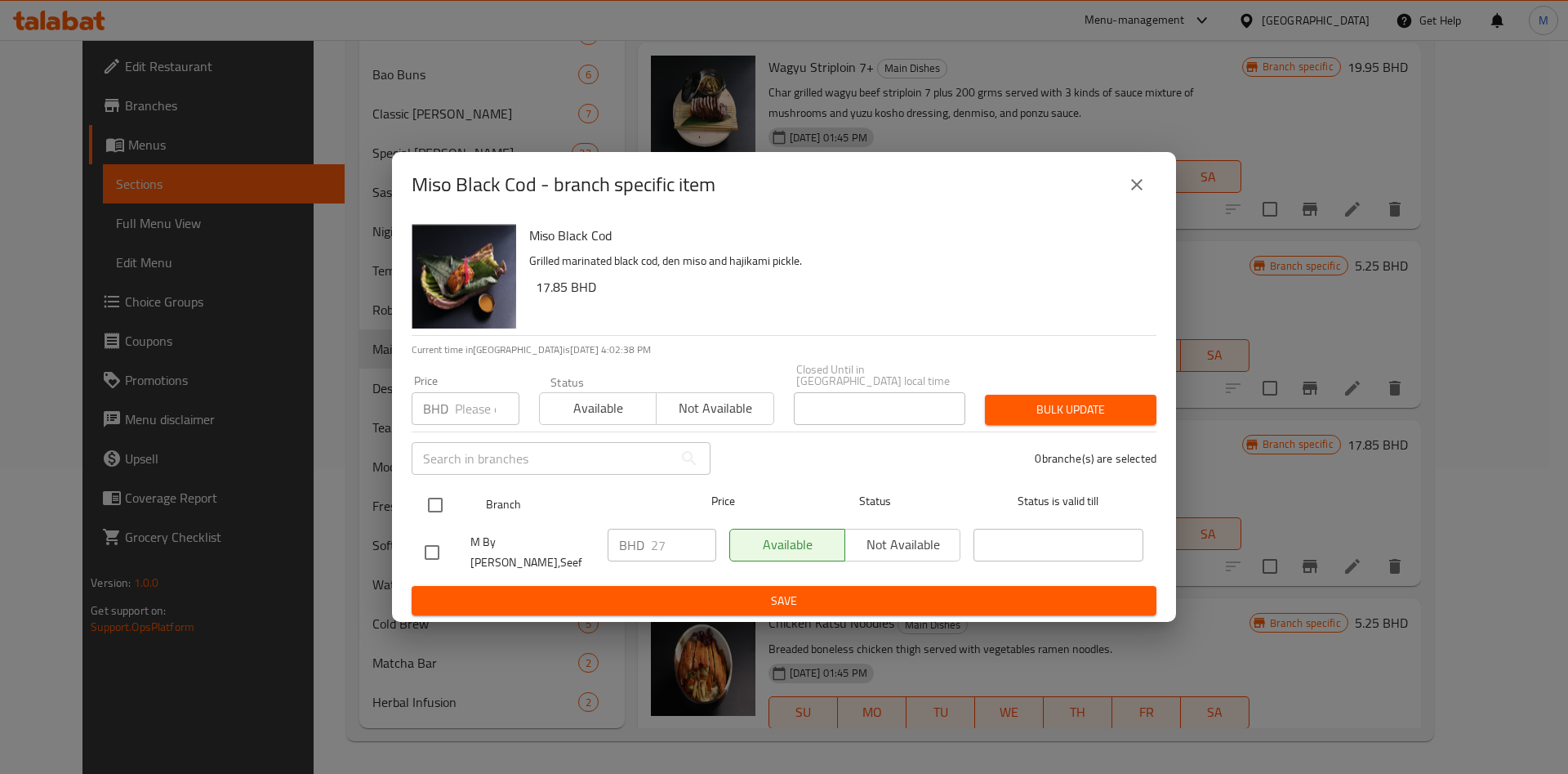
click at [440, 497] on input "checkbox" at bounding box center [435, 505] width 34 height 34
checkbox input "true"
click at [1122, 203] on button "close" at bounding box center [1137, 185] width 39 height 39
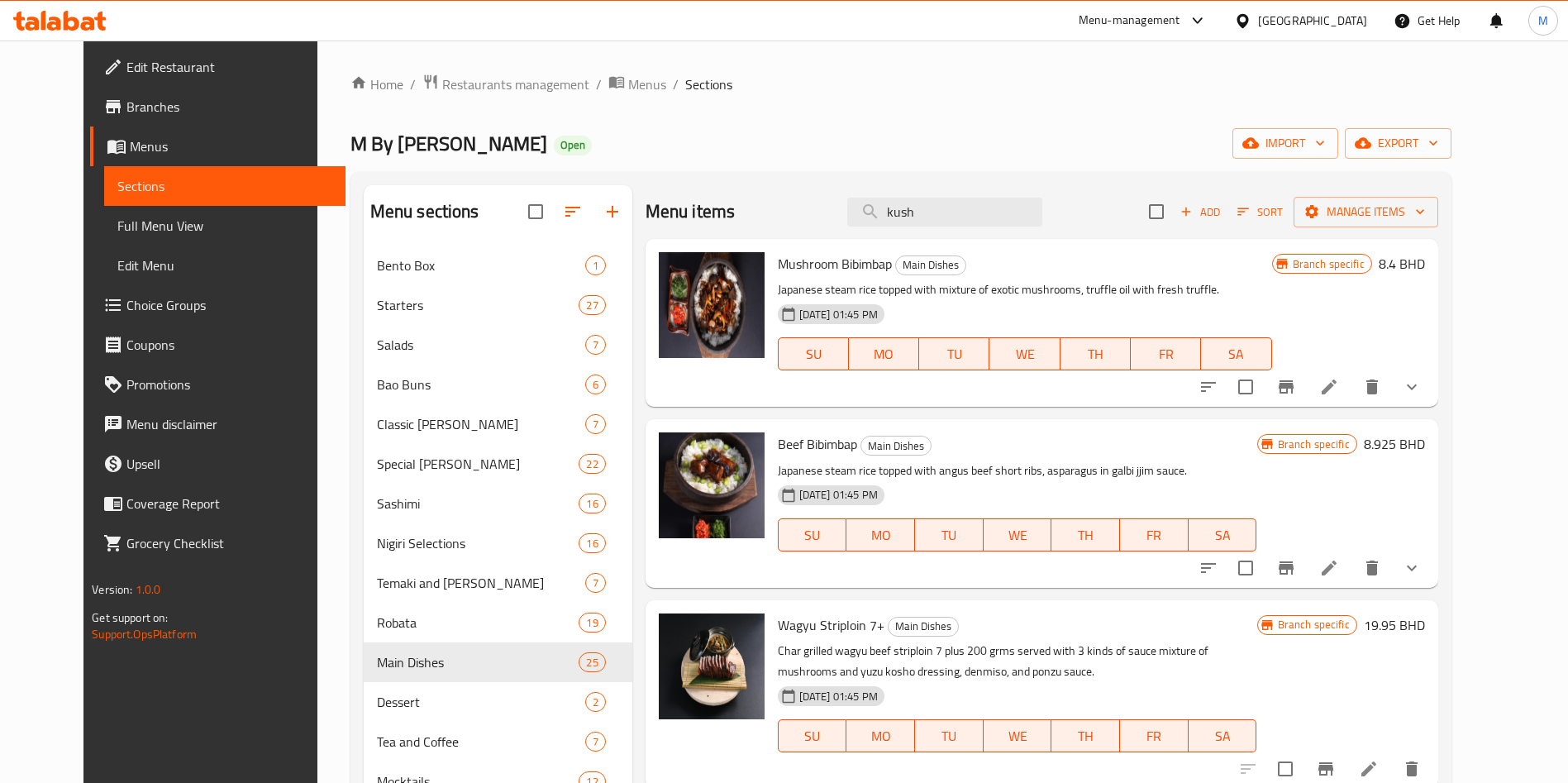
click at [961, 195] on div "Menu items kush Add Sort Manage items" at bounding box center [1042, 212] width 793 height 54
click at [961, 216] on input "kush" at bounding box center [944, 211] width 195 height 29
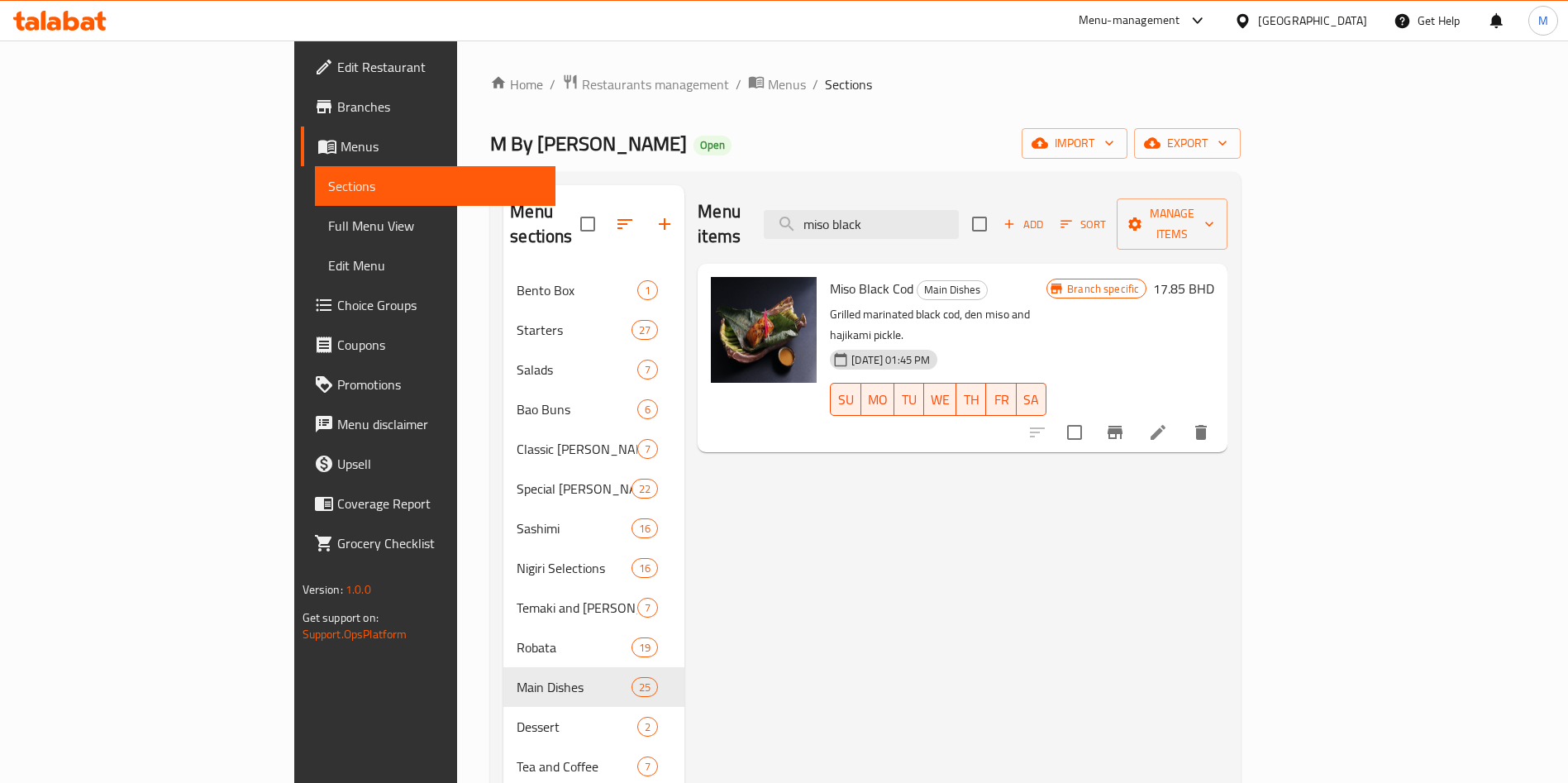
type input "miso black"
click at [1135, 413] on button "Branch-specific-item" at bounding box center [1115, 433] width 40 height 40
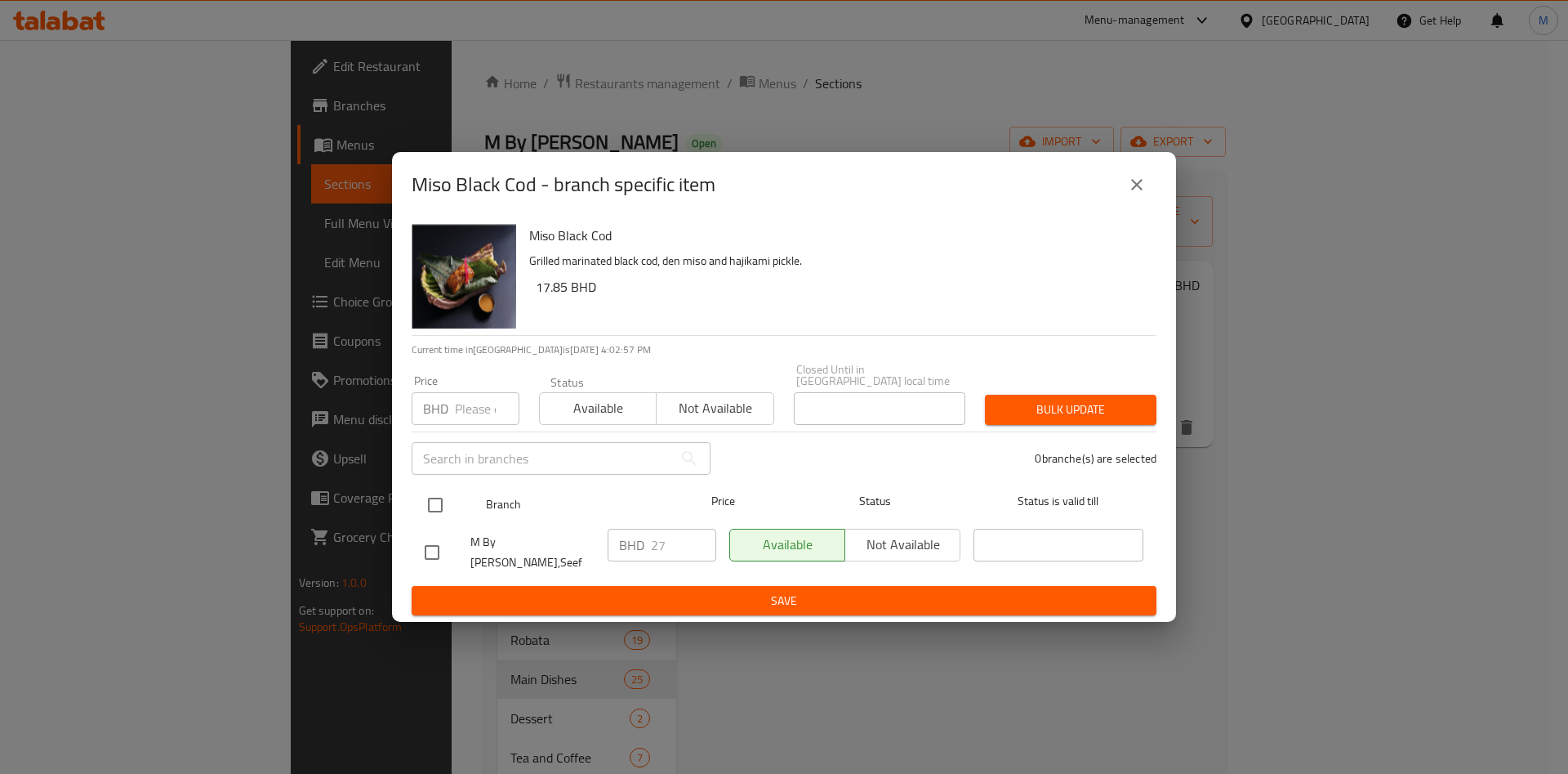
click at [443, 498] on input "checkbox" at bounding box center [435, 505] width 34 height 34
checkbox input "true"
click at [443, 498] on input "checkbox" at bounding box center [435, 505] width 34 height 34
checkbox input "false"
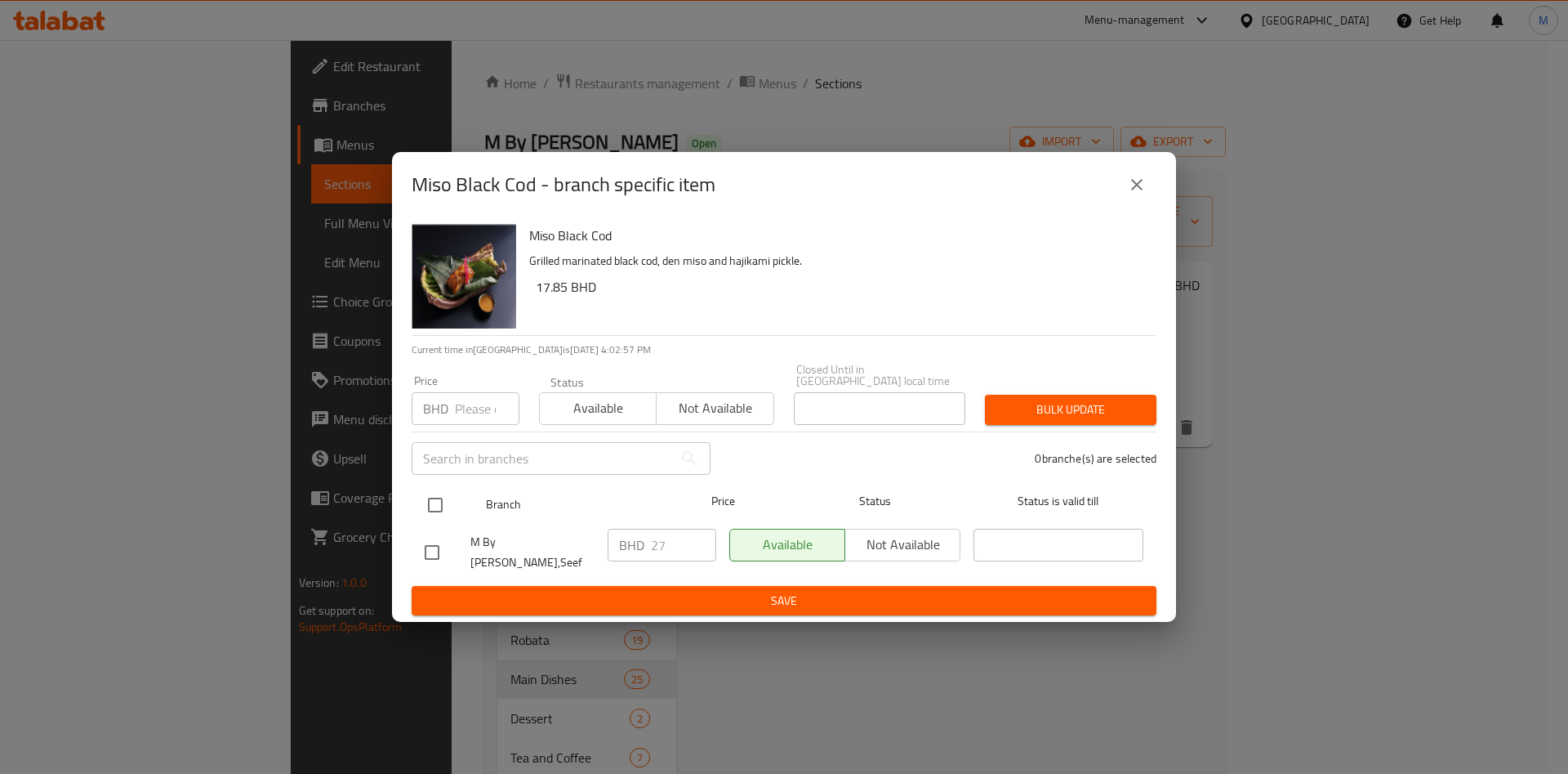
checkbox input "false"
click at [419, 511] on input "checkbox" at bounding box center [435, 505] width 34 height 34
checkbox input "true"
click at [1121, 204] on div "Miso Black Cod - branch specific item" at bounding box center [784, 185] width 745 height 39
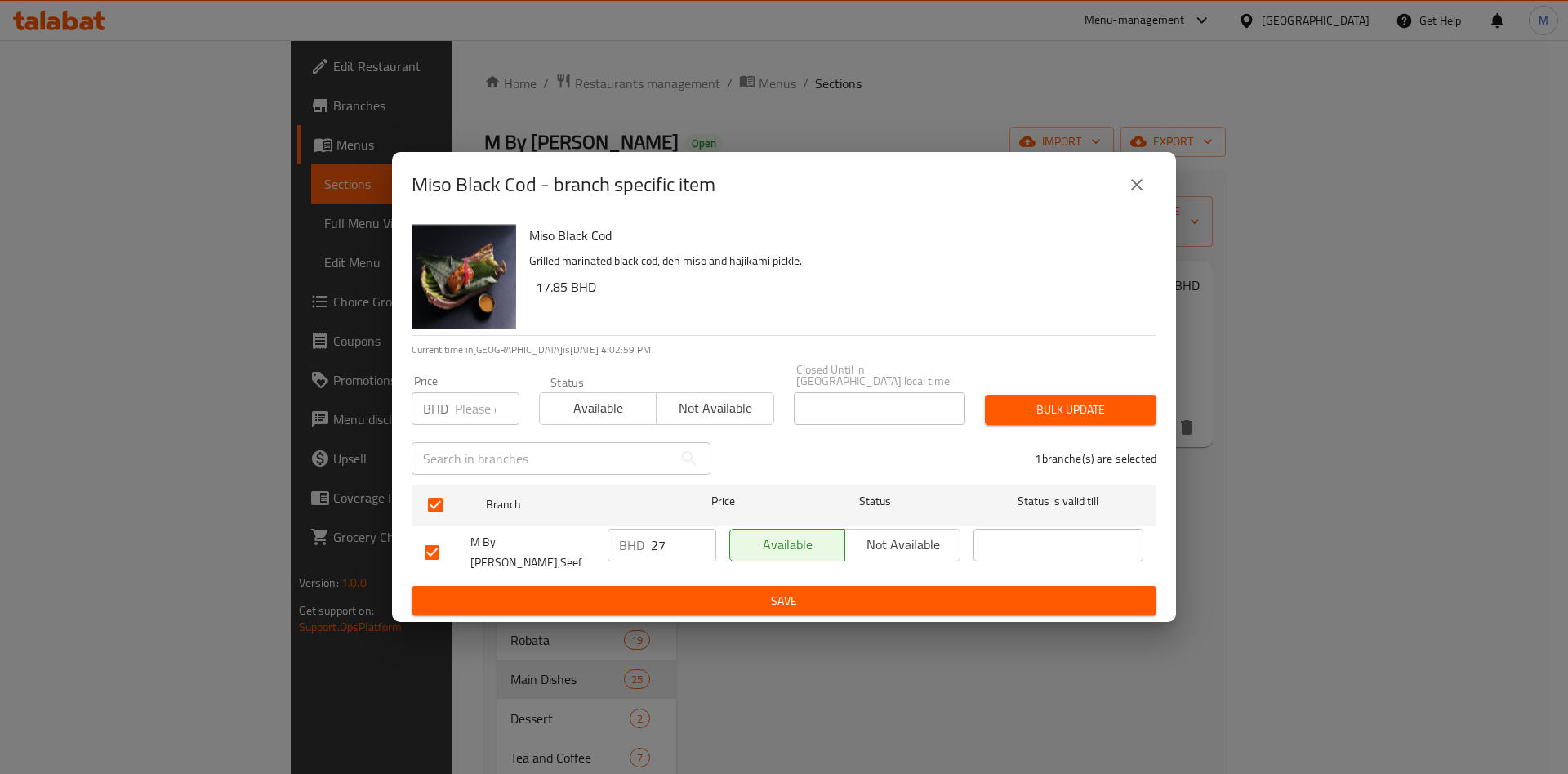
click at [1121, 204] on div "Miso Black Cod - branch specific item" at bounding box center [784, 185] width 745 height 39
click at [1137, 188] on icon "close" at bounding box center [1136, 184] width 20 height 20
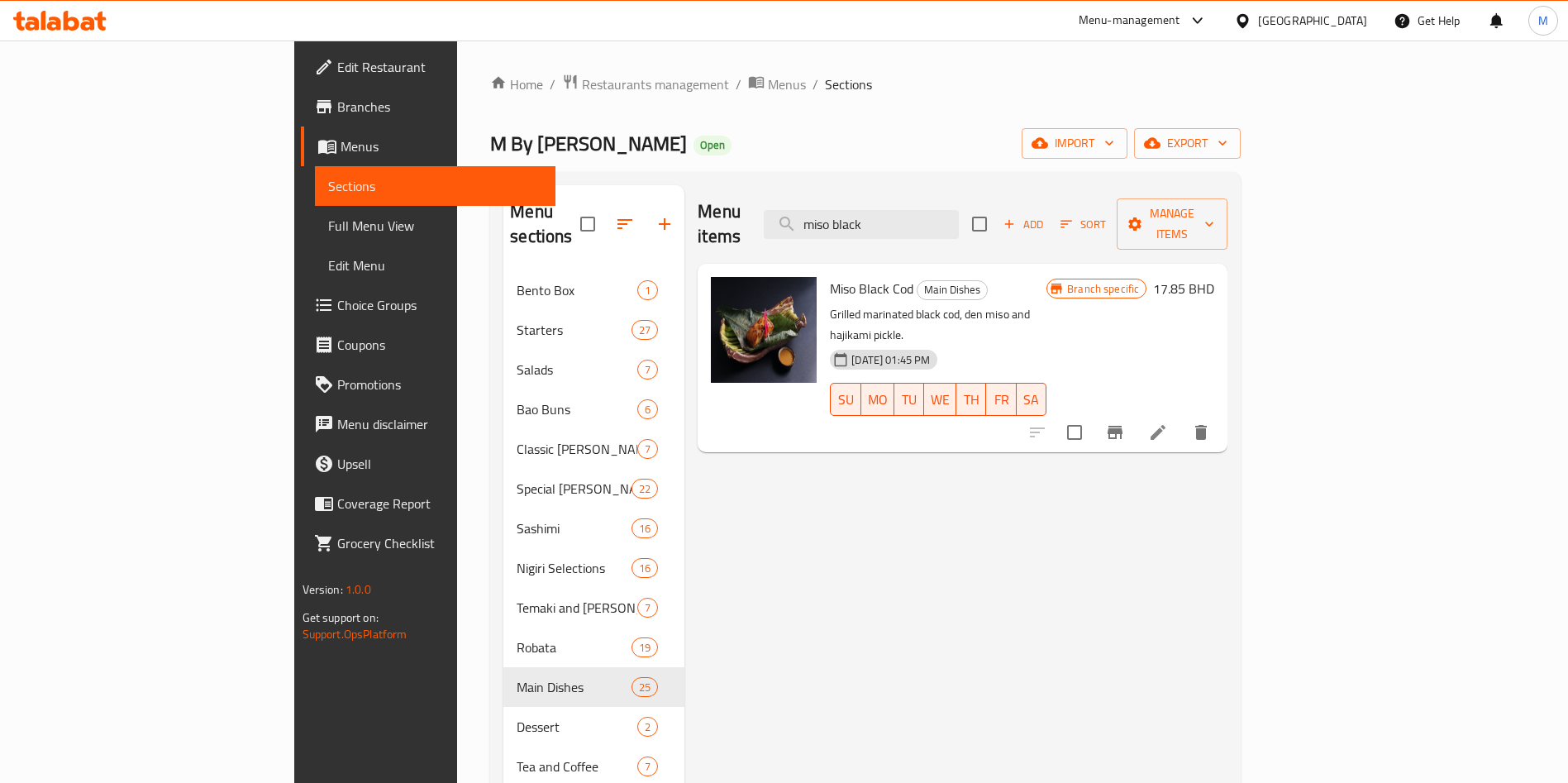
click at [1168, 422] on icon at bounding box center [1158, 432] width 20 height 20
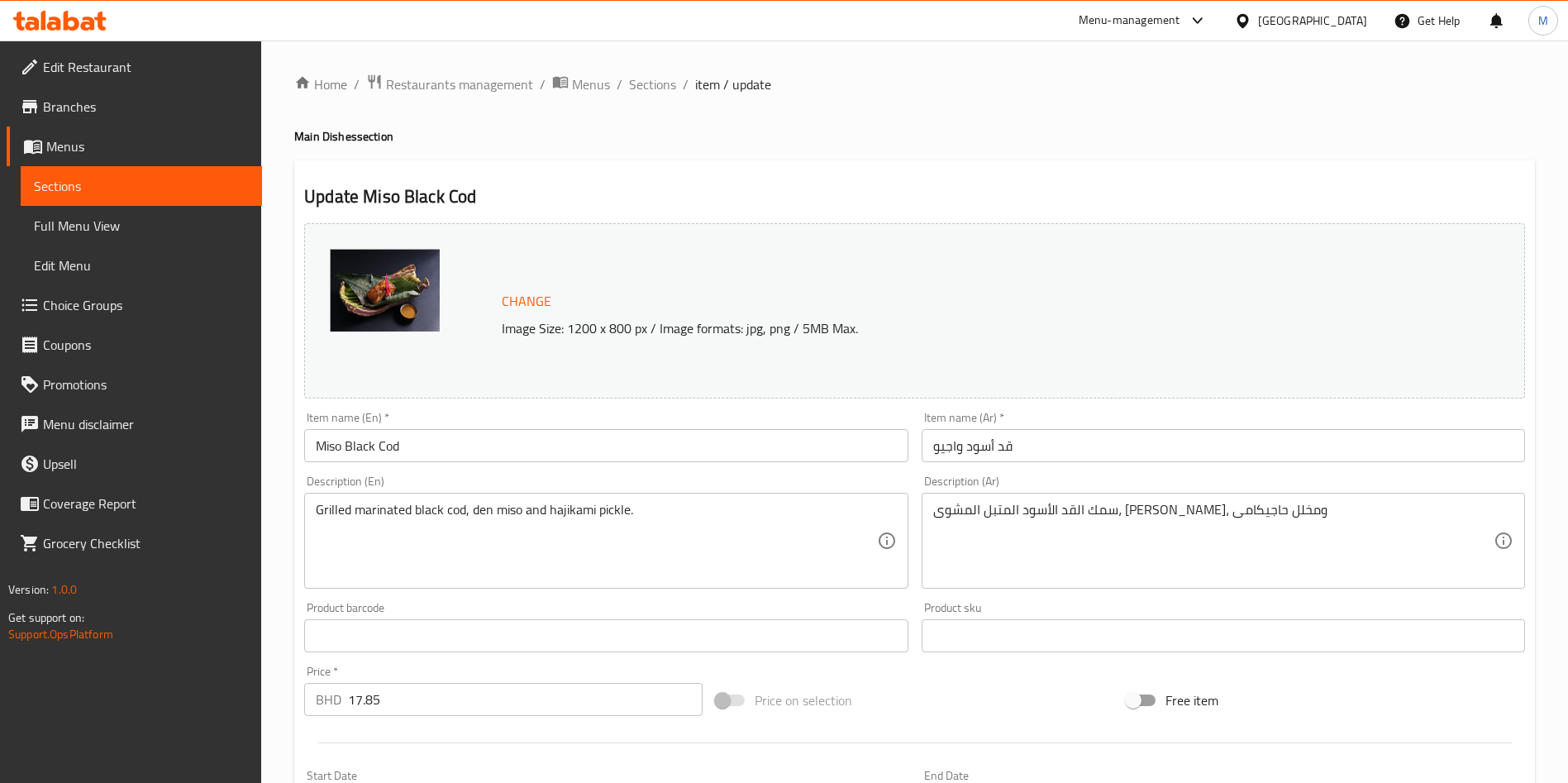
click at [641, 108] on div "Home / Restaurants management / Menus / Sections / item / update Main Dishes se…" at bounding box center [915, 616] width 1241 height 1085
click at [645, 97] on div "Home / Restaurants management / Menus / Sections / item / update Main Dishes se…" at bounding box center [915, 616] width 1241 height 1085
click at [659, 86] on span "Sections" at bounding box center [652, 84] width 47 height 20
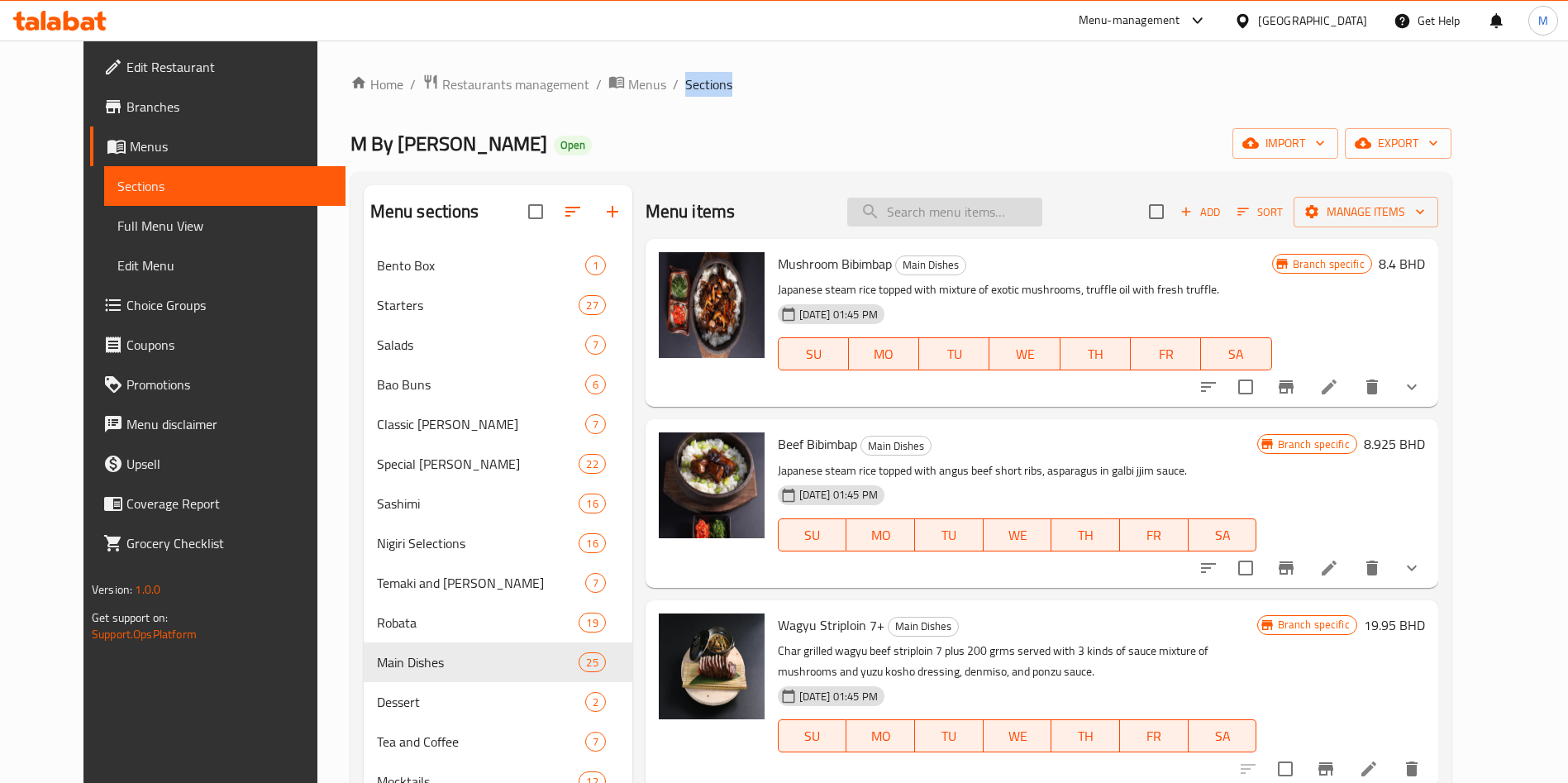
click at [973, 206] on input "search" at bounding box center [944, 211] width 195 height 29
paste input "[PERSON_NAME] 7.000"
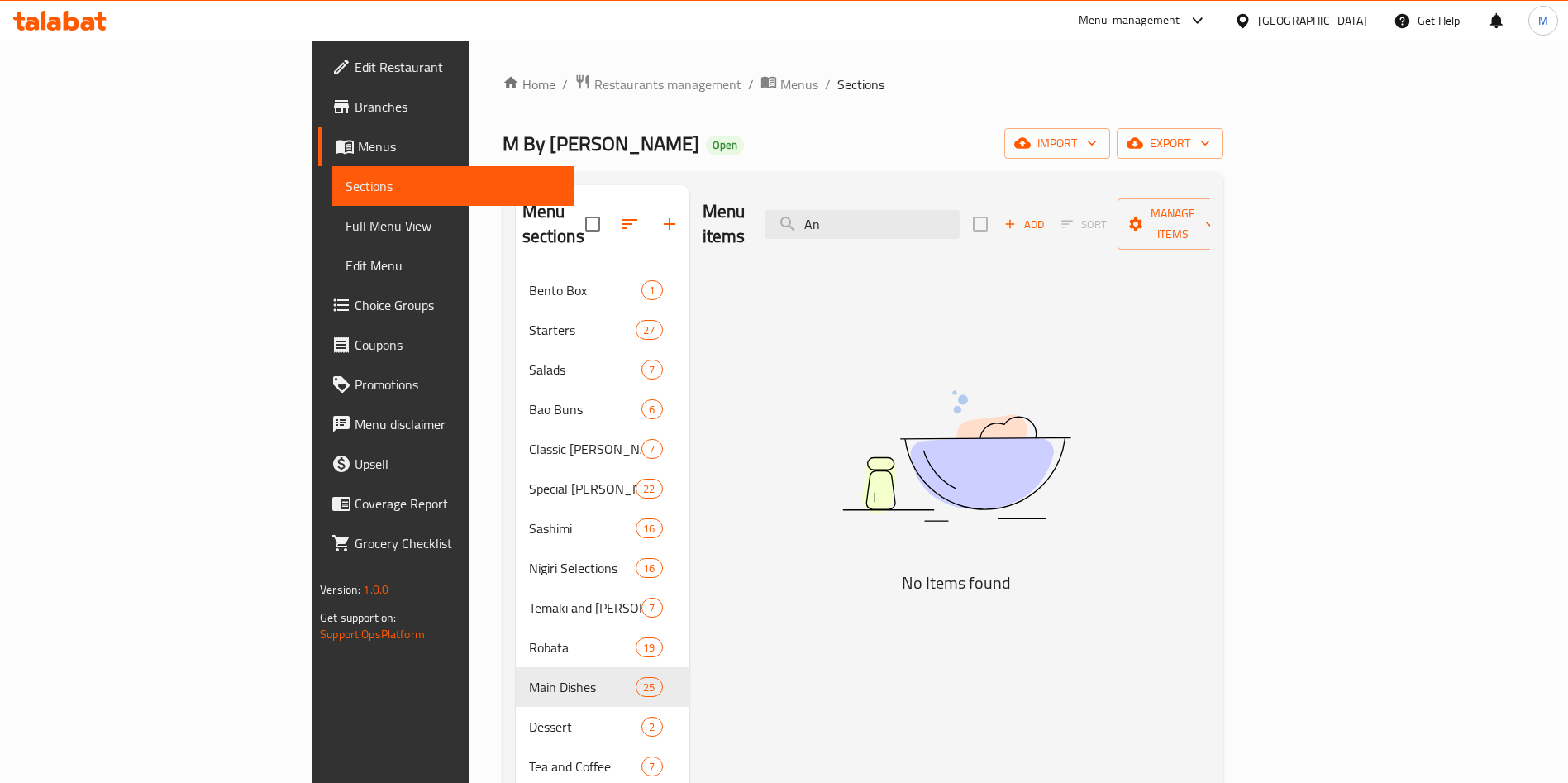
type input "A"
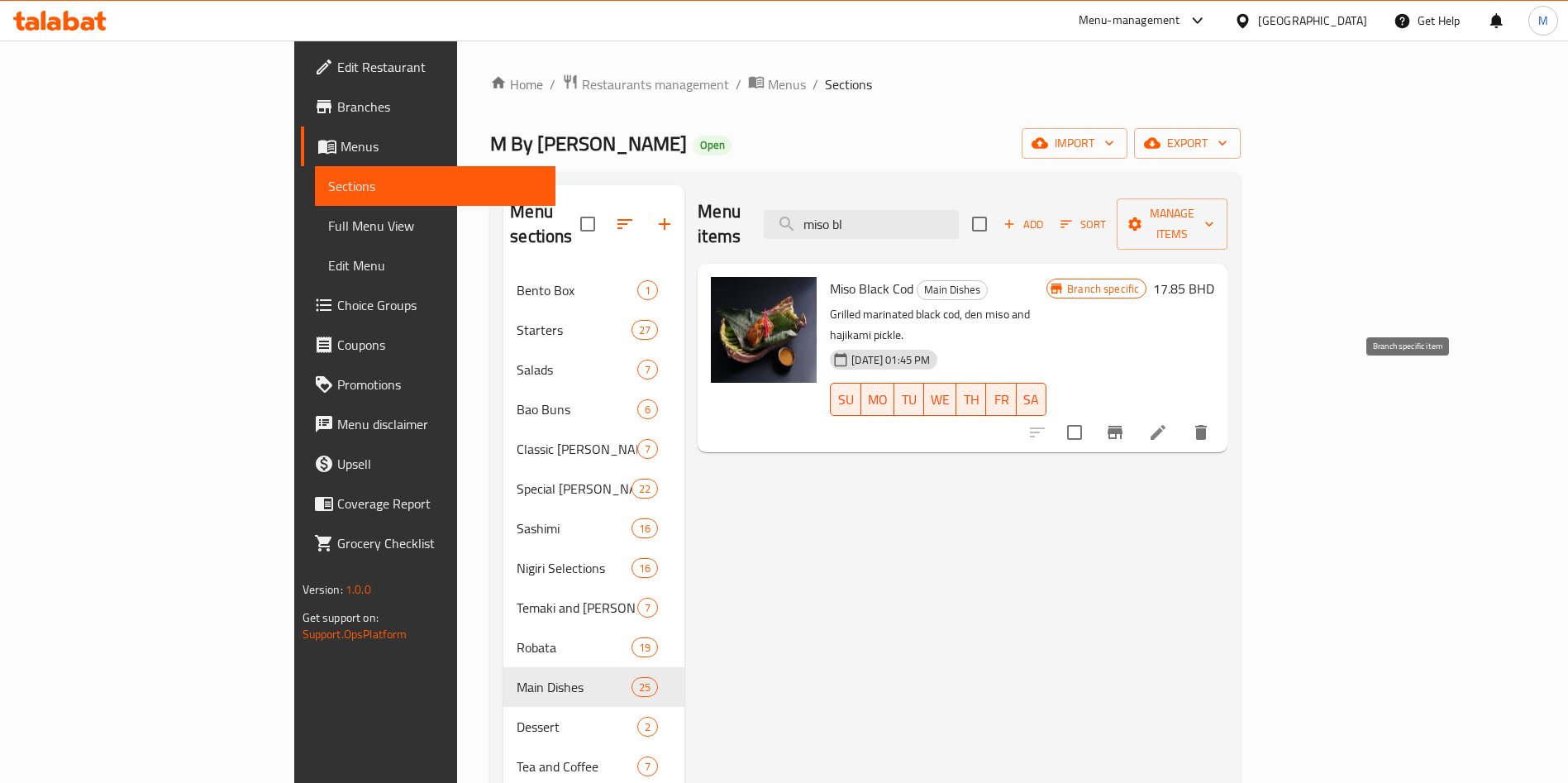
type input "miso bl"
click at [1135, 413] on button "Branch-specific-item" at bounding box center [1115, 433] width 40 height 40
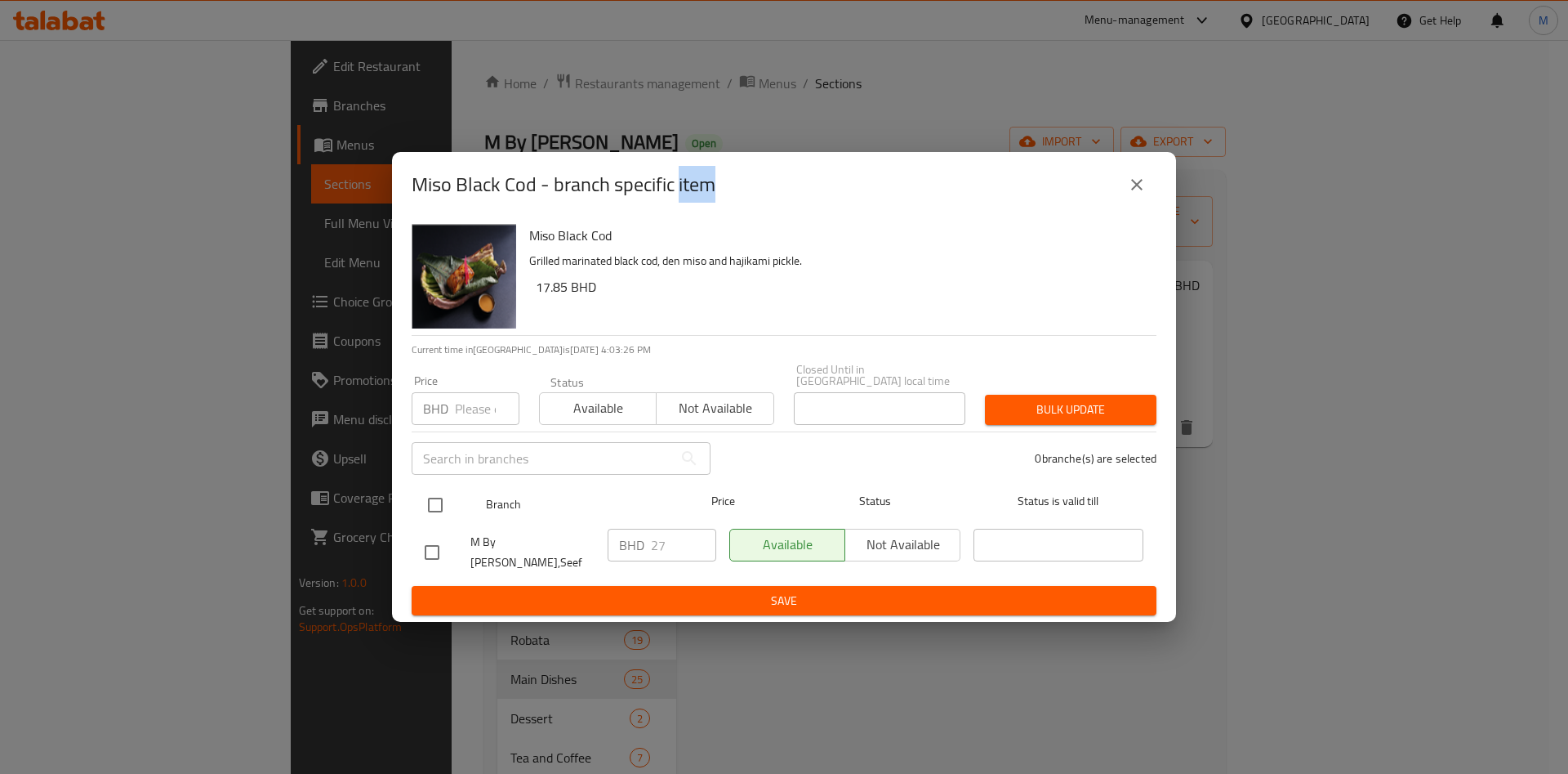
click at [439, 501] on input "checkbox" at bounding box center [435, 505] width 34 height 34
checkbox input "false"
click at [428, 514] on input "checkbox" at bounding box center [435, 505] width 34 height 34
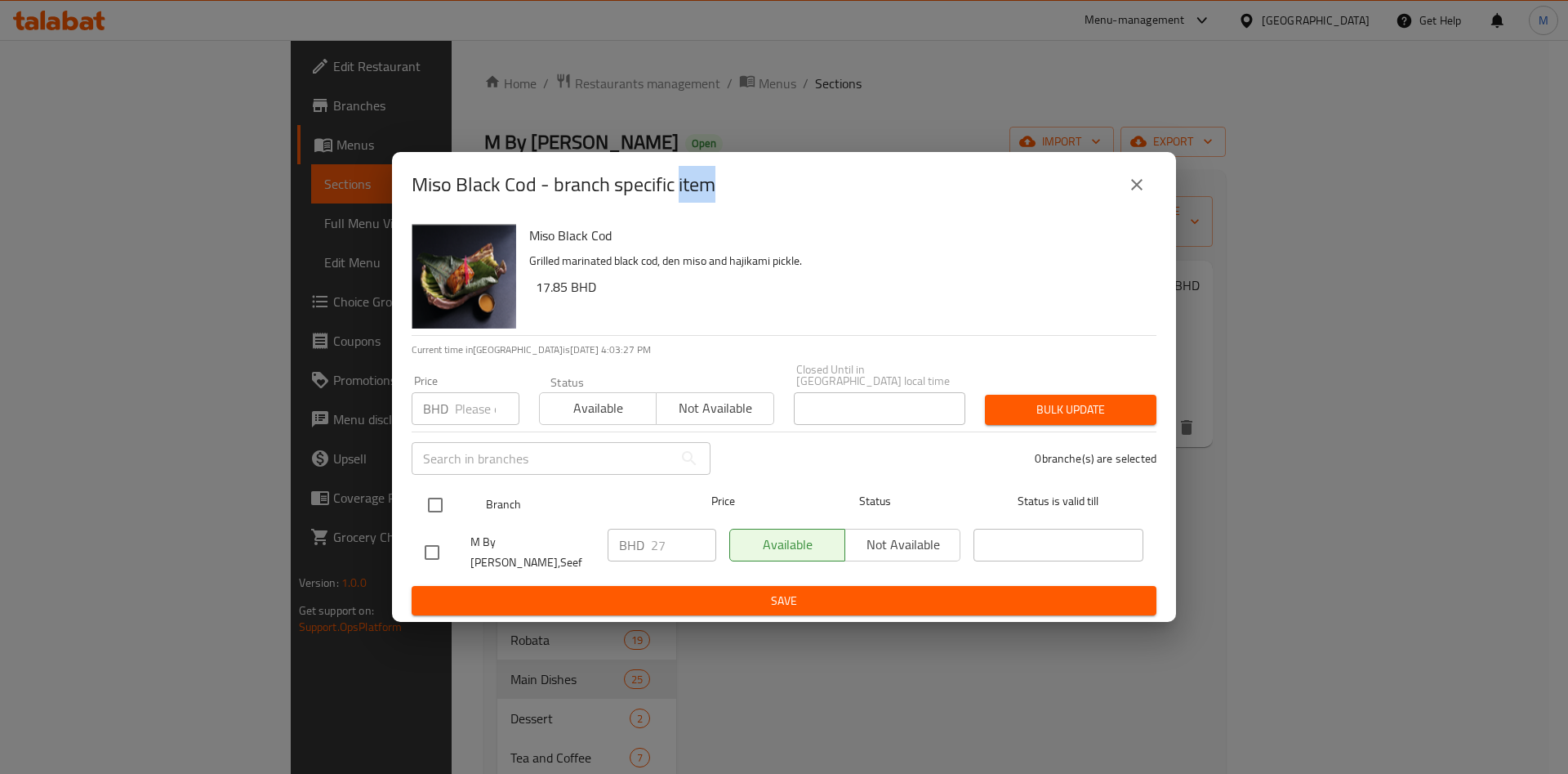
checkbox input "true"
click at [460, 413] on input "number" at bounding box center [486, 409] width 64 height 32
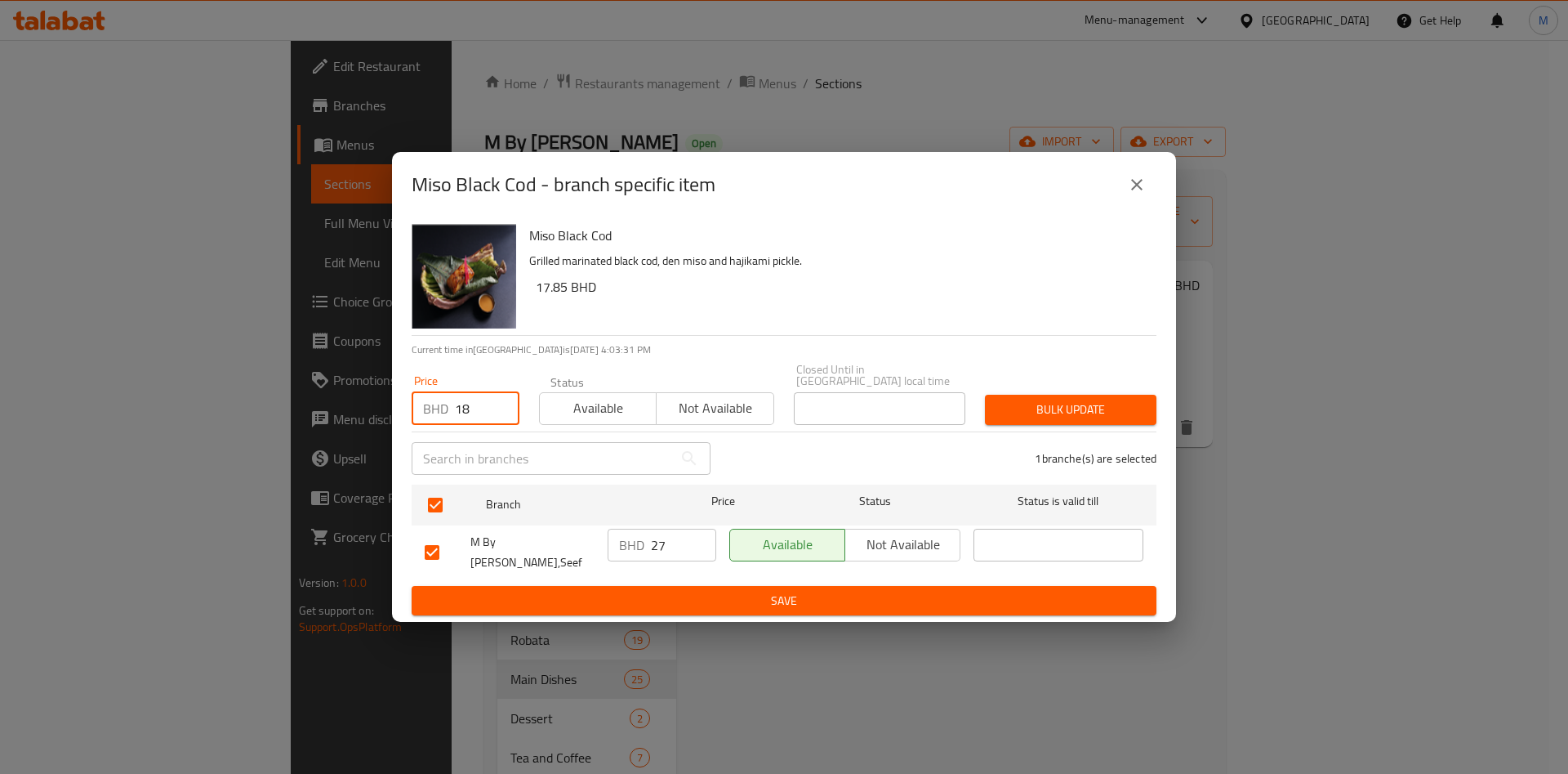
type input "18"
click at [1022, 411] on span "Bulk update" at bounding box center [1070, 410] width 145 height 21
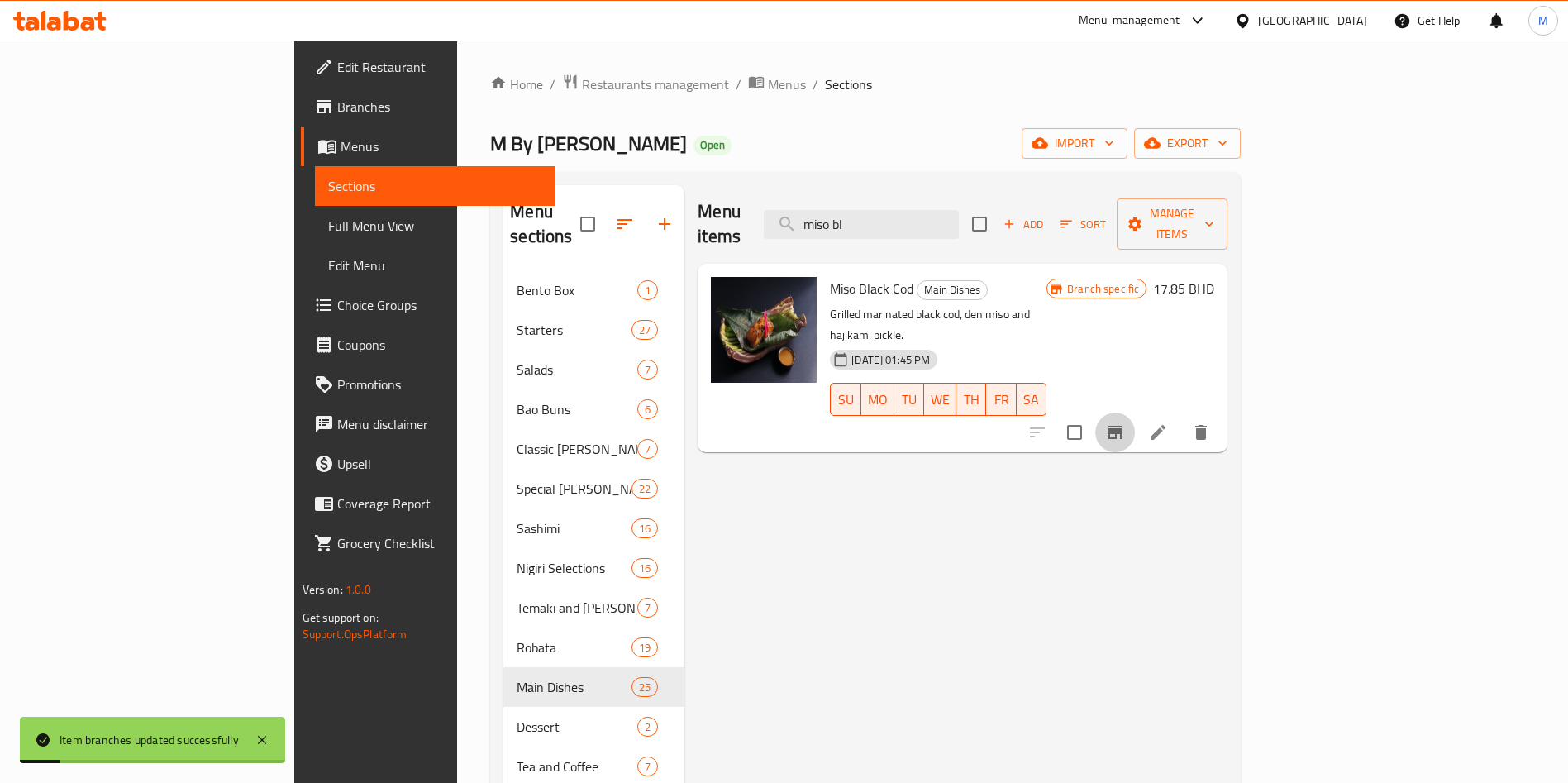
click at [1122, 426] on icon "Branch-specific-item" at bounding box center [1115, 432] width 15 height 13
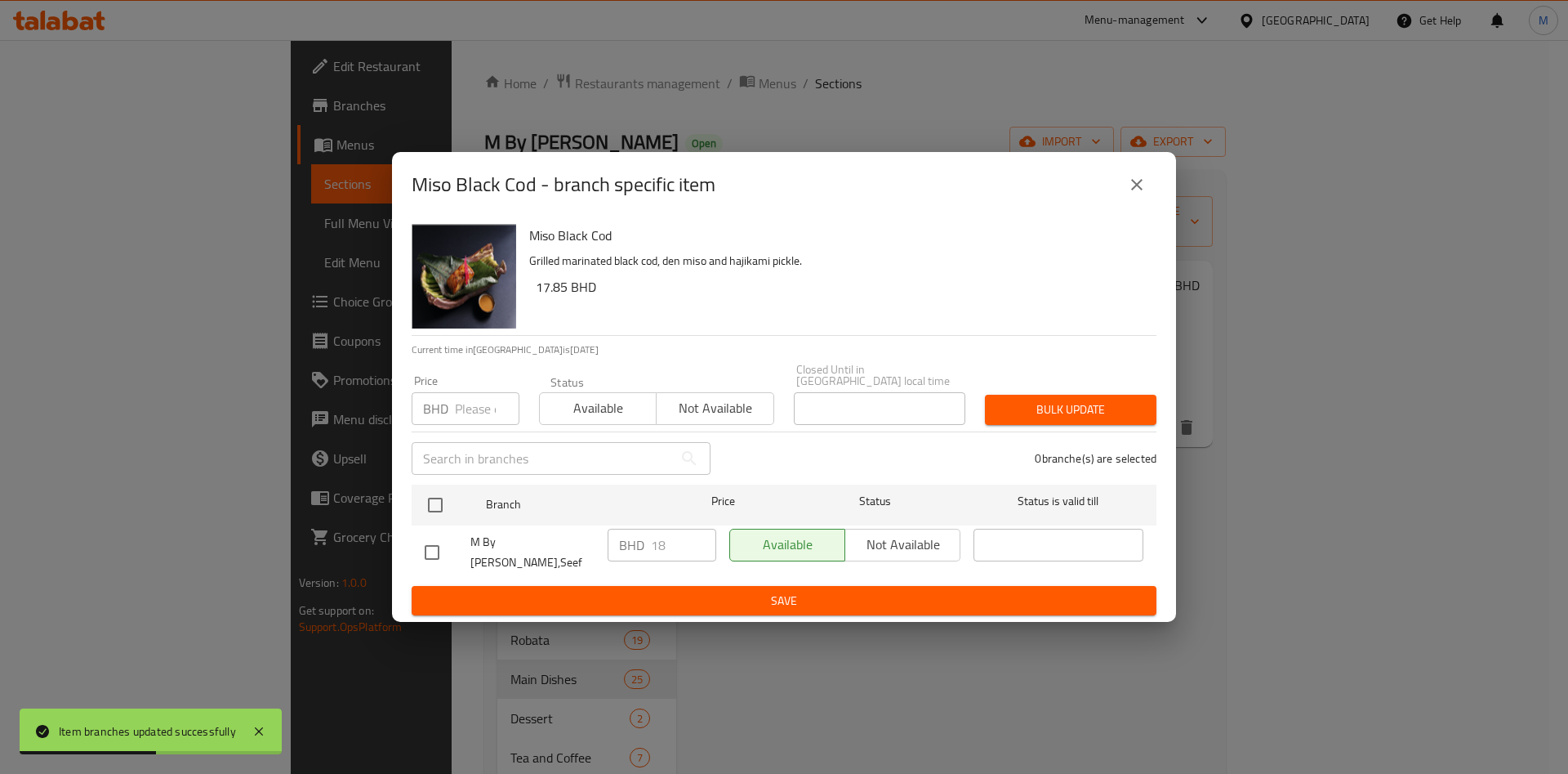
click at [898, 659] on div "Miso Black Cod - branch specific item Miso Black Cod Grilled marinated black co…" at bounding box center [784, 387] width 1568 height 774
drag, startPoint x: 898, startPoint y: 658, endPoint x: 939, endPoint y: 614, distance: 60.1
click at [898, 659] on div "Miso Black Cod - branch specific item Miso Black Cod Grilled marinated black co…" at bounding box center [784, 387] width 1568 height 774
click at [1142, 191] on icon "close" at bounding box center [1136, 184] width 20 height 20
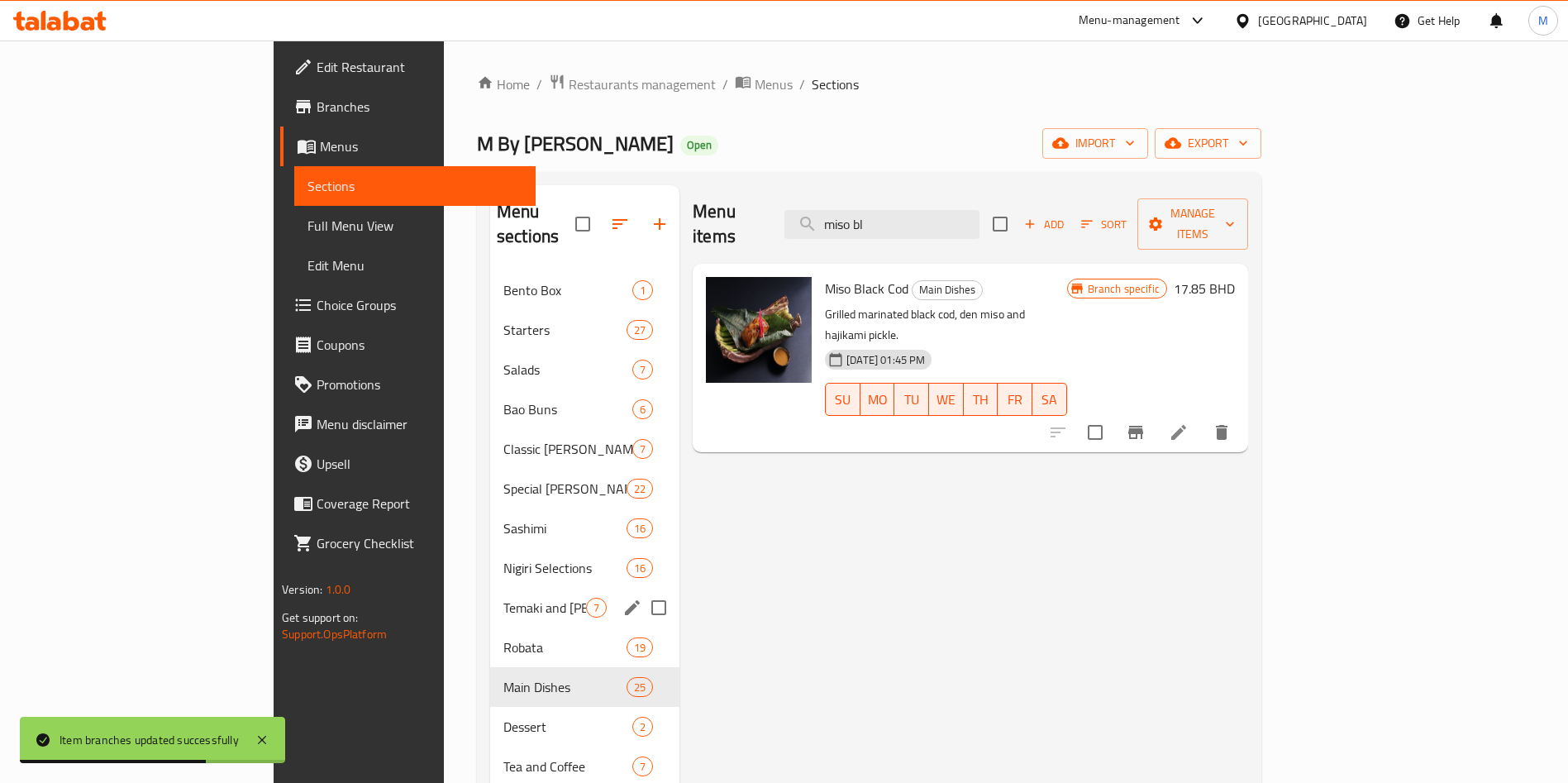
click at [504, 598] on span "Temaki and [PERSON_NAME]" at bounding box center [545, 607] width 83 height 20
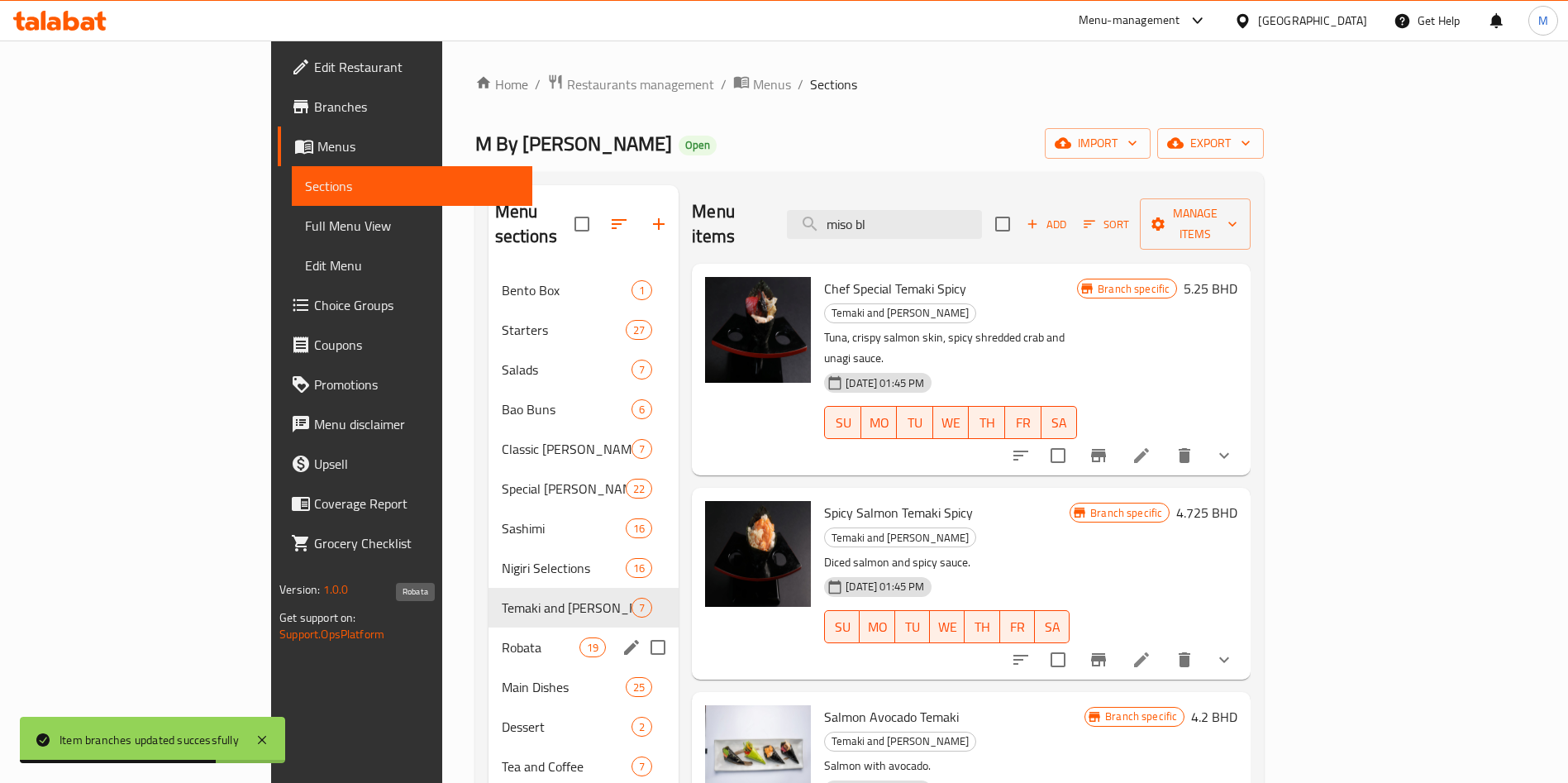
click at [502, 638] on span "Robata" at bounding box center [541, 647] width 78 height 20
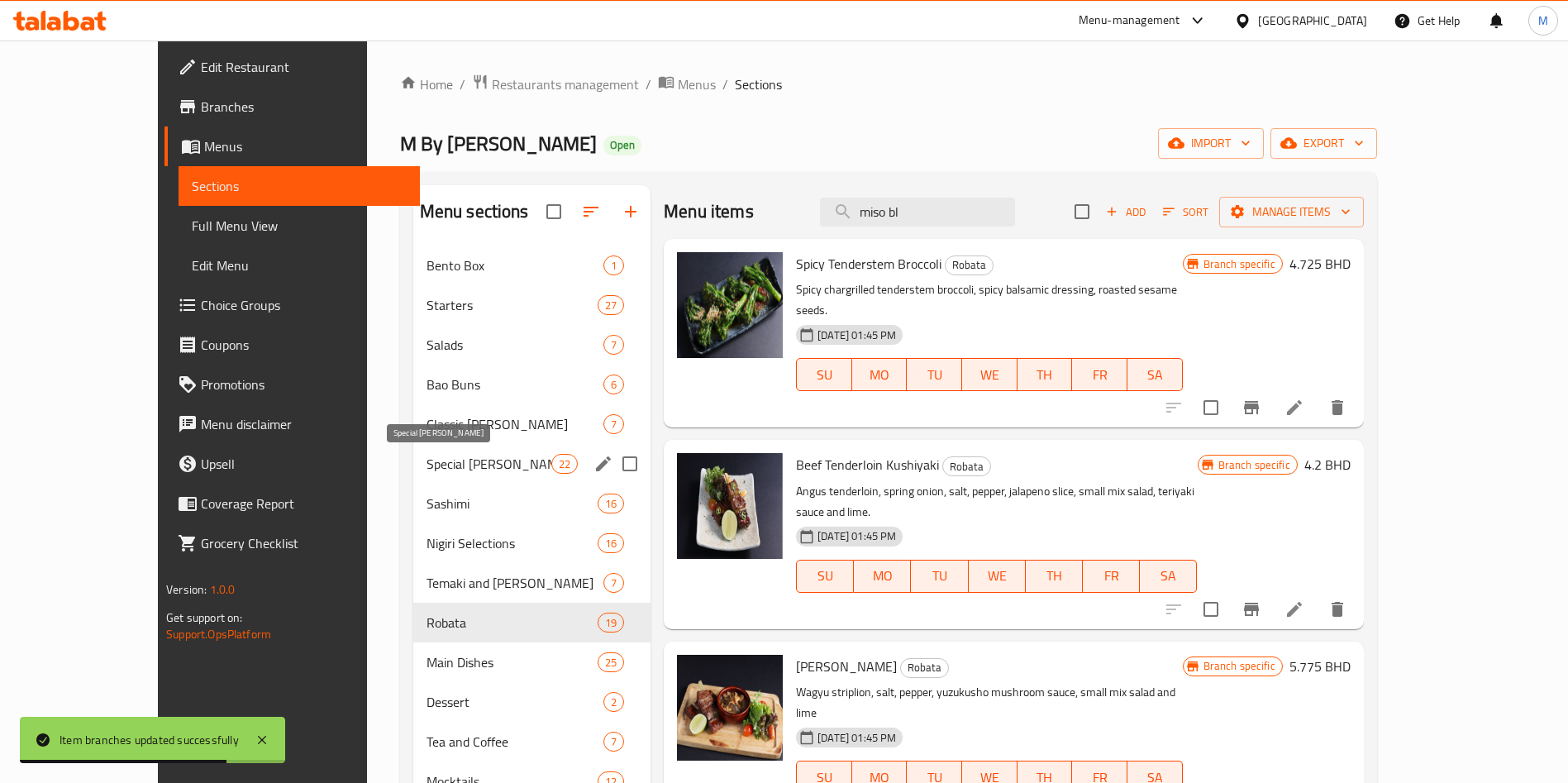
click at [453, 464] on span "Special [PERSON_NAME]" at bounding box center [489, 464] width 125 height 20
